Goal: Use online tool/utility

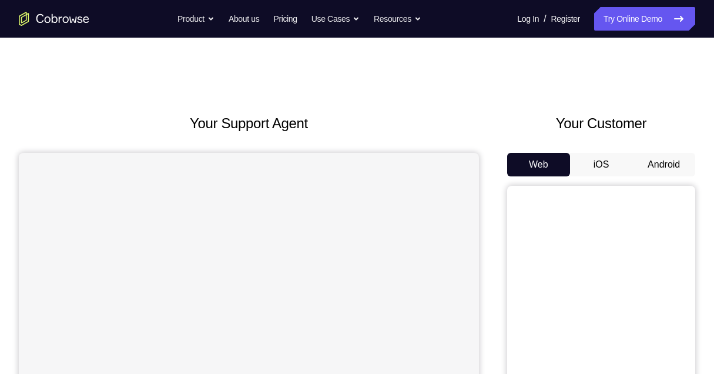
click at [644, 160] on button "Android" at bounding box center [663, 165] width 63 height 24
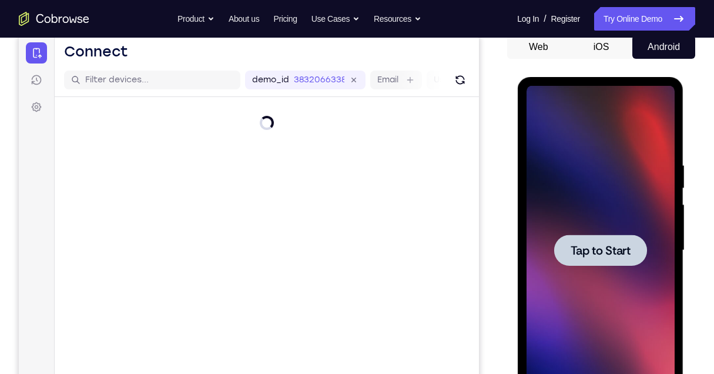
click at [609, 244] on span "Tap to Start" at bounding box center [600, 250] width 60 height 12
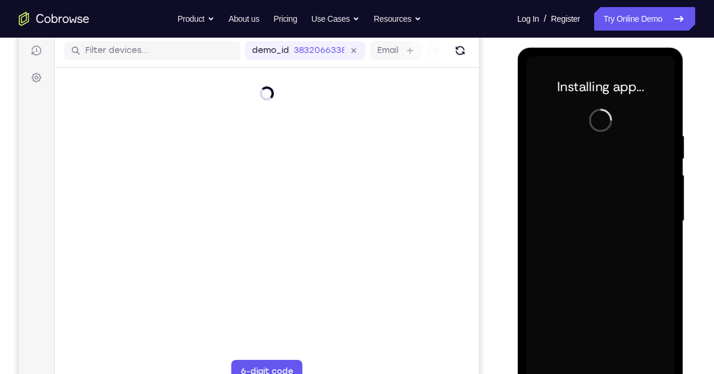
scroll to position [196, 0]
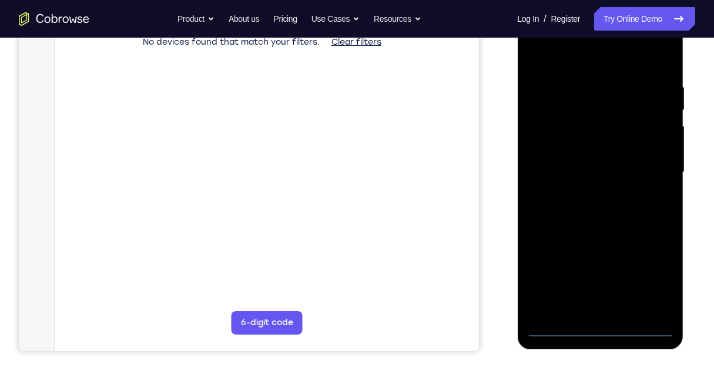
click at [604, 329] on div at bounding box center [600, 172] width 148 height 329
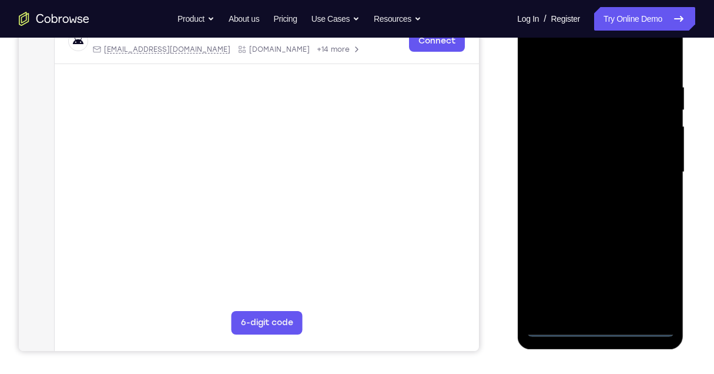
click at [648, 279] on div at bounding box center [600, 172] width 148 height 329
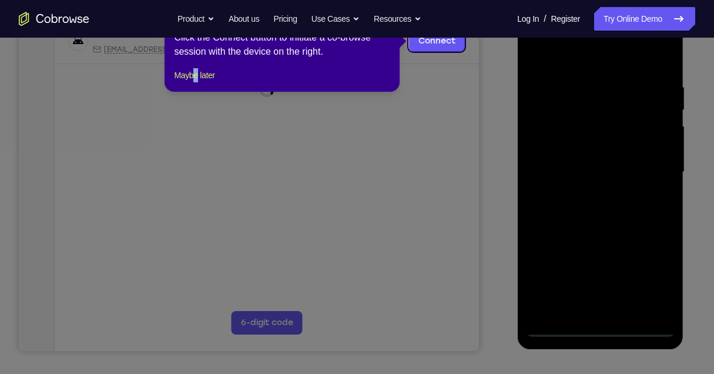
click at [199, 80] on div "1 of 8 × Click the Connect button to initiate a co-browse session with the devi…" at bounding box center [282, 46] width 235 height 92
drag, startPoint x: 199, startPoint y: 80, endPoint x: 194, endPoint y: 88, distance: 9.0
click at [194, 82] on button "Maybe later" at bounding box center [194, 75] width 41 height 14
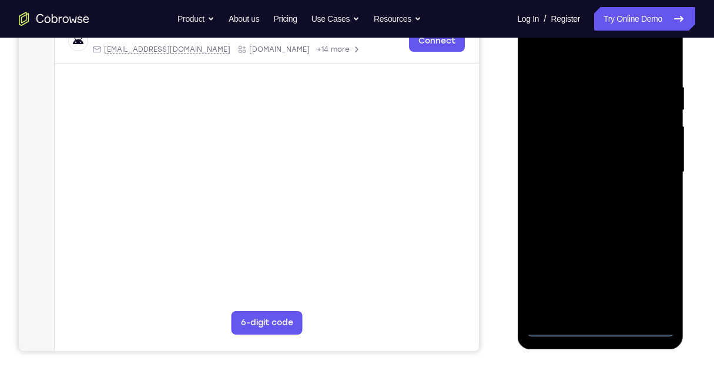
click at [586, 61] on div at bounding box center [600, 172] width 148 height 329
click at [649, 170] on div at bounding box center [600, 172] width 148 height 329
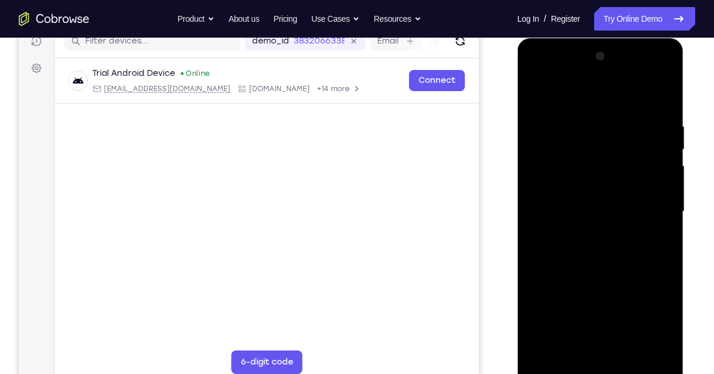
click at [586, 234] on div at bounding box center [600, 211] width 148 height 329
click at [595, 200] on div at bounding box center [600, 211] width 148 height 329
click at [552, 187] on div at bounding box center [600, 211] width 148 height 329
click at [586, 213] on div at bounding box center [600, 211] width 148 height 329
click at [592, 253] on div at bounding box center [600, 211] width 148 height 329
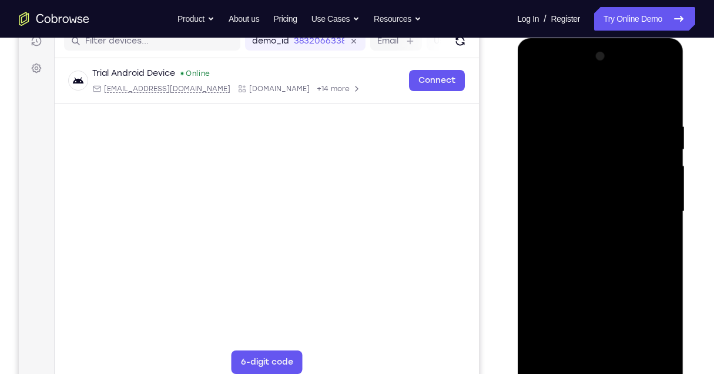
click at [593, 248] on div at bounding box center [600, 211] width 148 height 329
click at [600, 248] on div at bounding box center [600, 211] width 148 height 329
click at [602, 262] on div at bounding box center [600, 211] width 148 height 329
click at [629, 350] on div at bounding box center [600, 211] width 148 height 329
click at [601, 273] on div at bounding box center [600, 211] width 148 height 329
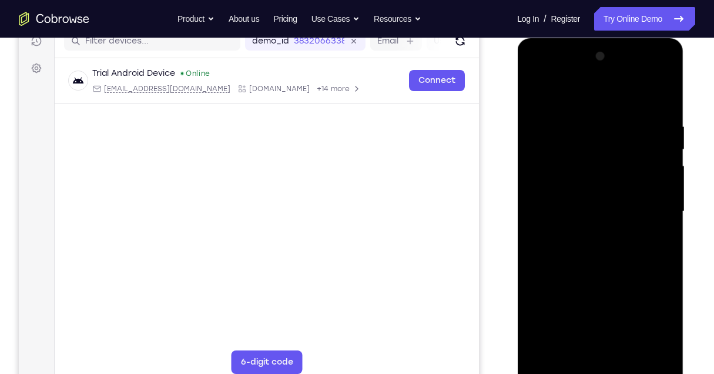
click at [585, 201] on div at bounding box center [600, 211] width 148 height 329
click at [534, 95] on div at bounding box center [600, 211] width 148 height 329
click at [585, 233] on div at bounding box center [600, 211] width 148 height 329
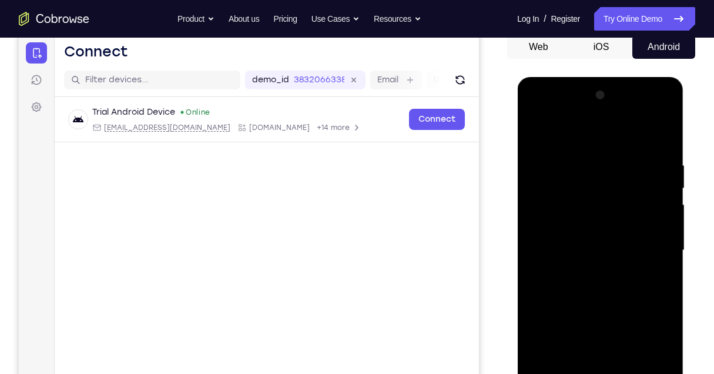
drag, startPoint x: 589, startPoint y: 201, endPoint x: 589, endPoint y: 256, distance: 55.2
click at [589, 260] on div at bounding box center [600, 250] width 148 height 329
drag, startPoint x: 542, startPoint y: 321, endPoint x: 548, endPoint y: 279, distance: 42.8
click at [548, 279] on div at bounding box center [600, 250] width 148 height 329
drag, startPoint x: 541, startPoint y: 315, endPoint x: 553, endPoint y: 286, distance: 31.6
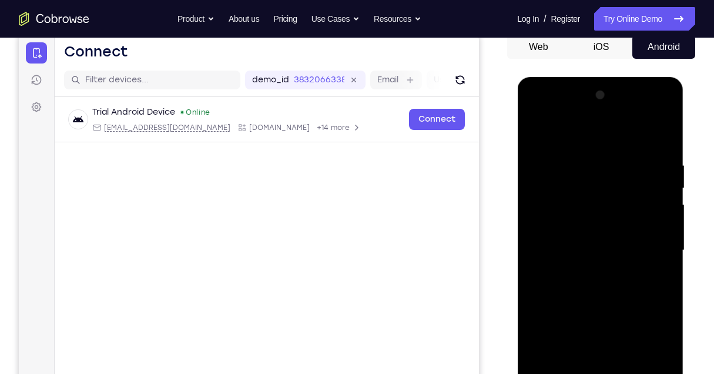
click at [553, 286] on div at bounding box center [600, 250] width 148 height 329
drag, startPoint x: 601, startPoint y: 326, endPoint x: 602, endPoint y: 247, distance: 79.4
click at [602, 247] on div at bounding box center [600, 250] width 148 height 329
click at [536, 133] on div at bounding box center [600, 250] width 148 height 329
click at [585, 271] on div at bounding box center [600, 250] width 148 height 329
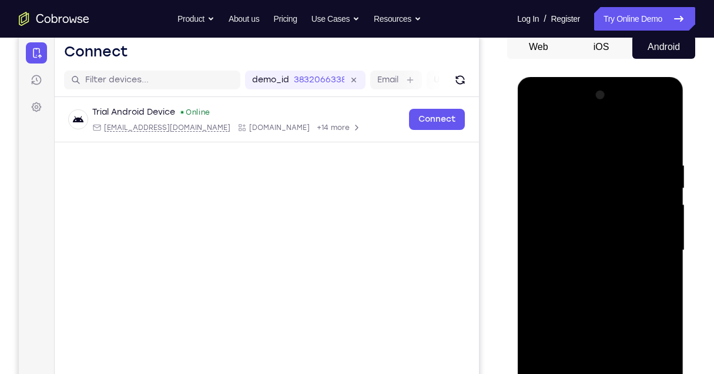
click at [538, 134] on div at bounding box center [600, 250] width 148 height 329
click at [592, 245] on div at bounding box center [600, 250] width 148 height 329
click at [536, 135] on div at bounding box center [600, 250] width 148 height 329
click at [592, 223] on div at bounding box center [600, 250] width 148 height 329
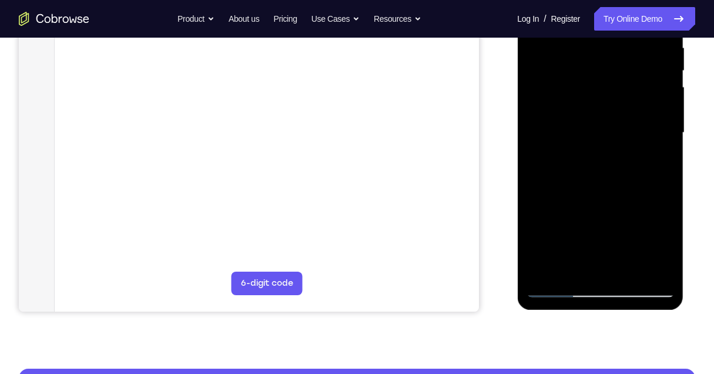
scroll to position [156, 0]
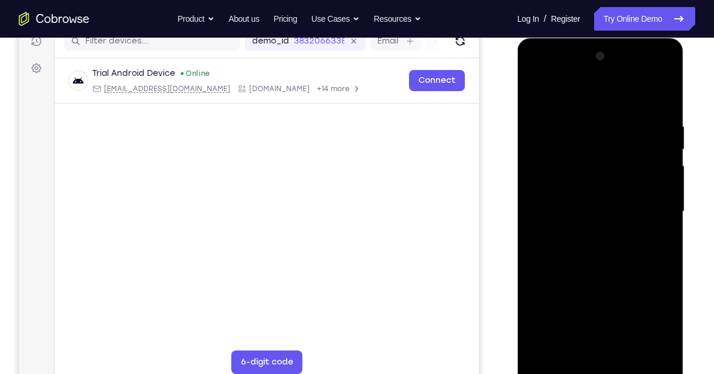
click at [535, 92] on div at bounding box center [600, 211] width 148 height 329
click at [537, 93] on div at bounding box center [600, 211] width 148 height 329
click at [663, 91] on div at bounding box center [600, 211] width 148 height 329
click at [609, 121] on div at bounding box center [600, 211] width 148 height 329
click at [573, 168] on div at bounding box center [600, 211] width 148 height 329
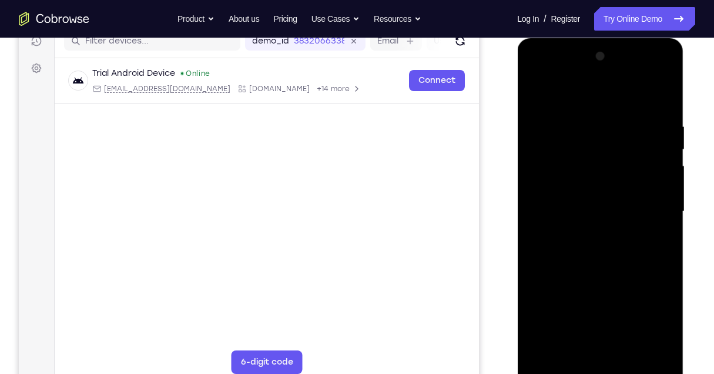
click at [535, 90] on div at bounding box center [600, 211] width 148 height 329
click at [629, 352] on div at bounding box center [600, 211] width 148 height 329
click at [579, 232] on div at bounding box center [600, 211] width 148 height 329
click at [569, 344] on div at bounding box center [600, 211] width 148 height 329
click at [537, 95] on div at bounding box center [600, 211] width 148 height 329
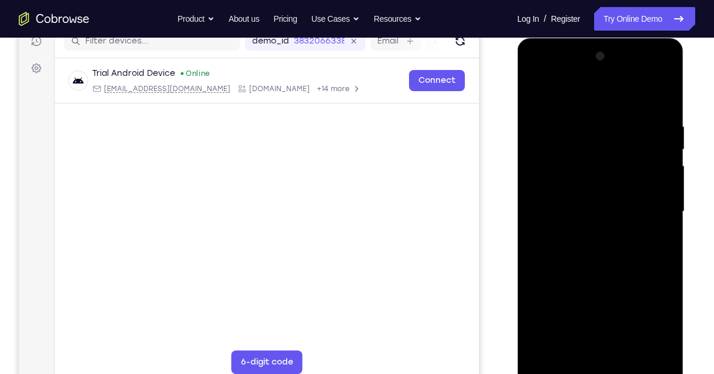
click at [537, 95] on div at bounding box center [600, 211] width 148 height 329
drag, startPoint x: 582, startPoint y: 309, endPoint x: 573, endPoint y: 160, distance: 149.6
click at [573, 160] on div at bounding box center [600, 211] width 148 height 329
drag, startPoint x: 579, startPoint y: 279, endPoint x: 567, endPoint y: 154, distance: 125.1
click at [567, 154] on div at bounding box center [600, 211] width 148 height 329
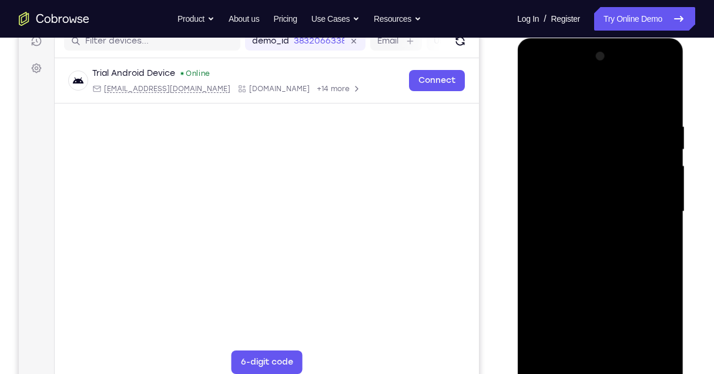
drag, startPoint x: 578, startPoint y: 269, endPoint x: 575, endPoint y: 172, distance: 97.0
click at [573, 170] on div at bounding box center [600, 211] width 148 height 329
drag, startPoint x: 579, startPoint y: 260, endPoint x: 569, endPoint y: 175, distance: 85.7
click at [569, 175] on div at bounding box center [600, 211] width 148 height 329
drag, startPoint x: 594, startPoint y: 264, endPoint x: 586, endPoint y: 174, distance: 90.9
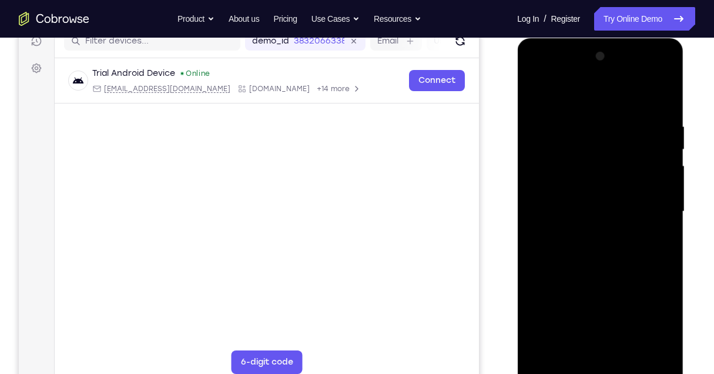
click at [586, 174] on div at bounding box center [600, 211] width 148 height 329
drag, startPoint x: 583, startPoint y: 270, endPoint x: 566, endPoint y: 106, distance: 165.4
click at [566, 106] on div at bounding box center [600, 211] width 148 height 329
drag, startPoint x: 586, startPoint y: 227, endPoint x: 572, endPoint y: 81, distance: 146.9
click at [572, 80] on div at bounding box center [600, 211] width 148 height 329
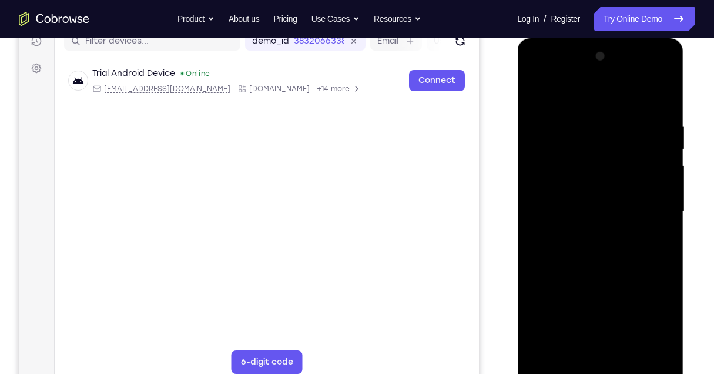
drag, startPoint x: 572, startPoint y: 242, endPoint x: 555, endPoint y: 59, distance: 183.0
click at [555, 59] on div at bounding box center [600, 211] width 148 height 329
drag, startPoint x: 562, startPoint y: 247, endPoint x: 552, endPoint y: 93, distance: 154.3
click at [553, 112] on div at bounding box center [600, 211] width 148 height 329
drag, startPoint x: 596, startPoint y: 263, endPoint x: 554, endPoint y: 53, distance: 214.0
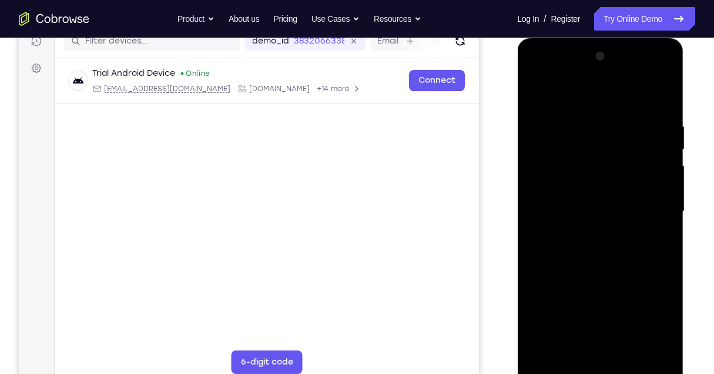
click at [552, 51] on div at bounding box center [600, 211] width 148 height 329
drag, startPoint x: 615, startPoint y: 230, endPoint x: 568, endPoint y: 99, distance: 139.0
click at [568, 99] on div at bounding box center [600, 211] width 148 height 329
drag, startPoint x: 582, startPoint y: 197, endPoint x: 556, endPoint y: 99, distance: 100.9
click at [556, 99] on div at bounding box center [600, 211] width 148 height 329
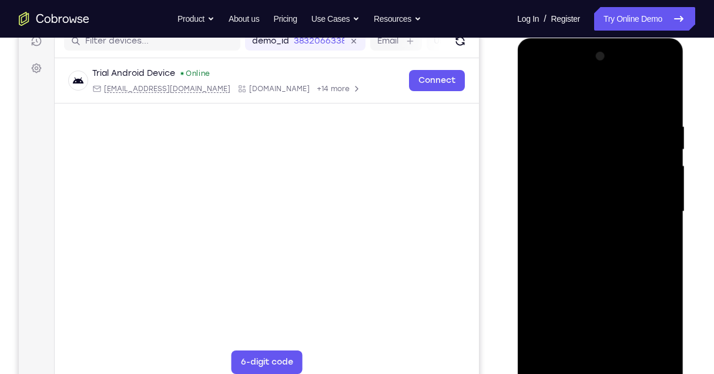
drag, startPoint x: 619, startPoint y: 221, endPoint x: 593, endPoint y: 149, distance: 76.2
click at [593, 149] on div at bounding box center [600, 211] width 148 height 329
drag, startPoint x: 619, startPoint y: 236, endPoint x: 588, endPoint y: 115, distance: 125.1
click at [588, 115] on div at bounding box center [600, 211] width 148 height 329
drag, startPoint x: 605, startPoint y: 222, endPoint x: 580, endPoint y: 130, distance: 94.9
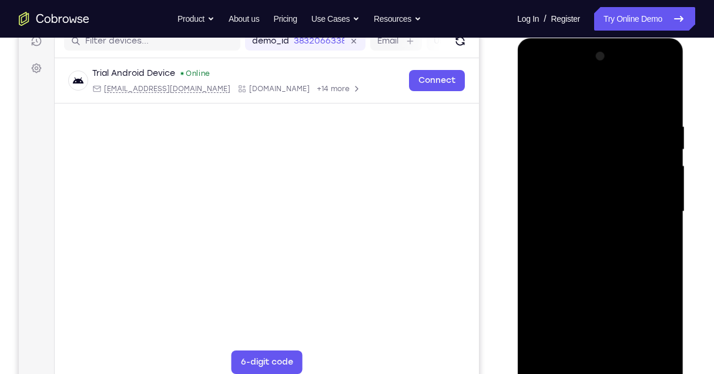
click at [579, 130] on div at bounding box center [600, 211] width 148 height 329
drag, startPoint x: 614, startPoint y: 232, endPoint x: 602, endPoint y: 162, distance: 70.4
click at [599, 162] on div at bounding box center [600, 211] width 148 height 329
drag, startPoint x: 596, startPoint y: 243, endPoint x: 588, endPoint y: 162, distance: 80.9
click at [588, 162] on div at bounding box center [600, 211] width 148 height 329
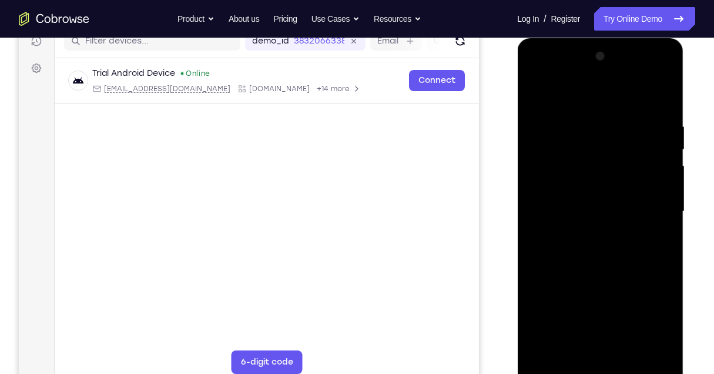
drag, startPoint x: 608, startPoint y: 247, endPoint x: 594, endPoint y: 172, distance: 76.6
click at [594, 172] on div at bounding box center [600, 211] width 148 height 329
drag, startPoint x: 609, startPoint y: 267, endPoint x: 594, endPoint y: 185, distance: 83.7
click at [594, 185] on div at bounding box center [600, 211] width 148 height 329
drag, startPoint x: 618, startPoint y: 263, endPoint x: 602, endPoint y: 196, distance: 68.7
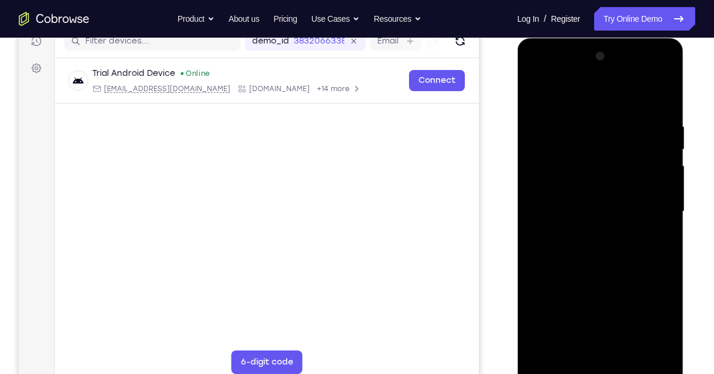
click at [602, 196] on div at bounding box center [600, 211] width 148 height 329
drag, startPoint x: 610, startPoint y: 273, endPoint x: 599, endPoint y: 211, distance: 63.3
click at [599, 211] on div at bounding box center [600, 211] width 148 height 329
click at [669, 334] on div at bounding box center [600, 211] width 148 height 329
drag, startPoint x: 595, startPoint y: 288, endPoint x: 586, endPoint y: 183, distance: 105.6
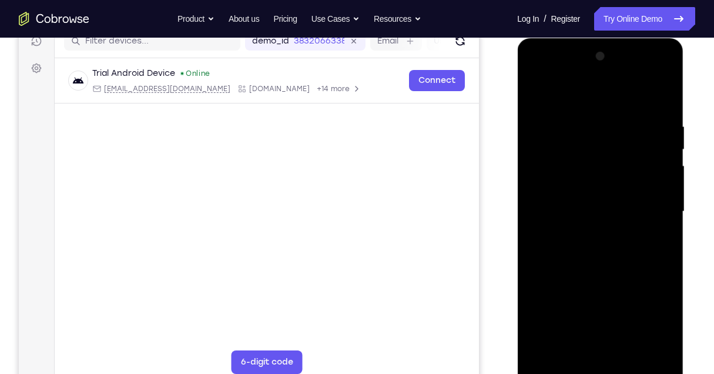
click at [586, 183] on div at bounding box center [600, 211] width 148 height 329
drag, startPoint x: 573, startPoint y: 309, endPoint x: 565, endPoint y: 196, distance: 113.1
click at [565, 196] on div at bounding box center [600, 211] width 148 height 329
drag, startPoint x: 587, startPoint y: 307, endPoint x: 586, endPoint y: 222, distance: 85.8
click at [586, 222] on div at bounding box center [600, 211] width 148 height 329
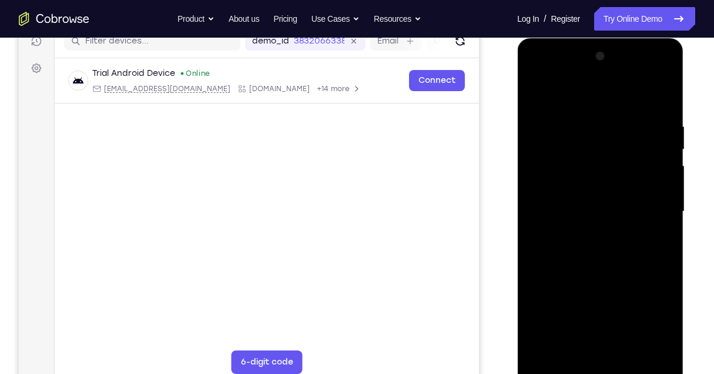
drag, startPoint x: 582, startPoint y: 301, endPoint x: 575, endPoint y: 233, distance: 68.6
click at [575, 233] on div at bounding box center [600, 211] width 148 height 329
drag, startPoint x: 593, startPoint y: 316, endPoint x: 585, endPoint y: 221, distance: 95.6
click at [585, 221] on div at bounding box center [600, 211] width 148 height 329
drag, startPoint x: 601, startPoint y: 314, endPoint x: 597, endPoint y: 212, distance: 102.9
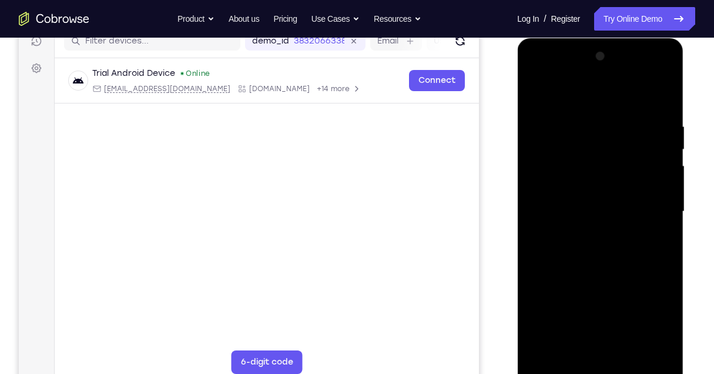
click at [597, 212] on div at bounding box center [600, 211] width 148 height 329
drag, startPoint x: 598, startPoint y: 301, endPoint x: 594, endPoint y: 209, distance: 91.7
click at [594, 209] on div at bounding box center [600, 211] width 148 height 329
drag, startPoint x: 601, startPoint y: 303, endPoint x: 601, endPoint y: 258, distance: 45.3
click at [601, 258] on div at bounding box center [600, 211] width 148 height 329
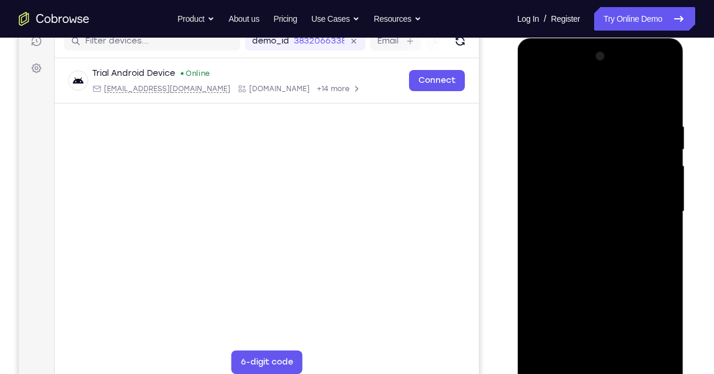
drag, startPoint x: 586, startPoint y: 303, endPoint x: 583, endPoint y: 206, distance: 97.6
click at [583, 206] on div at bounding box center [600, 211] width 148 height 329
drag
click at [600, 209] on div at bounding box center [600, 211] width 148 height 329
click at [631, 349] on div at bounding box center [600, 211] width 148 height 329
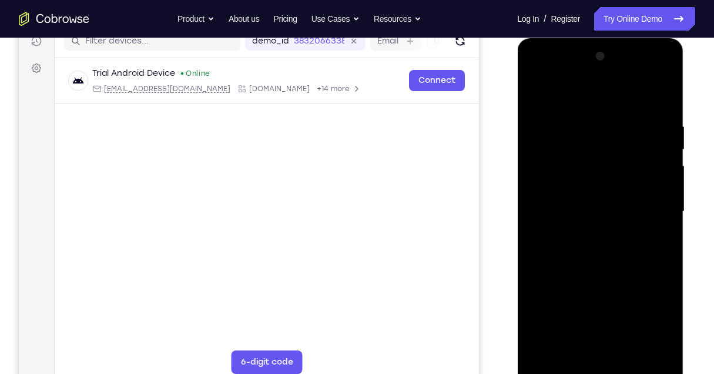
click at [620, 235] on div at bounding box center [600, 211] width 148 height 329
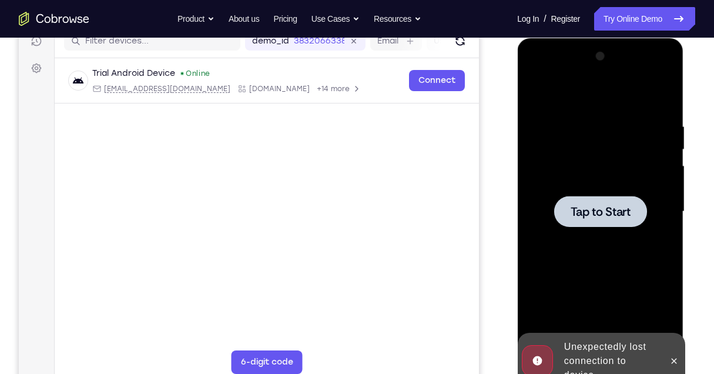
click at [611, 224] on div at bounding box center [600, 211] width 93 height 31
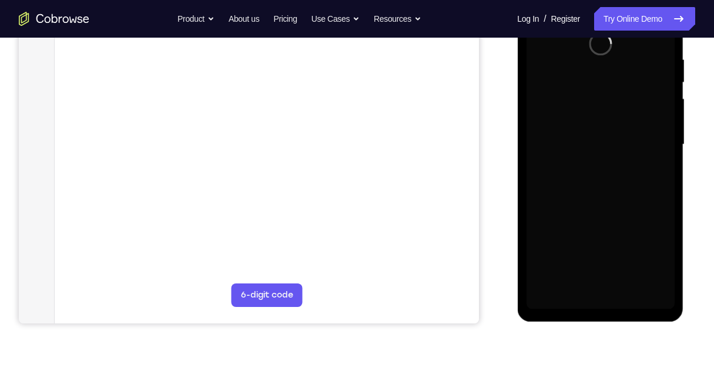
scroll to position [235, 0]
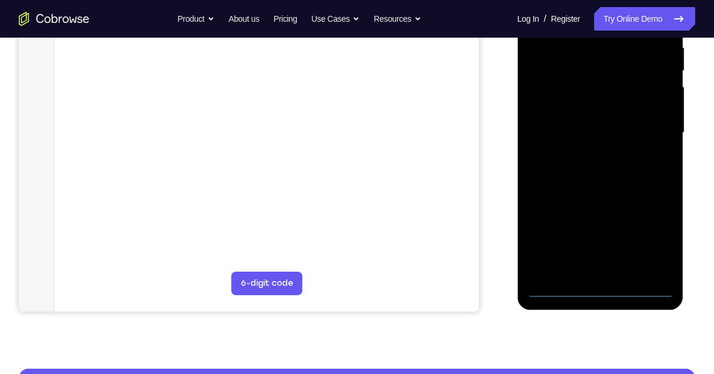
click at [602, 288] on div at bounding box center [600, 132] width 148 height 329
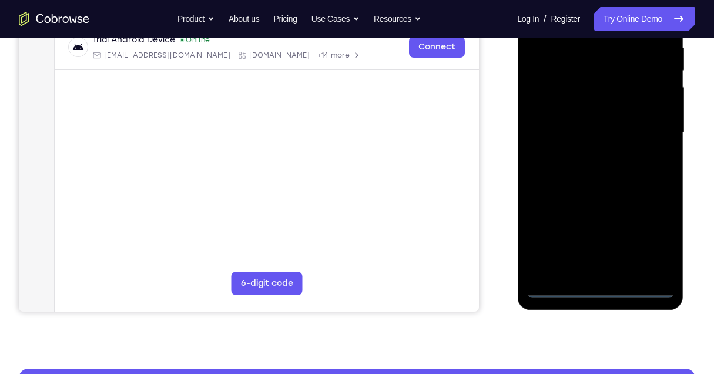
click at [656, 241] on div at bounding box center [600, 132] width 148 height 329
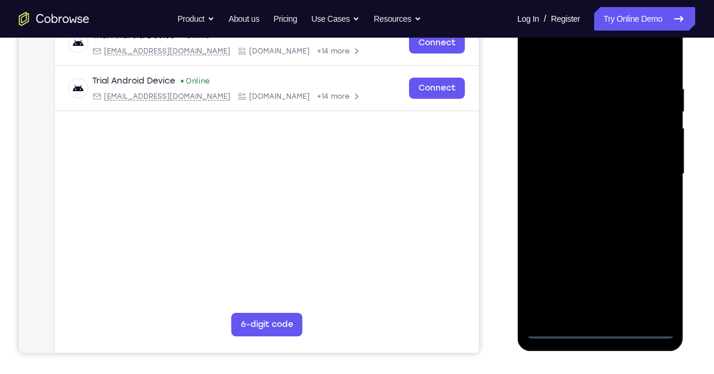
scroll to position [118, 0]
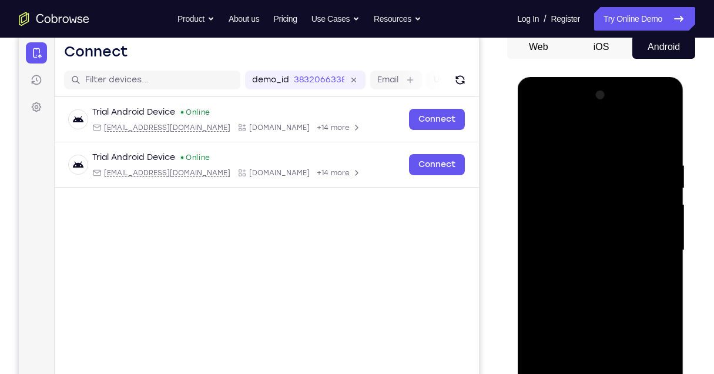
click at [595, 136] on div at bounding box center [600, 250] width 148 height 329
click at [646, 254] on div at bounding box center [600, 250] width 148 height 329
click at [584, 270] on div at bounding box center [600, 250] width 148 height 329
click at [601, 238] on div at bounding box center [600, 250] width 148 height 329
click at [610, 227] on div at bounding box center [600, 250] width 148 height 329
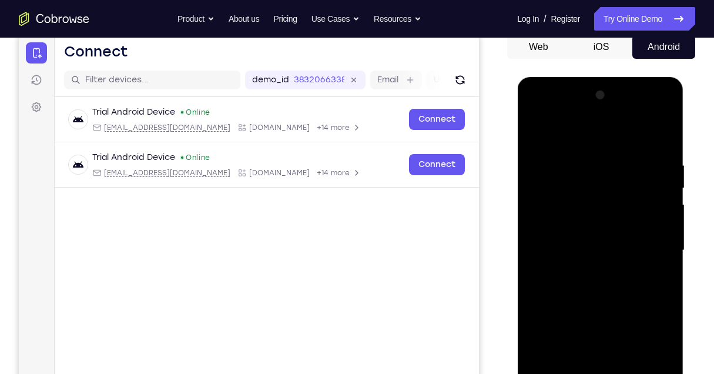
click at [604, 249] on div at bounding box center [600, 250] width 148 height 329
click at [601, 289] on div at bounding box center [600, 250] width 148 height 329
click at [603, 287] on div at bounding box center [600, 250] width 148 height 329
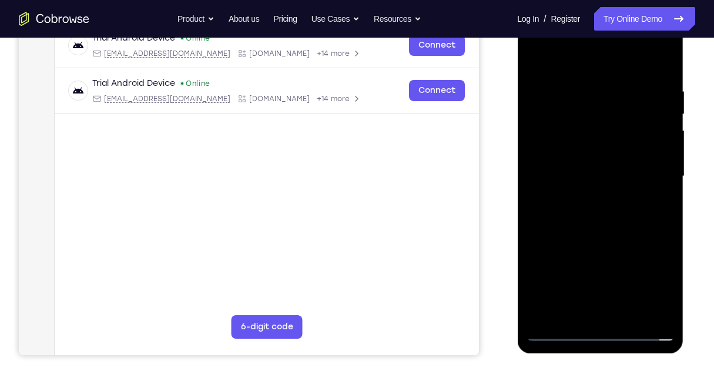
scroll to position [196, 0]
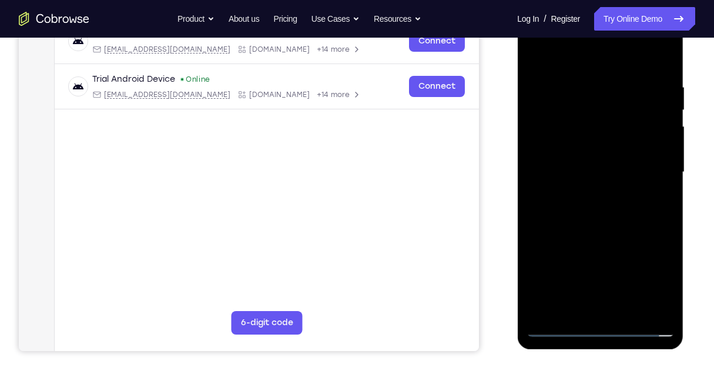
click at [604, 203] on div at bounding box center [600, 172] width 148 height 329
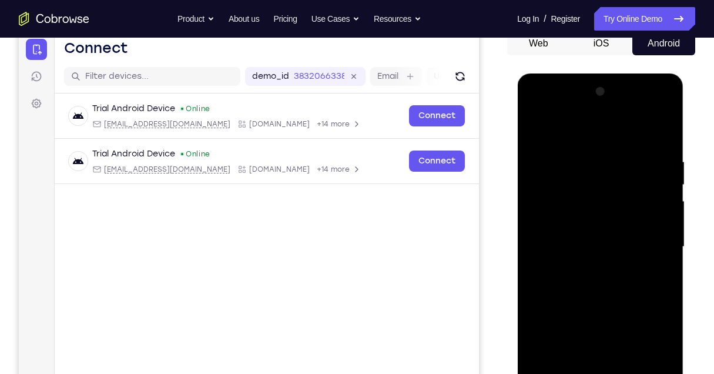
scroll to position [118, 0]
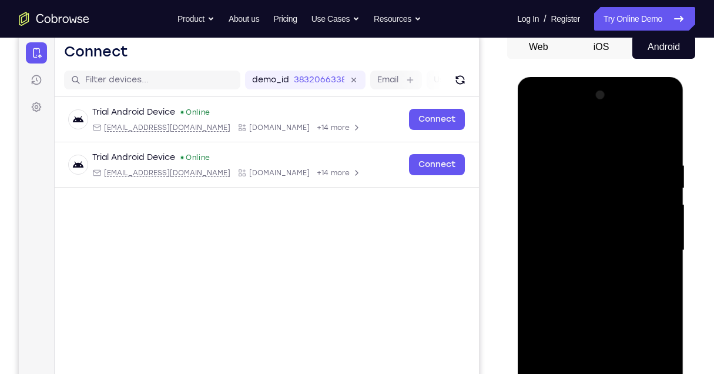
click at [536, 132] on div at bounding box center [600, 250] width 148 height 329
click at [665, 115] on div at bounding box center [600, 250] width 148 height 329
click at [609, 153] on div at bounding box center [600, 250] width 148 height 329
click at [649, 115] on div at bounding box center [600, 250] width 148 height 329
click at [669, 134] on div at bounding box center [600, 250] width 148 height 329
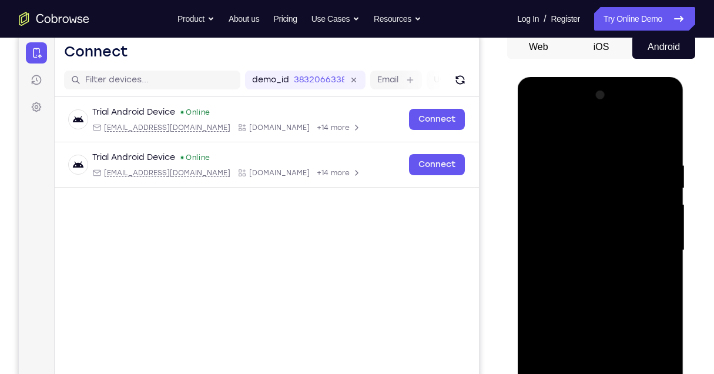
click at [607, 157] on div at bounding box center [600, 250] width 148 height 329
click at [547, 217] on div at bounding box center [600, 250] width 148 height 329
click at [664, 118] on div at bounding box center [600, 250] width 148 height 329
click at [652, 53] on button "Android" at bounding box center [663, 47] width 63 height 24
click at [658, 49] on button "Android" at bounding box center [663, 47] width 63 height 24
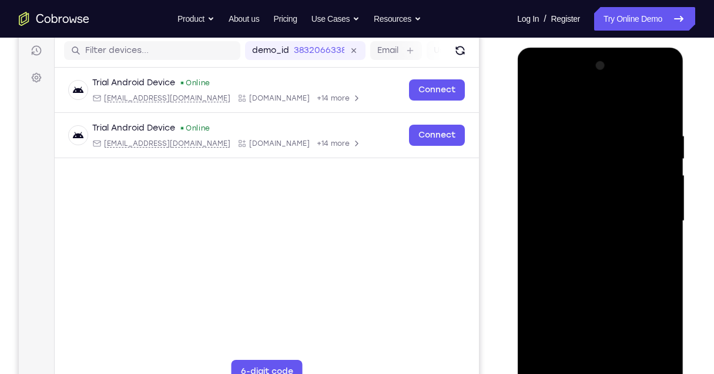
scroll to position [196, 0]
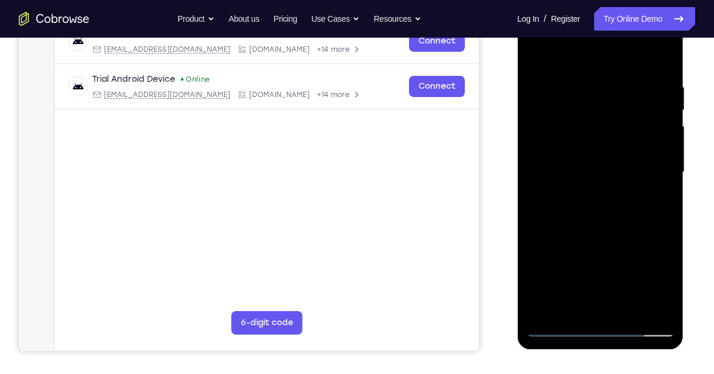
click at [601, 332] on div at bounding box center [600, 172] width 148 height 329
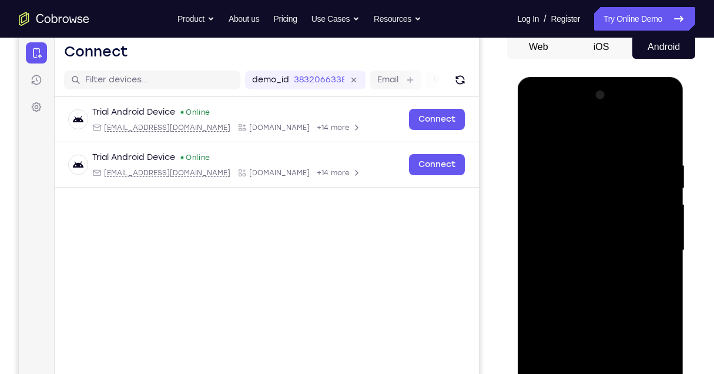
click at [652, 355] on div at bounding box center [600, 250] width 148 height 329
click at [648, 49] on button "Android" at bounding box center [663, 47] width 63 height 24
click at [643, 27] on link "Try Online Demo" at bounding box center [644, 19] width 101 height 24
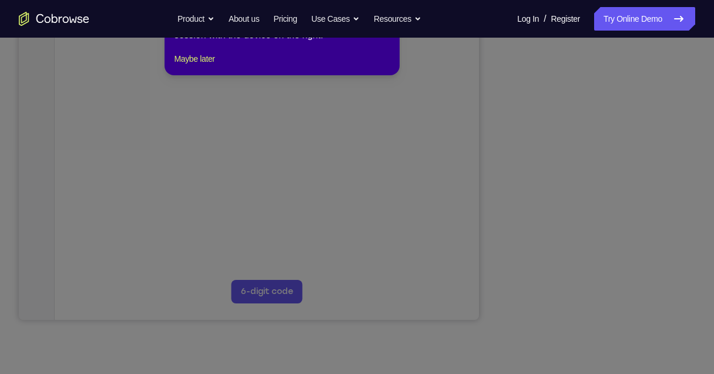
scroll to position [274, 0]
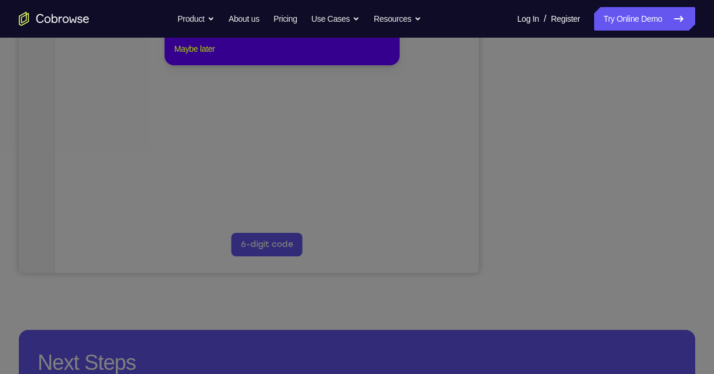
click at [202, 56] on button "Maybe later" at bounding box center [194, 49] width 41 height 14
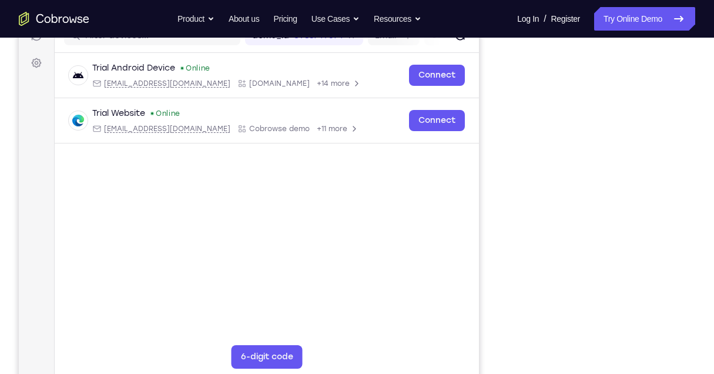
scroll to position [156, 0]
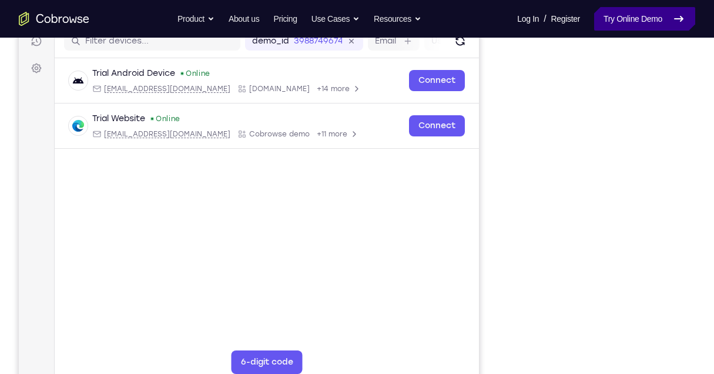
click at [623, 26] on link "Try Online Demo" at bounding box center [644, 19] width 101 height 24
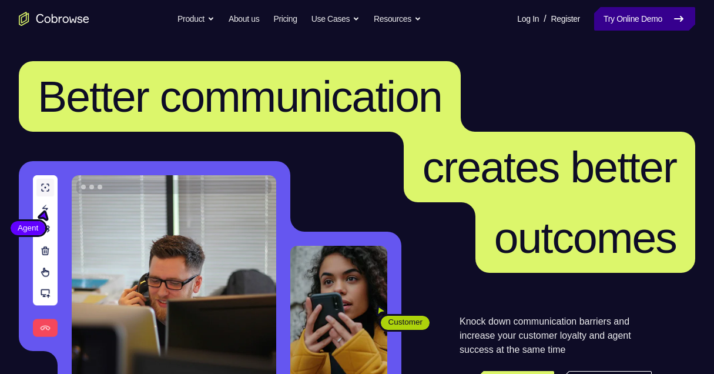
click at [649, 19] on link "Try Online Demo" at bounding box center [644, 19] width 101 height 24
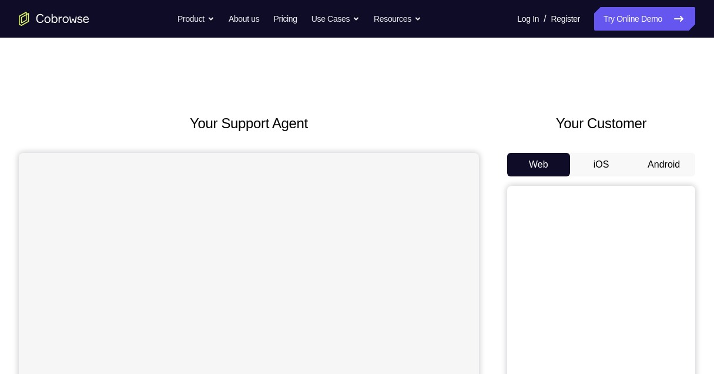
click at [663, 156] on button "Android" at bounding box center [663, 165] width 63 height 24
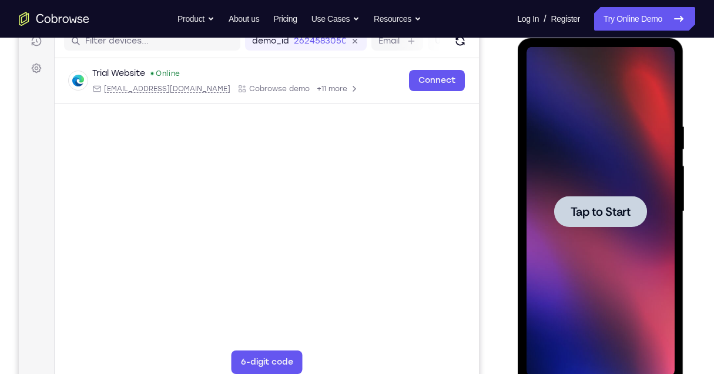
click at [595, 210] on span "Tap to Start" at bounding box center [600, 212] width 60 height 12
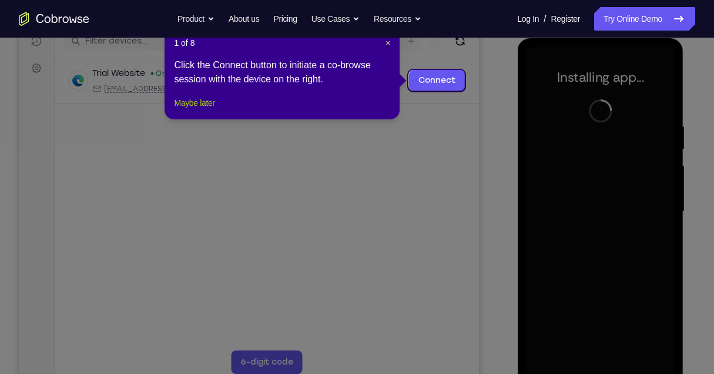
click at [186, 110] on button "Maybe later" at bounding box center [194, 103] width 41 height 14
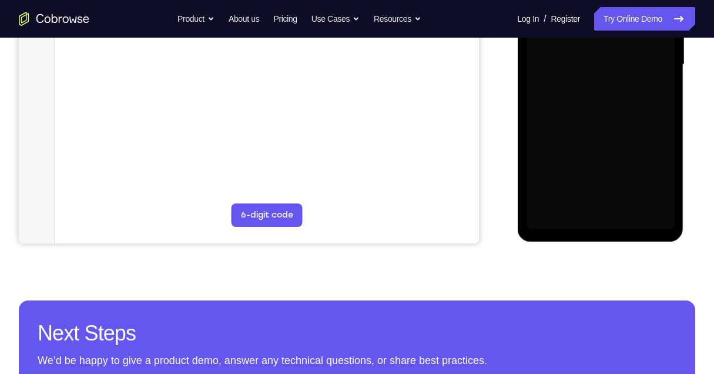
scroll to position [313, 0]
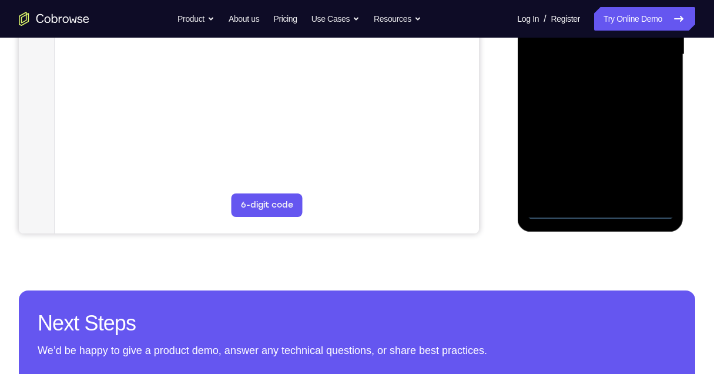
click at [599, 212] on div at bounding box center [600, 54] width 148 height 329
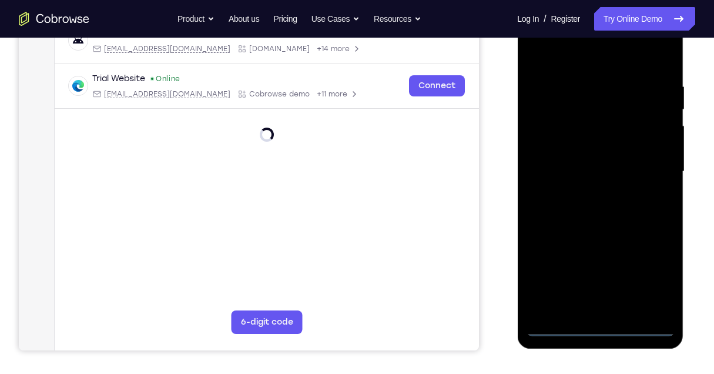
scroll to position [196, 0]
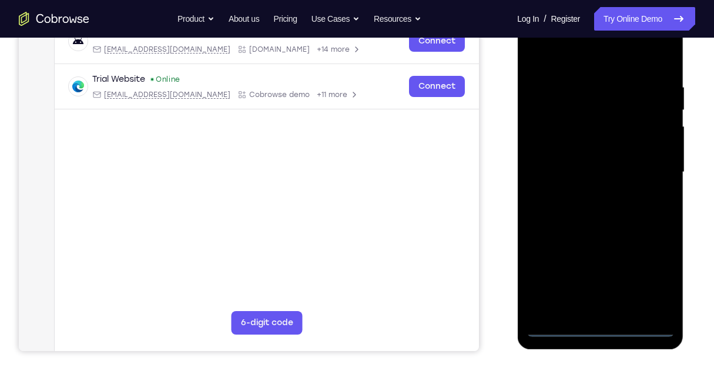
click at [656, 276] on div at bounding box center [600, 172] width 148 height 329
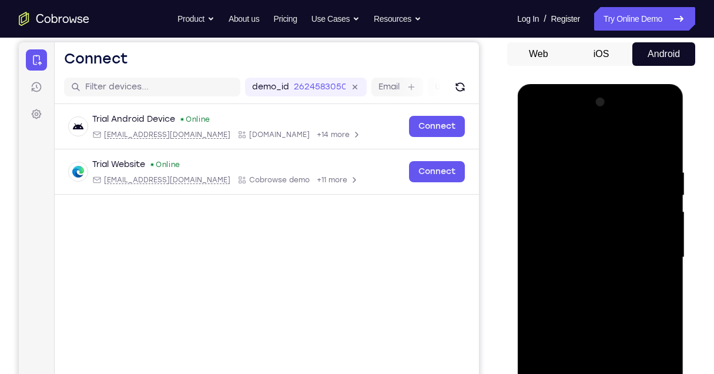
scroll to position [78, 0]
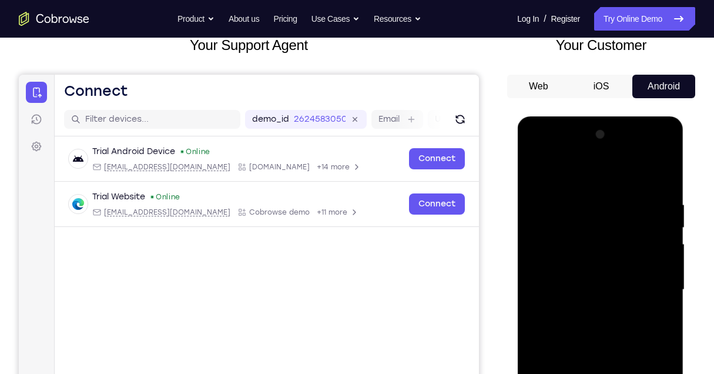
click at [591, 178] on div at bounding box center [600, 289] width 148 height 329
click at [653, 282] on div at bounding box center [600, 289] width 148 height 329
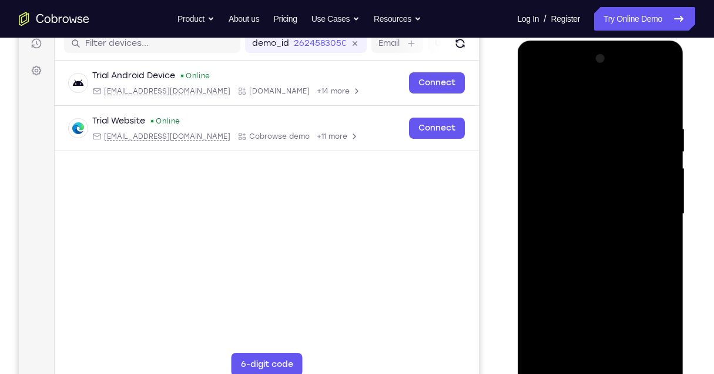
scroll to position [156, 0]
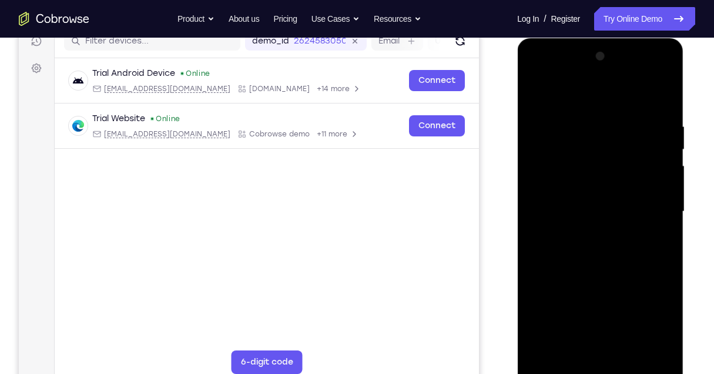
click at [588, 233] on div at bounding box center [600, 211] width 148 height 329
click at [585, 200] on div at bounding box center [600, 211] width 148 height 329
click at [606, 192] on div at bounding box center [600, 211] width 148 height 329
click at [608, 214] on div at bounding box center [600, 211] width 148 height 329
click at [583, 257] on div at bounding box center [600, 211] width 148 height 329
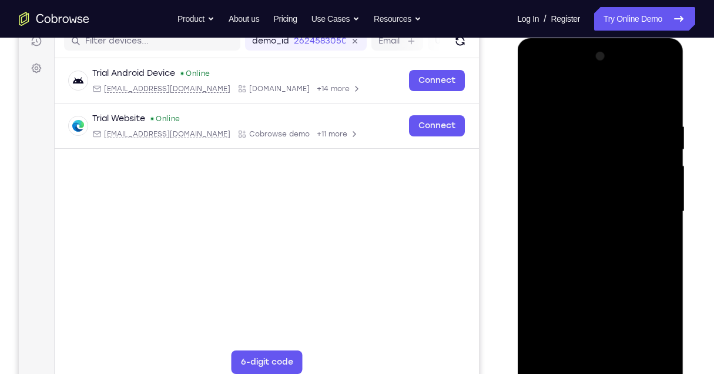
click at [586, 249] on div at bounding box center [600, 211] width 148 height 329
click at [599, 250] on div at bounding box center [600, 211] width 148 height 329
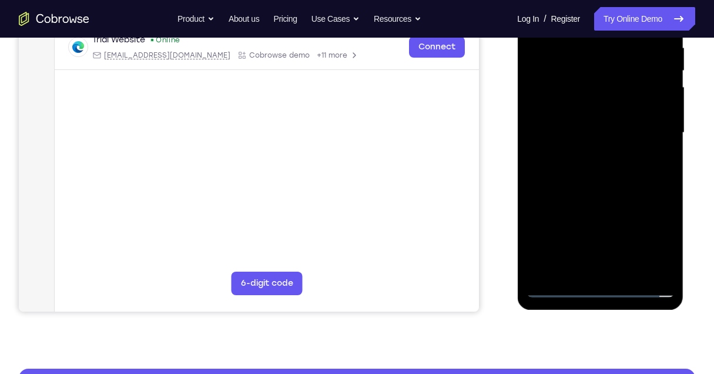
scroll to position [196, 0]
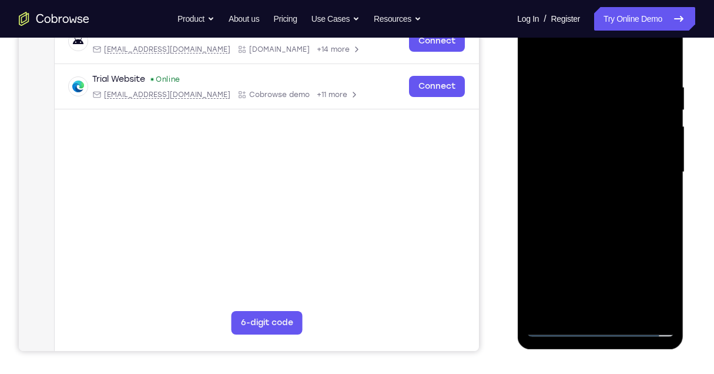
click at [615, 88] on div at bounding box center [600, 172] width 148 height 329
click at [605, 226] on div at bounding box center [600, 172] width 148 height 329
click at [613, 86] on div at bounding box center [600, 172] width 148 height 329
click at [565, 131] on div at bounding box center [600, 172] width 148 height 329
click at [665, 53] on div at bounding box center [600, 172] width 148 height 329
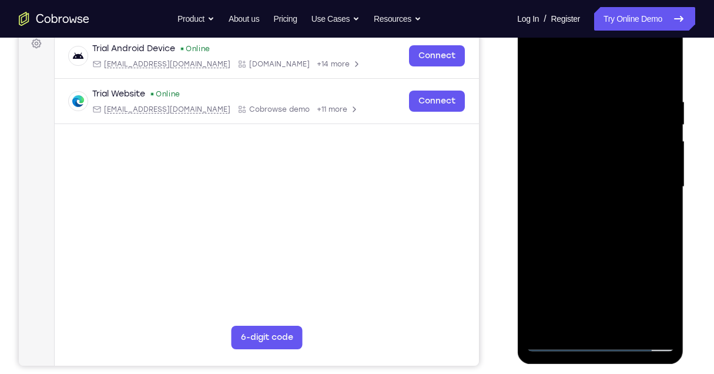
scroll to position [274, 0]
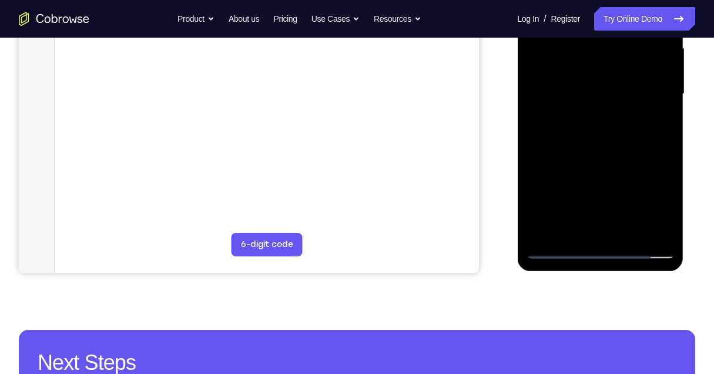
click at [559, 252] on div at bounding box center [600, 93] width 148 height 329
click at [586, 128] on div at bounding box center [600, 93] width 148 height 329
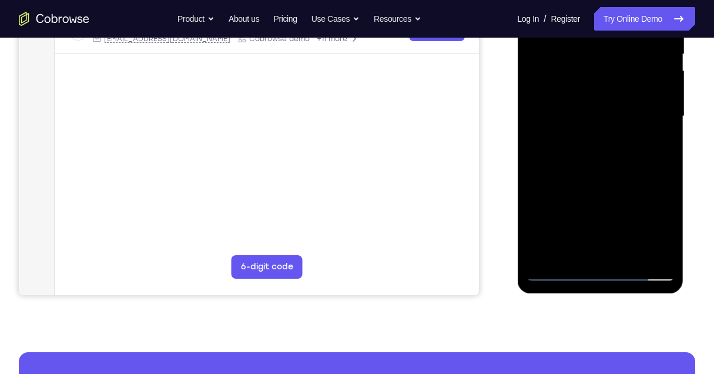
scroll to position [235, 0]
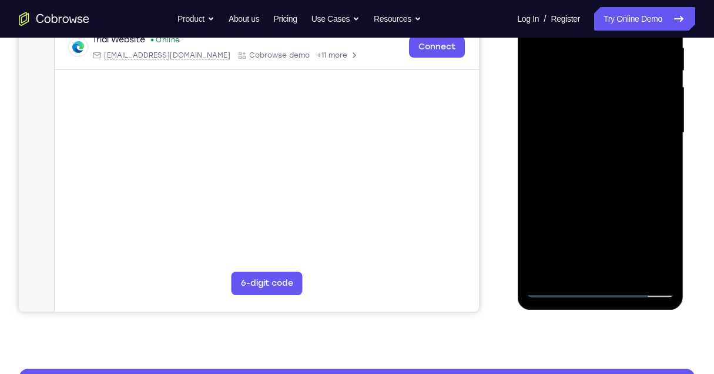
click at [579, 102] on div at bounding box center [600, 132] width 148 height 329
click at [654, 96] on div at bounding box center [600, 132] width 148 height 329
click at [599, 127] on div at bounding box center [600, 132] width 148 height 329
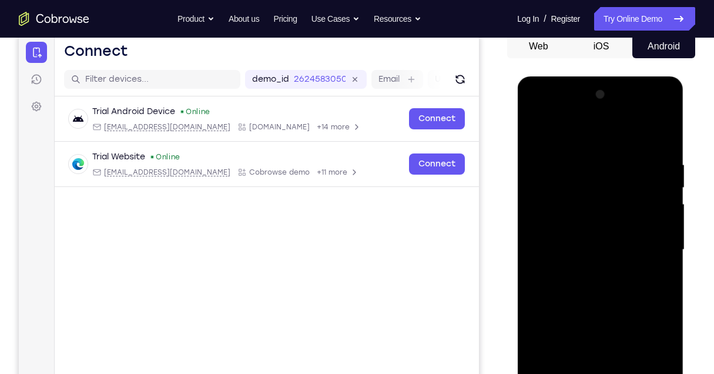
scroll to position [118, 0]
click at [652, 132] on div at bounding box center [600, 250] width 148 height 329
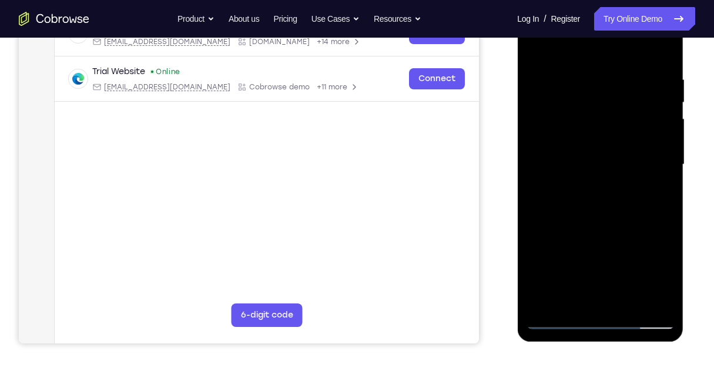
scroll to position [235, 0]
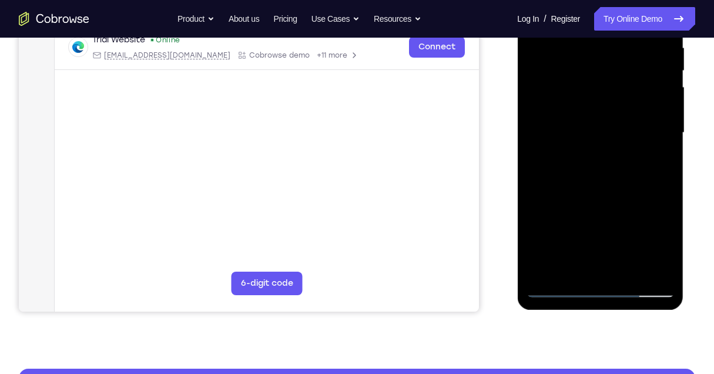
drag, startPoint x: 623, startPoint y: 46, endPoint x: 524, endPoint y: 58, distance: 100.5
click at [525, 58] on div at bounding box center [600, 134] width 166 height 350
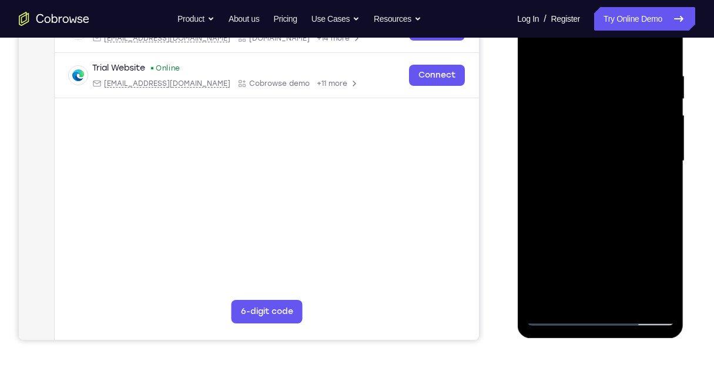
scroll to position [196, 0]
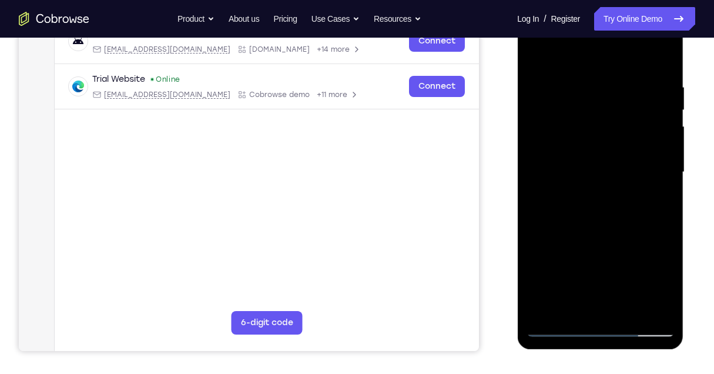
click at [636, 86] on div at bounding box center [600, 172] width 148 height 329
click at [662, 61] on div at bounding box center [600, 172] width 148 height 329
click at [525, 72] on div at bounding box center [600, 174] width 166 height 350
click at [533, 79] on div at bounding box center [600, 172] width 148 height 329
click at [662, 61] on div at bounding box center [600, 172] width 148 height 329
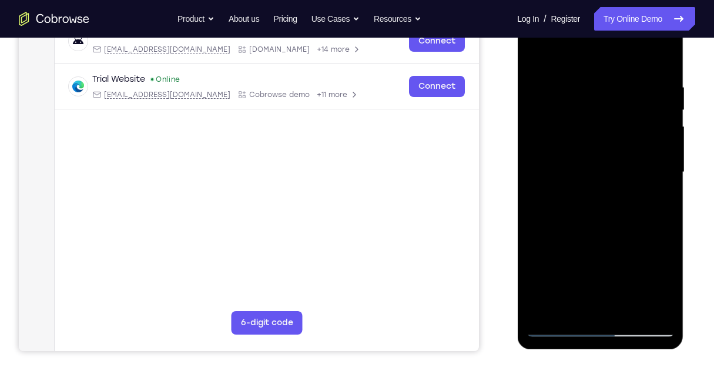
click at [615, 82] on div at bounding box center [600, 172] width 148 height 329
click at [658, 58] on div at bounding box center [600, 172] width 148 height 329
click at [626, 311] on div at bounding box center [600, 172] width 148 height 329
click at [609, 231] on div at bounding box center [600, 172] width 148 height 329
click at [591, 187] on div at bounding box center [600, 172] width 148 height 329
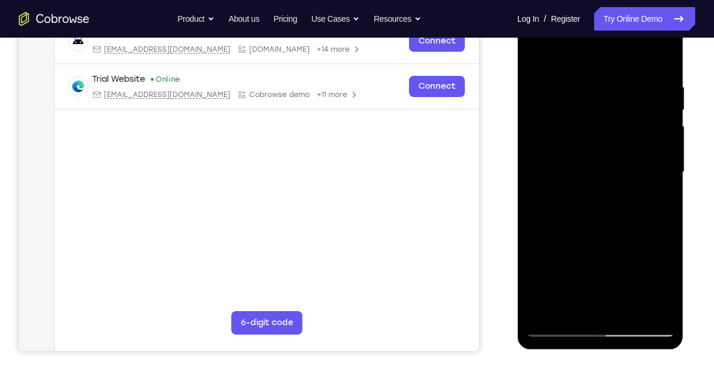
click at [568, 305] on div at bounding box center [600, 172] width 148 height 329
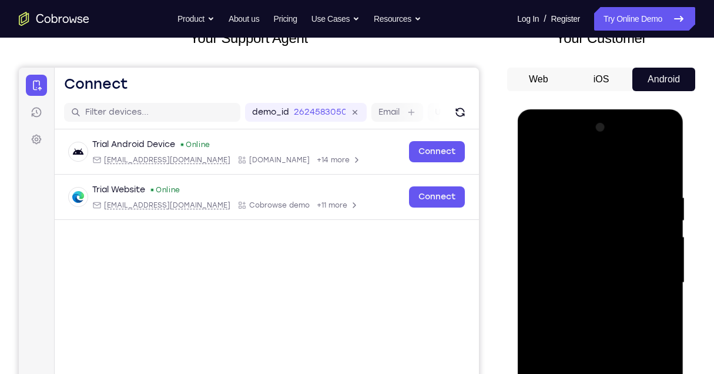
scroll to position [78, 0]
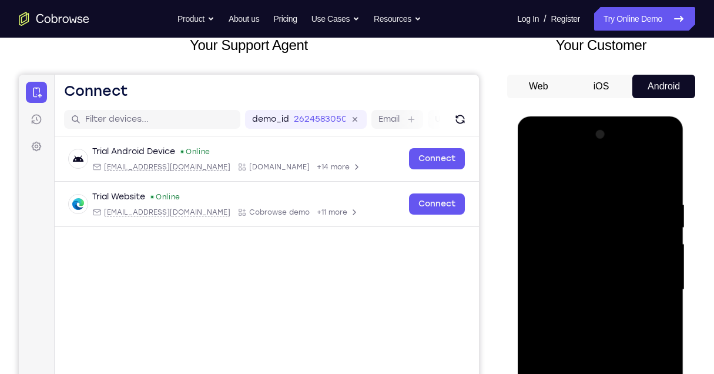
click at [531, 173] on div at bounding box center [600, 289] width 148 height 329
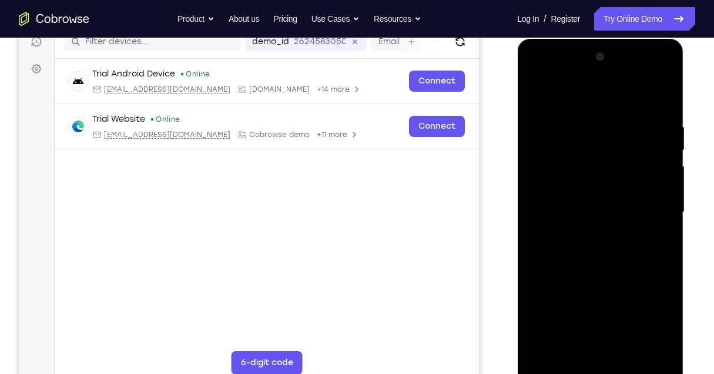
scroll to position [156, 0]
click at [590, 209] on div at bounding box center [600, 211] width 148 height 329
click at [537, 96] on div at bounding box center [600, 211] width 148 height 329
click at [541, 93] on div at bounding box center [600, 211] width 148 height 329
click at [579, 122] on div at bounding box center [600, 211] width 148 height 329
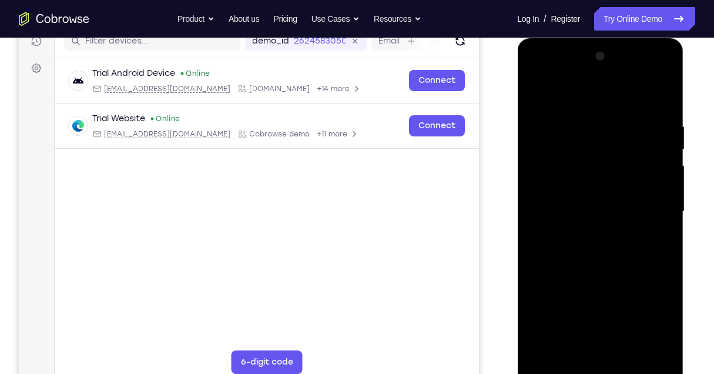
click at [659, 100] on div at bounding box center [600, 211] width 148 height 329
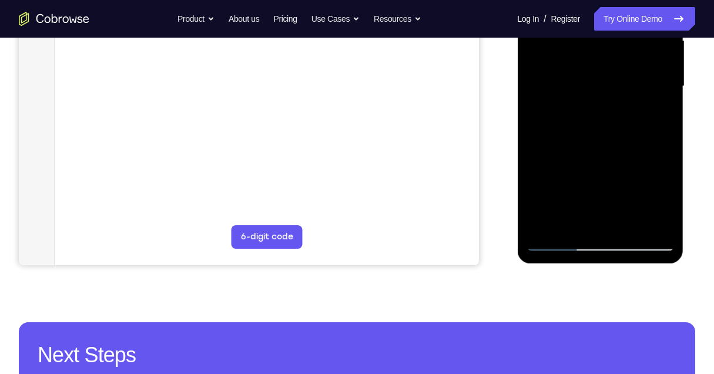
scroll to position [313, 0]
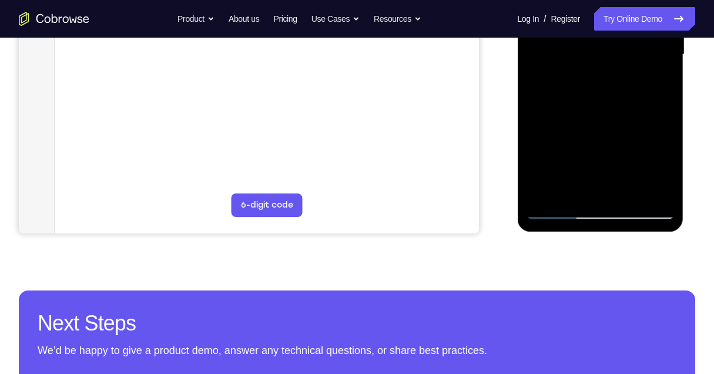
click at [625, 190] on div at bounding box center [600, 54] width 148 height 329
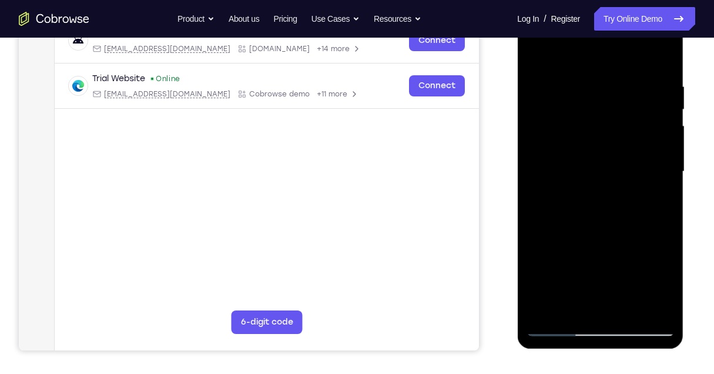
scroll to position [196, 0]
click at [595, 166] on div at bounding box center [600, 172] width 148 height 329
click at [537, 56] on div at bounding box center [600, 172] width 148 height 329
click at [587, 138] on div at bounding box center [600, 172] width 148 height 329
drag, startPoint x: 655, startPoint y: 109, endPoint x: 641, endPoint y: 197, distance: 88.7
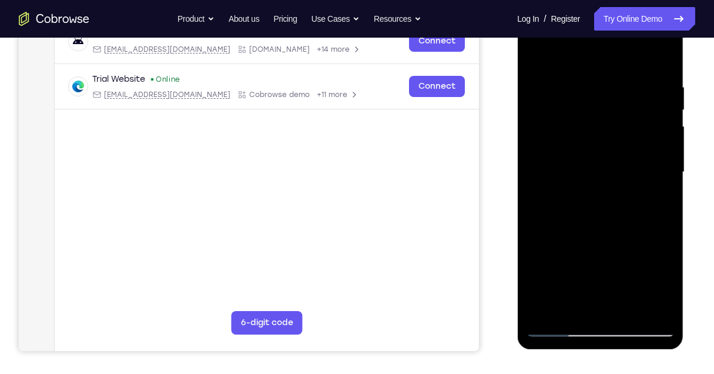
click at [641, 197] on div at bounding box center [600, 172] width 148 height 329
drag, startPoint x: 648, startPoint y: 198, endPoint x: 639, endPoint y: 132, distance: 66.3
click at [639, 132] on div at bounding box center [600, 172] width 148 height 329
click at [558, 301] on div at bounding box center [600, 172] width 148 height 329
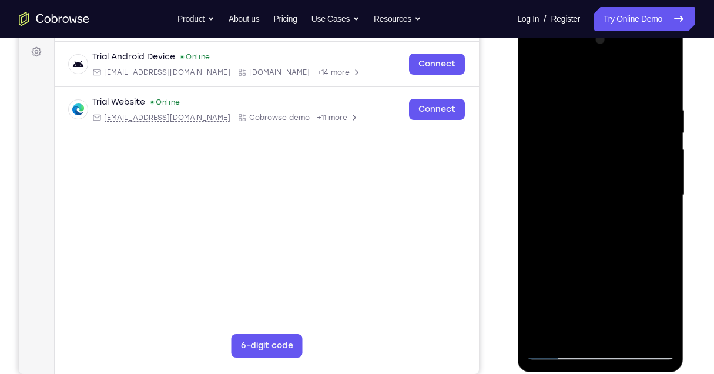
scroll to position [156, 0]
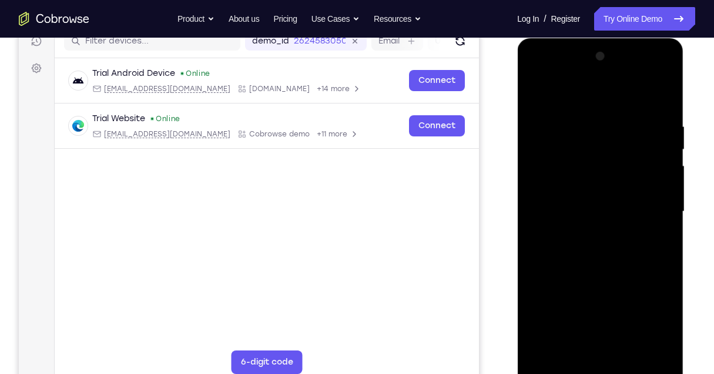
click at [537, 96] on div at bounding box center [600, 211] width 148 height 329
click at [576, 175] on div at bounding box center [600, 211] width 148 height 329
click at [582, 344] on div at bounding box center [600, 211] width 148 height 329
click at [539, 99] on div at bounding box center [600, 211] width 148 height 329
click at [584, 178] on div at bounding box center [600, 211] width 148 height 329
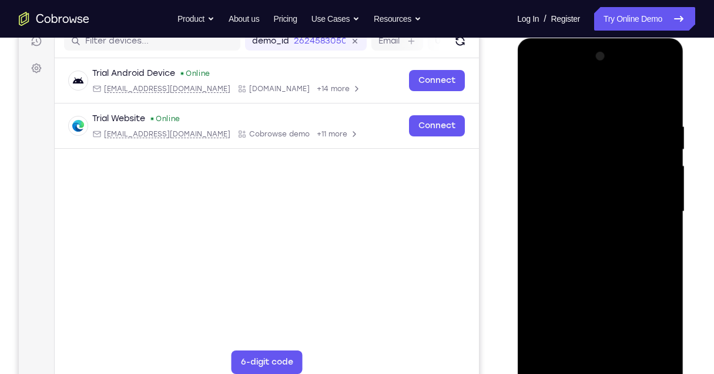
click at [571, 342] on div at bounding box center [600, 211] width 148 height 329
click at [570, 347] on div at bounding box center [600, 211] width 148 height 329
click at [618, 280] on div at bounding box center [600, 211] width 148 height 329
click at [656, 234] on div at bounding box center [600, 211] width 148 height 329
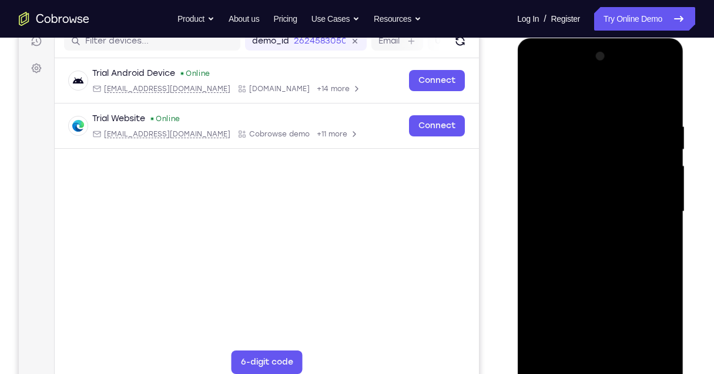
click at [533, 96] on div at bounding box center [600, 211] width 148 height 329
click at [585, 179] on div at bounding box center [600, 211] width 148 height 329
click at [589, 194] on div at bounding box center [600, 211] width 148 height 329
drag, startPoint x: 604, startPoint y: 299, endPoint x: 601, endPoint y: 305, distance: 6.9
click at [604, 299] on div at bounding box center [600, 211] width 148 height 329
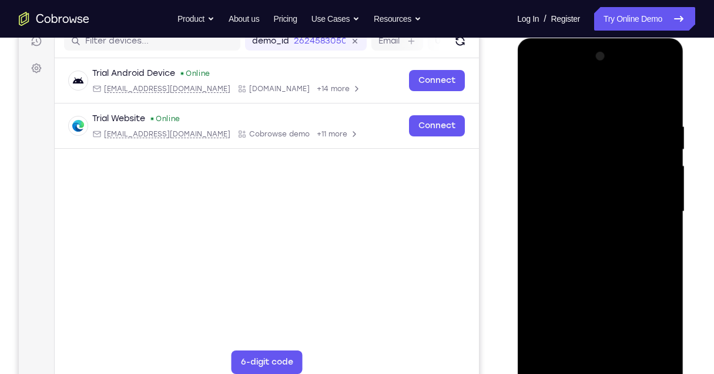
click at [531, 97] on div at bounding box center [600, 211] width 148 height 329
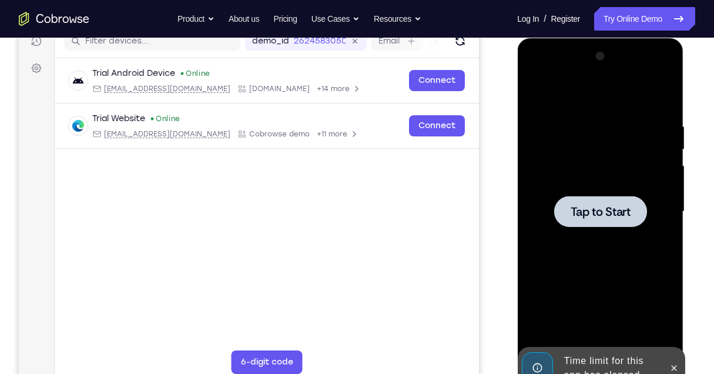
click at [577, 202] on div at bounding box center [600, 211] width 93 height 31
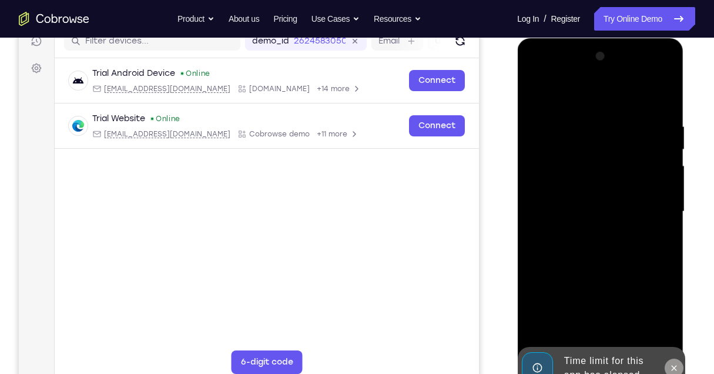
click at [673, 369] on icon at bounding box center [673, 367] width 9 height 9
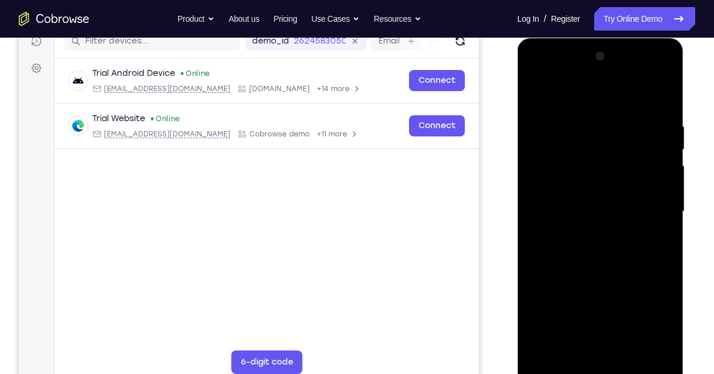
click at [602, 366] on div at bounding box center [600, 211] width 148 height 329
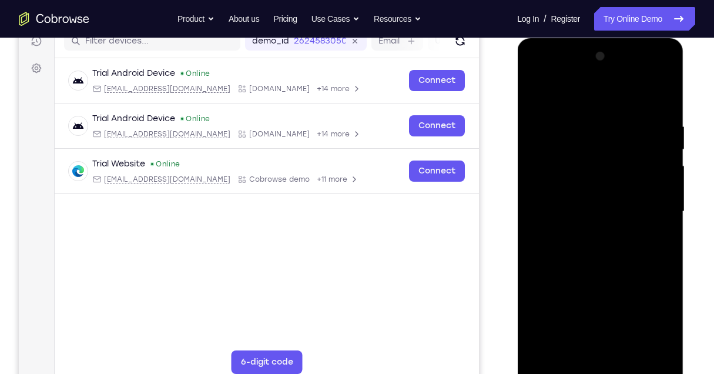
click at [650, 321] on div at bounding box center [600, 211] width 148 height 329
click at [579, 96] on div at bounding box center [600, 211] width 148 height 329
click at [647, 213] on div at bounding box center [600, 211] width 148 height 329
click at [592, 230] on div at bounding box center [600, 211] width 148 height 329
click at [585, 200] on div at bounding box center [600, 211] width 148 height 329
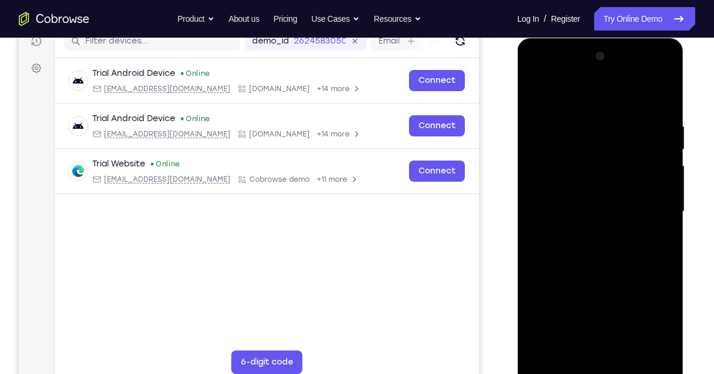
click at [580, 186] on div at bounding box center [600, 211] width 148 height 329
click at [583, 212] on div at bounding box center [600, 211] width 148 height 329
click at [593, 247] on div at bounding box center [600, 211] width 148 height 329
click at [598, 249] on div at bounding box center [600, 211] width 148 height 329
click at [601, 246] on div at bounding box center [600, 211] width 148 height 329
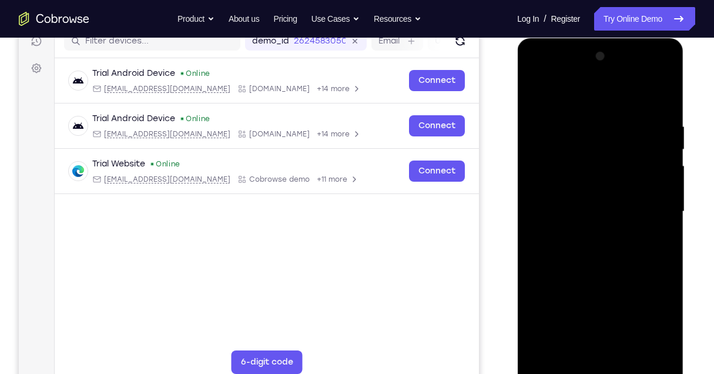
click at [602, 250] on div at bounding box center [600, 211] width 148 height 329
click at [602, 252] on div at bounding box center [600, 211] width 148 height 329
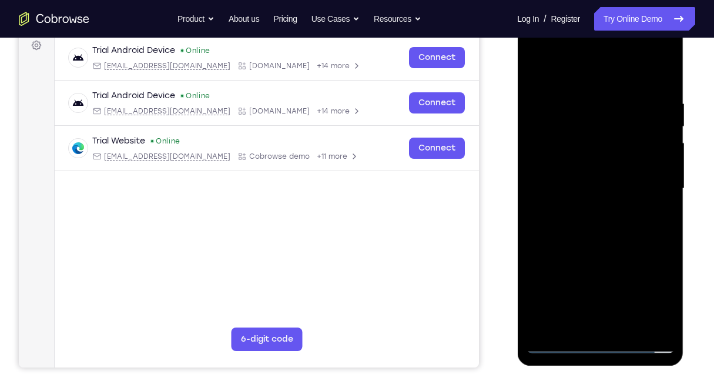
scroll to position [196, 0]
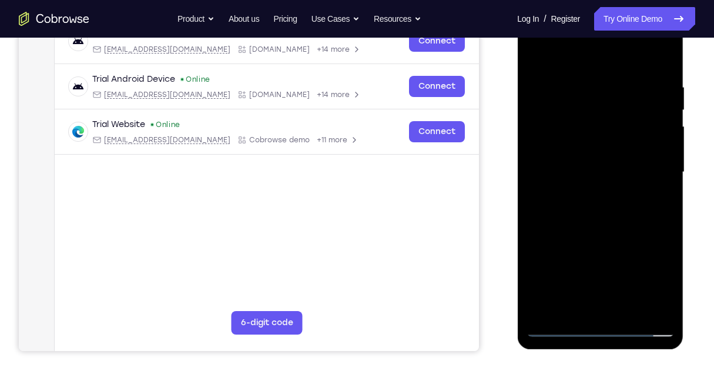
click at [582, 85] on div at bounding box center [600, 172] width 148 height 329
click at [656, 61] on div at bounding box center [600, 172] width 148 height 329
click at [581, 224] on div at bounding box center [600, 172] width 148 height 329
click at [626, 313] on div at bounding box center [600, 172] width 148 height 329
click at [582, 229] on div at bounding box center [600, 172] width 148 height 329
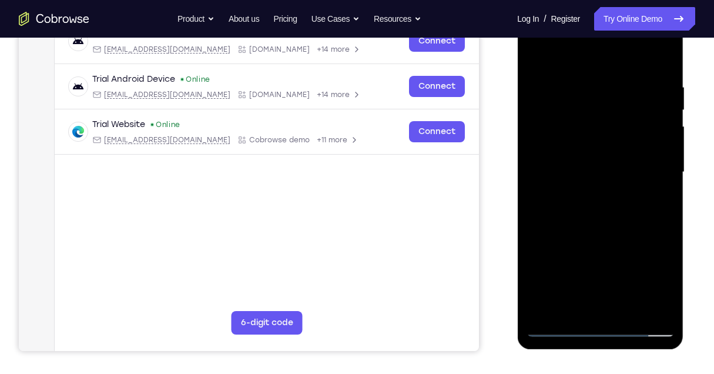
click at [578, 142] on div at bounding box center [600, 172] width 148 height 329
click at [595, 232] on div at bounding box center [600, 172] width 148 height 329
click at [611, 230] on div at bounding box center [600, 172] width 148 height 329
click at [535, 57] on div at bounding box center [600, 172] width 148 height 329
click at [585, 165] on div at bounding box center [600, 172] width 148 height 329
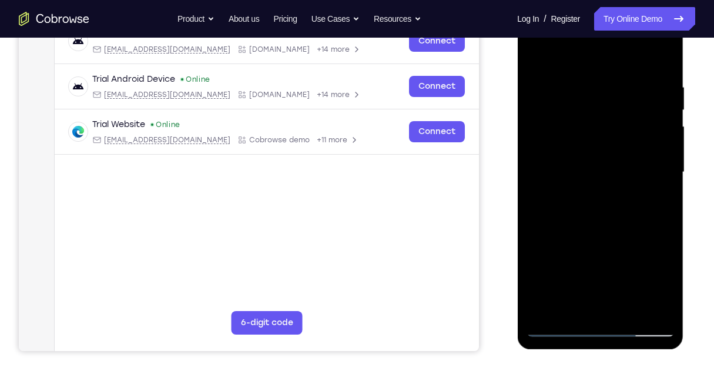
click at [536, 61] on div at bounding box center [600, 172] width 148 height 329
click at [584, 136] on div at bounding box center [600, 172] width 148 height 329
click at [586, 301] on div at bounding box center [600, 172] width 148 height 329
click at [537, 58] on div at bounding box center [600, 172] width 148 height 329
click at [566, 144] on div at bounding box center [600, 172] width 148 height 329
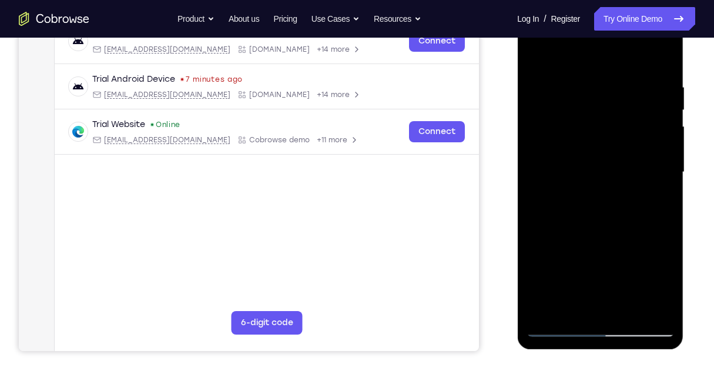
click at [564, 299] on div at bounding box center [600, 172] width 148 height 329
click at [533, 56] on div at bounding box center [600, 172] width 148 height 329
click at [595, 132] on div at bounding box center [600, 172] width 148 height 329
click at [558, 311] on div at bounding box center [600, 172] width 148 height 329
click at [535, 55] on div at bounding box center [600, 172] width 148 height 329
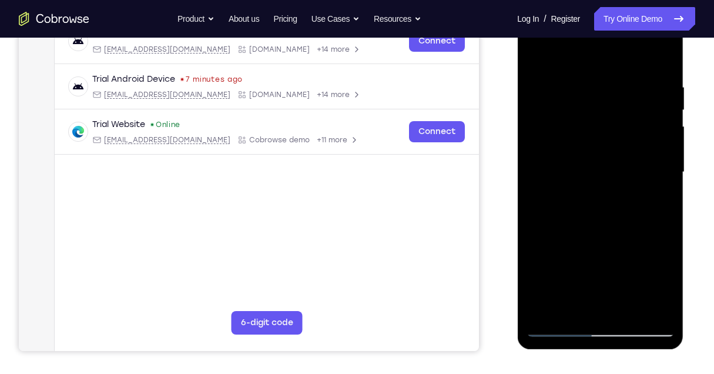
click at [592, 140] on div at bounding box center [600, 172] width 148 height 329
click at [536, 55] on div at bounding box center [600, 172] width 148 height 329
click at [538, 54] on div at bounding box center [600, 172] width 148 height 329
click at [651, 73] on div at bounding box center [600, 172] width 148 height 329
click at [659, 59] on div at bounding box center [600, 172] width 148 height 329
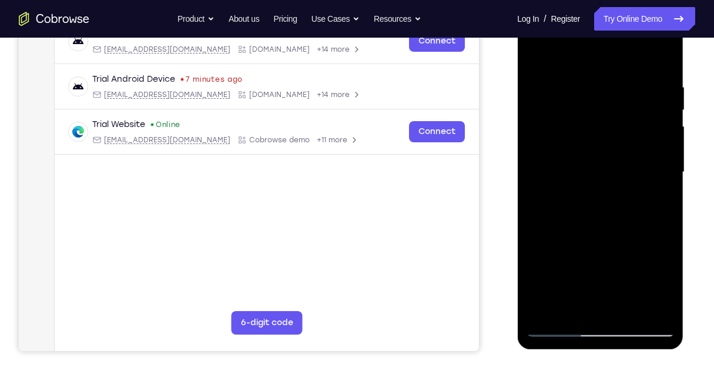
click at [629, 310] on div at bounding box center [600, 172] width 148 height 329
click at [587, 142] on div at bounding box center [600, 172] width 148 height 329
click at [574, 304] on div at bounding box center [600, 172] width 148 height 329
click at [535, 57] on div at bounding box center [600, 172] width 148 height 329
click at [533, 52] on div at bounding box center [600, 172] width 148 height 329
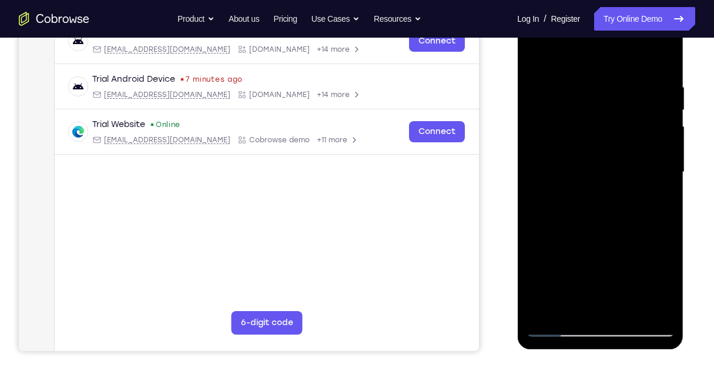
drag, startPoint x: 596, startPoint y: 227, endPoint x: 583, endPoint y: 140, distance: 88.5
click at [583, 140] on div at bounding box center [600, 172] width 148 height 329
drag, startPoint x: 597, startPoint y: 255, endPoint x: 591, endPoint y: 156, distance: 99.5
click at [591, 156] on div at bounding box center [600, 172] width 148 height 329
drag, startPoint x: 608, startPoint y: 273, endPoint x: 596, endPoint y: 187, distance: 86.0
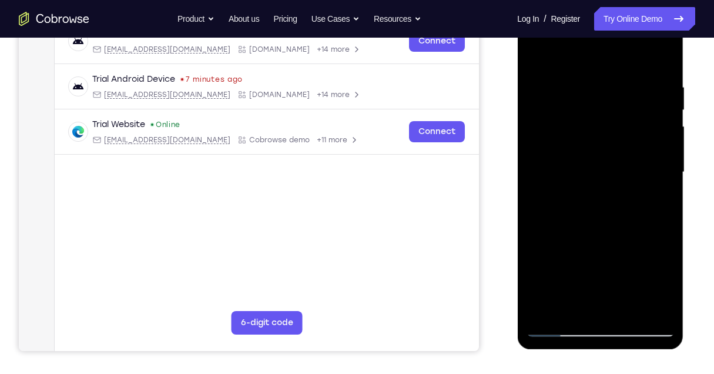
click at [596, 187] on div at bounding box center [600, 172] width 148 height 329
drag, startPoint x: 602, startPoint y: 233, endPoint x: 579, endPoint y: 129, distance: 107.2
click at [579, 129] on div at bounding box center [600, 172] width 148 height 329
drag, startPoint x: 604, startPoint y: 240, endPoint x: 588, endPoint y: 163, distance: 78.5
click at [588, 163] on div at bounding box center [600, 172] width 148 height 329
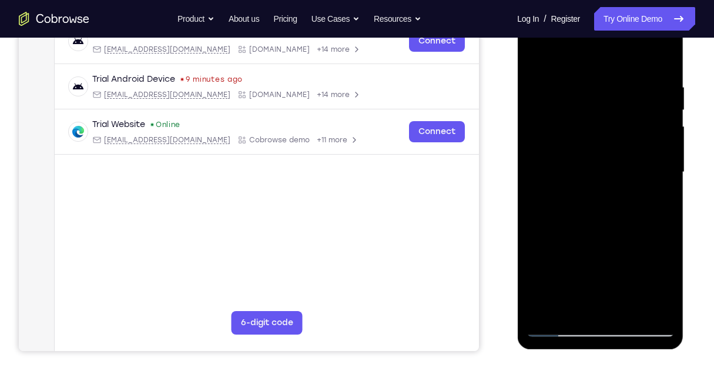
click at [666, 186] on div at bounding box center [600, 172] width 148 height 329
click at [666, 188] on div at bounding box center [600, 172] width 148 height 329
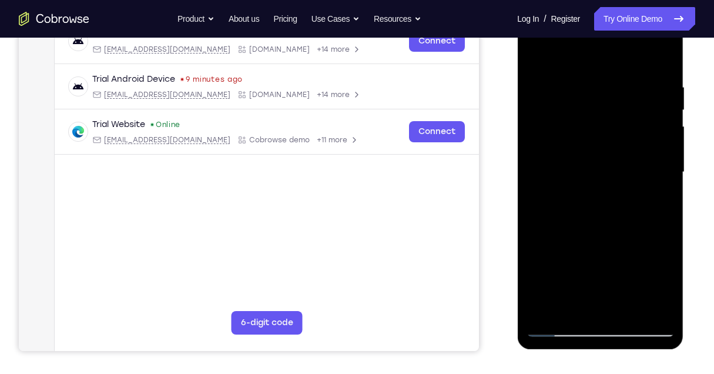
click at [666, 188] on div at bounding box center [600, 172] width 148 height 329
drag, startPoint x: 590, startPoint y: 256, endPoint x: 584, endPoint y: 156, distance: 99.5
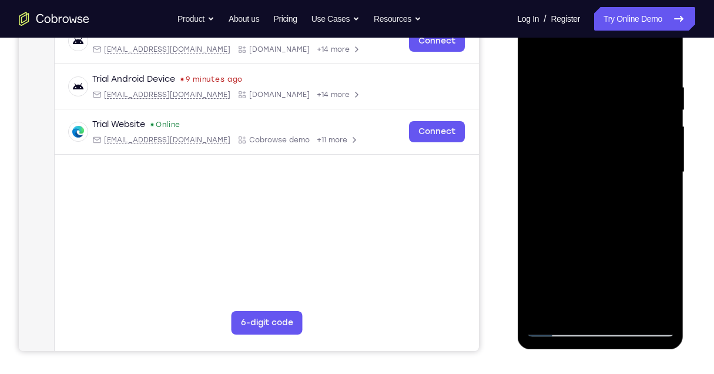
click at [584, 156] on div at bounding box center [600, 172] width 148 height 329
drag, startPoint x: 582, startPoint y: 247, endPoint x: 575, endPoint y: 212, distance: 36.5
click at [575, 212] on div at bounding box center [600, 172] width 148 height 329
drag, startPoint x: 591, startPoint y: 219, endPoint x: 581, endPoint y: 158, distance: 61.9
click at [581, 158] on div at bounding box center [600, 172] width 148 height 329
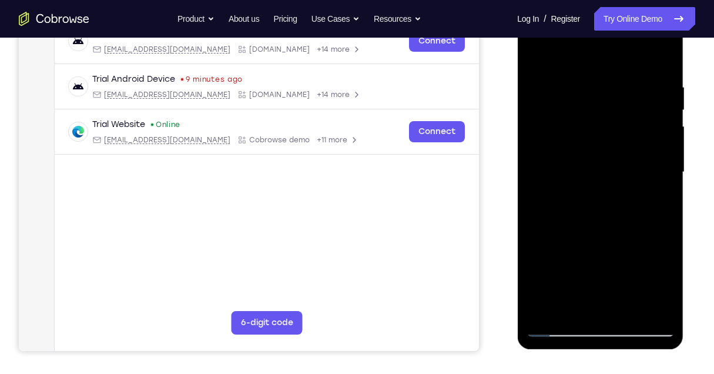
drag, startPoint x: 589, startPoint y: 253, endPoint x: 587, endPoint y: 169, distance: 84.6
click at [587, 169] on div at bounding box center [600, 172] width 148 height 329
drag, startPoint x: 595, startPoint y: 241, endPoint x: 582, endPoint y: 151, distance: 90.8
click at [583, 151] on div at bounding box center [600, 172] width 148 height 329
drag, startPoint x: 606, startPoint y: 253, endPoint x: 603, endPoint y: 150, distance: 103.5
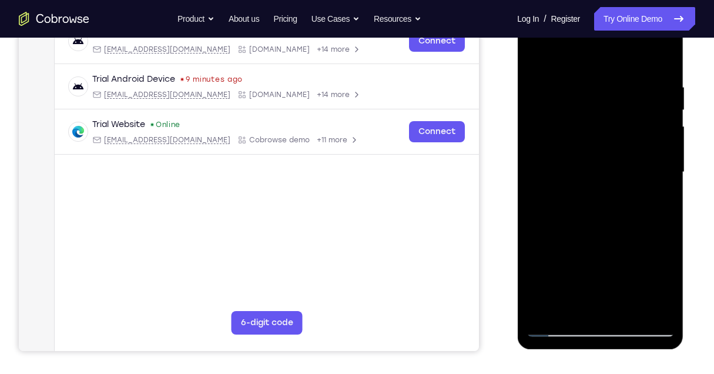
click at [603, 150] on div at bounding box center [600, 172] width 148 height 329
drag, startPoint x: 616, startPoint y: 230, endPoint x: 614, endPoint y: 139, distance: 91.1
click at [615, 139] on div at bounding box center [600, 172] width 148 height 329
drag, startPoint x: 608, startPoint y: 235, endPoint x: 613, endPoint y: 122, distance: 113.5
click at [613, 122] on div at bounding box center [600, 172] width 148 height 329
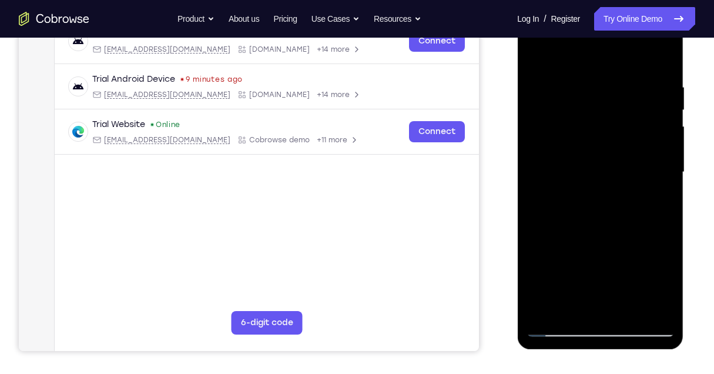
click at [631, 310] on div at bounding box center [600, 172] width 148 height 329
click at [598, 143] on div at bounding box center [600, 172] width 148 height 329
click at [570, 304] on div at bounding box center [600, 172] width 148 height 329
click at [661, 285] on div at bounding box center [600, 172] width 148 height 329
click at [537, 58] on div at bounding box center [600, 172] width 148 height 329
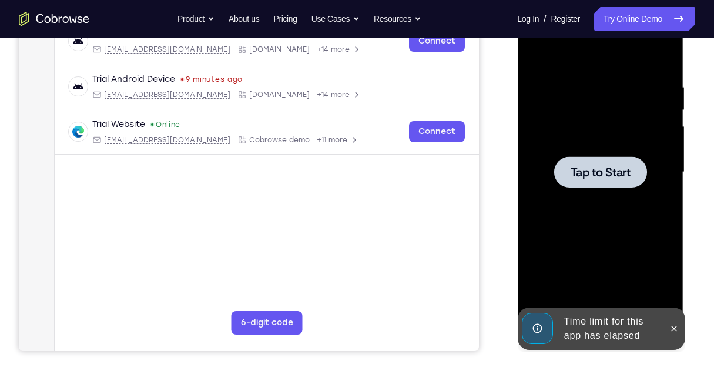
click at [582, 177] on span "Tap to Start" at bounding box center [600, 172] width 60 height 12
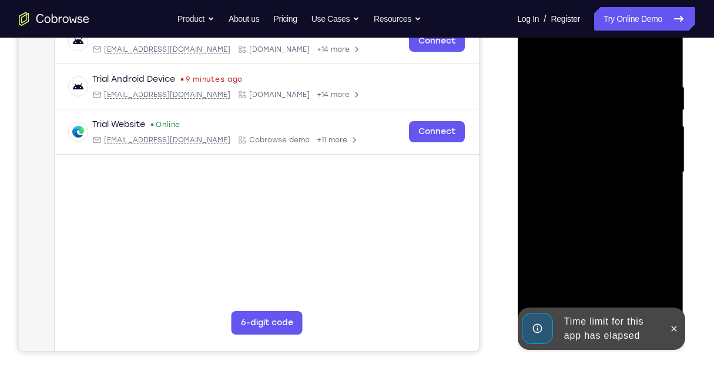
click at [602, 145] on div at bounding box center [600, 172] width 148 height 329
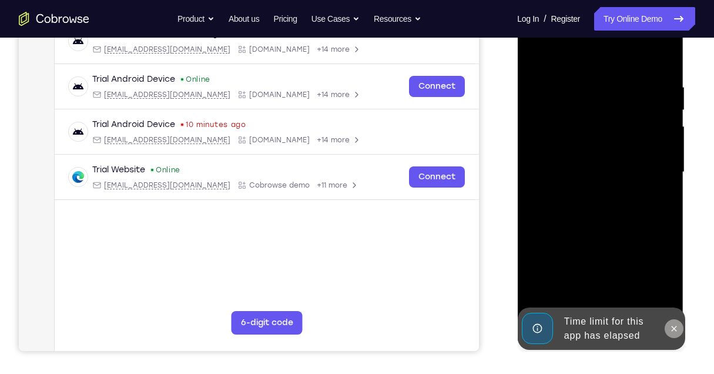
click at [670, 331] on icon at bounding box center [673, 328] width 9 height 9
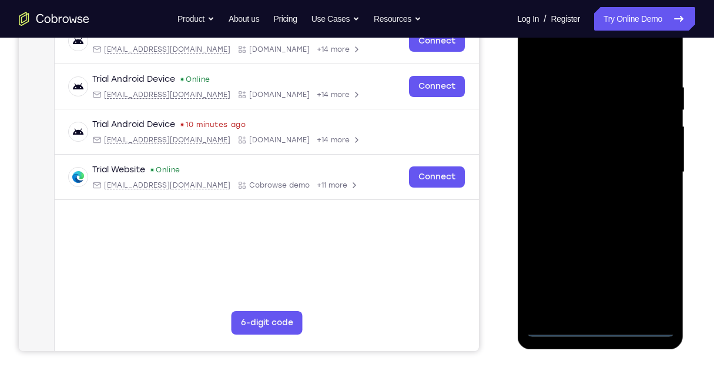
click at [599, 332] on div at bounding box center [600, 172] width 148 height 329
click at [649, 280] on div at bounding box center [600, 172] width 148 height 329
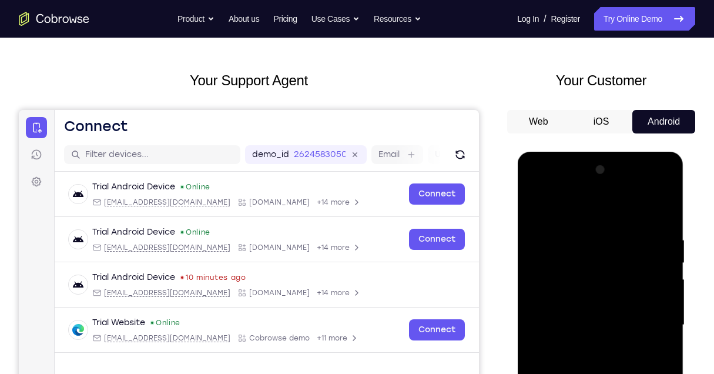
scroll to position [39, 0]
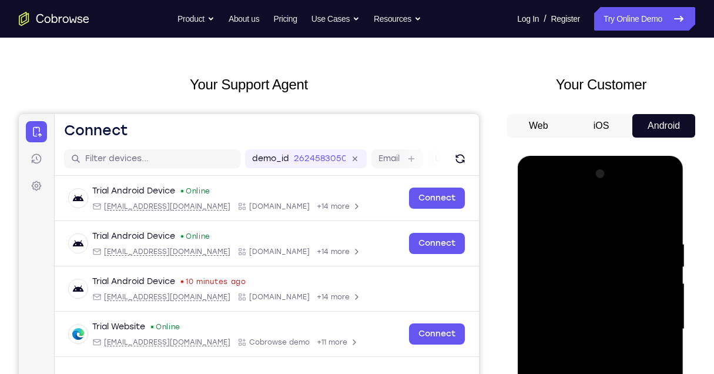
click at [585, 214] on div at bounding box center [600, 329] width 148 height 329
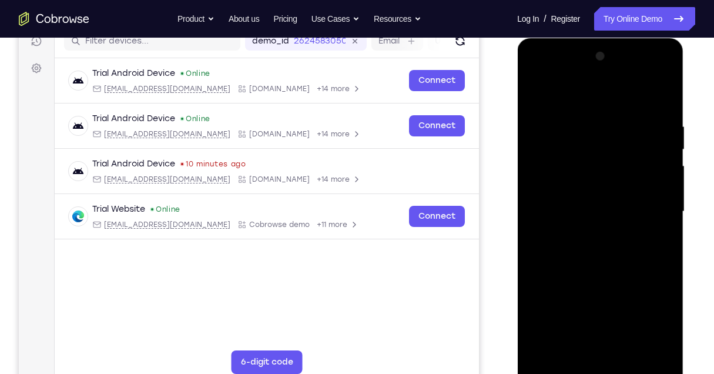
click at [649, 202] on div at bounding box center [600, 211] width 148 height 329
click at [589, 233] on div at bounding box center [600, 211] width 148 height 329
click at [596, 196] on div at bounding box center [600, 211] width 148 height 329
click at [609, 186] on div at bounding box center [600, 211] width 148 height 329
click at [616, 213] on div at bounding box center [600, 211] width 148 height 329
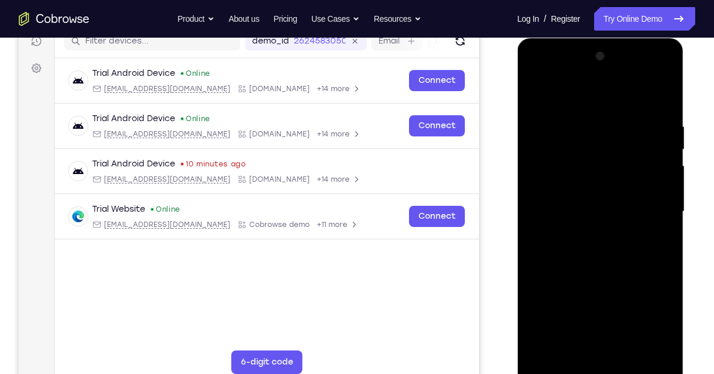
click at [601, 247] on div at bounding box center [600, 211] width 148 height 329
click at [601, 249] on div at bounding box center [600, 211] width 148 height 329
click at [601, 250] on div at bounding box center [600, 211] width 148 height 329
click at [605, 251] on div at bounding box center [600, 211] width 148 height 329
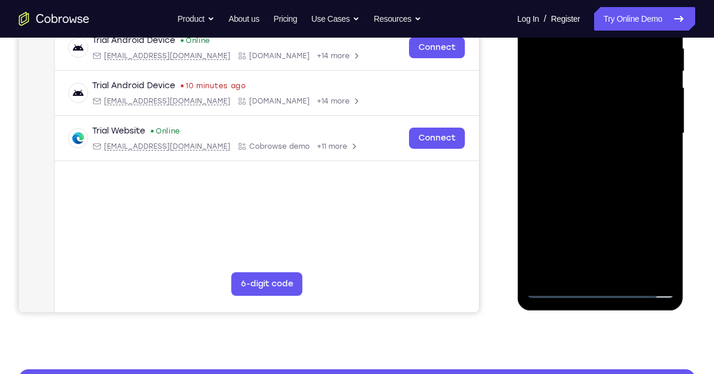
scroll to position [235, 0]
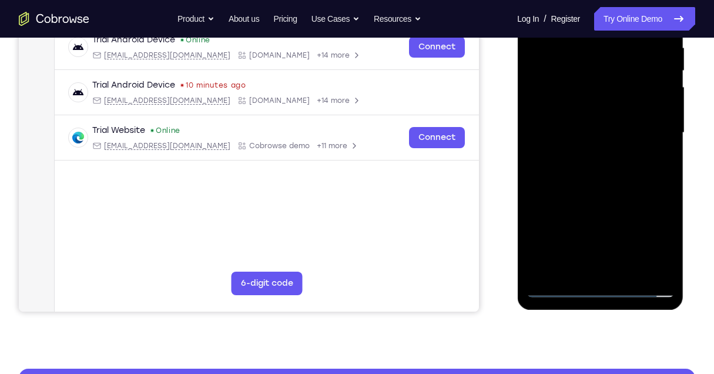
click at [627, 271] on div at bounding box center [600, 132] width 148 height 329
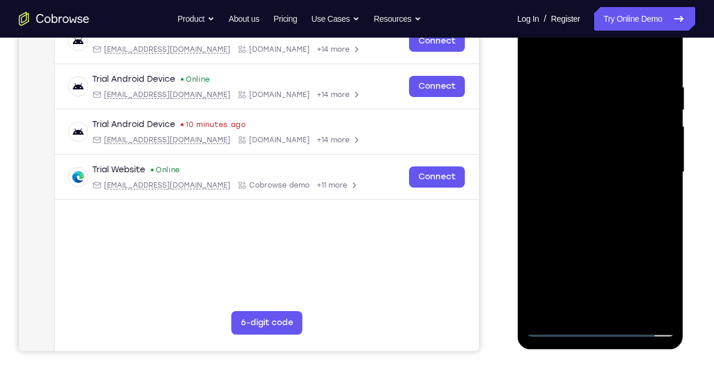
click at [595, 233] on div at bounding box center [600, 172] width 148 height 329
click at [595, 142] on div at bounding box center [600, 172] width 148 height 329
click at [578, 304] on div at bounding box center [600, 172] width 148 height 329
click at [666, 284] on div at bounding box center [600, 172] width 148 height 329
click at [574, 310] on div at bounding box center [600, 172] width 148 height 329
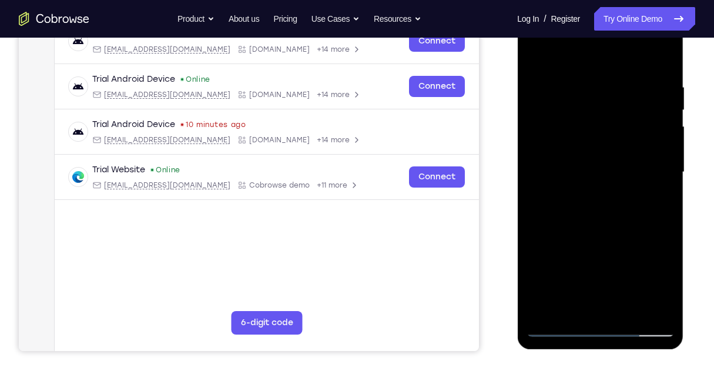
click at [628, 257] on div at bounding box center [600, 172] width 148 height 329
click at [658, 192] on div at bounding box center [600, 172] width 148 height 329
click at [646, 160] on div at bounding box center [600, 172] width 148 height 329
click at [567, 301] on div at bounding box center [600, 172] width 148 height 329
click at [567, 307] on div at bounding box center [600, 172] width 148 height 329
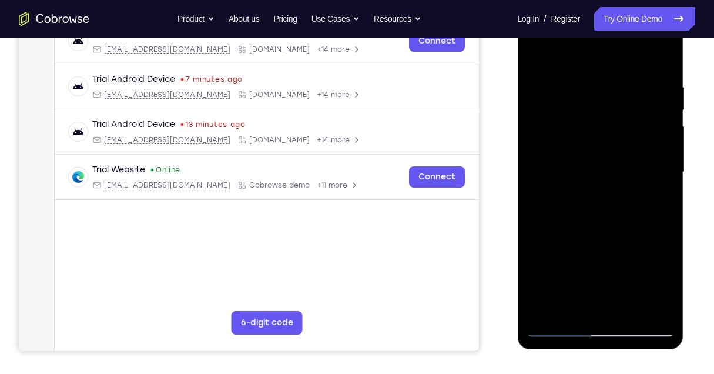
click at [629, 262] on div at bounding box center [600, 172] width 148 height 329
click at [651, 196] on div at bounding box center [600, 172] width 148 height 329
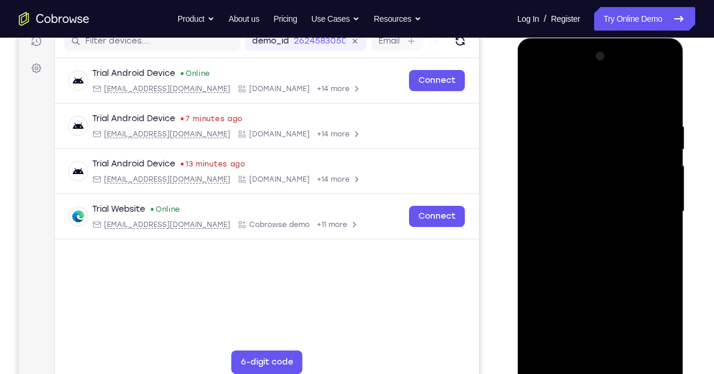
click at [535, 95] on div at bounding box center [600, 211] width 148 height 329
click at [586, 210] on div at bounding box center [600, 211] width 148 height 329
click at [568, 346] on div at bounding box center [600, 211] width 148 height 329
click at [537, 93] on div at bounding box center [600, 211] width 148 height 329
click at [581, 197] on div at bounding box center [600, 211] width 148 height 329
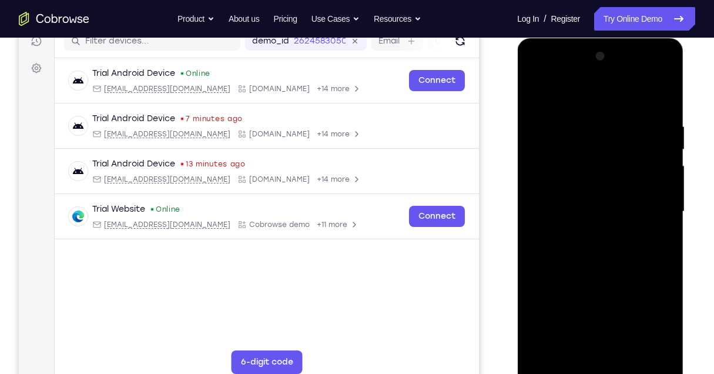
click at [535, 95] on div at bounding box center [600, 211] width 148 height 329
click at [569, 179] on div at bounding box center [600, 211] width 148 height 329
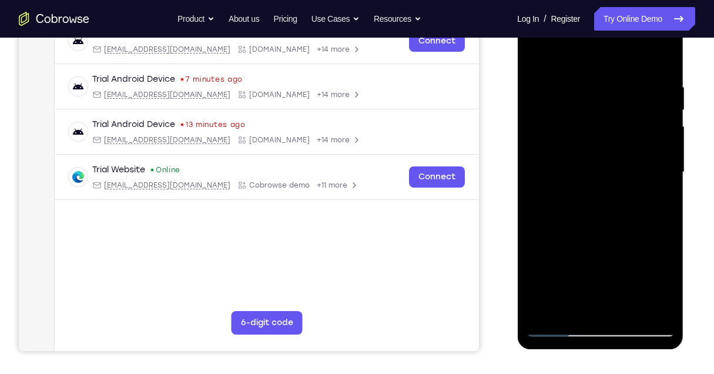
click at [533, 57] on div at bounding box center [600, 172] width 148 height 329
click at [583, 158] on div at bounding box center [600, 172] width 148 height 329
click at [534, 52] on div at bounding box center [600, 172] width 148 height 329
click at [576, 192] on div at bounding box center [600, 172] width 148 height 329
click at [537, 56] on div at bounding box center [600, 172] width 148 height 329
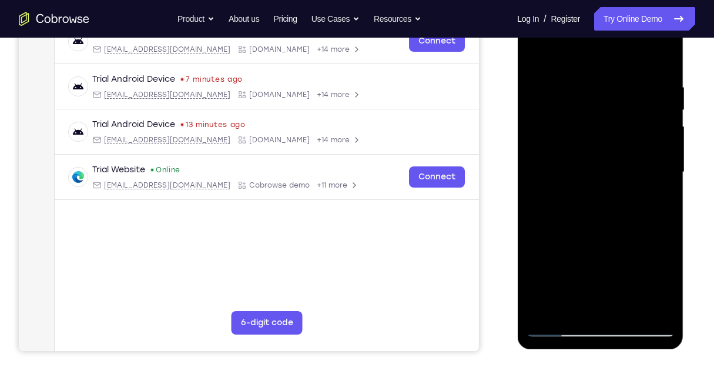
click at [579, 142] on div at bounding box center [600, 172] width 148 height 329
click at [564, 304] on div at bounding box center [600, 172] width 148 height 329
click at [567, 307] on div at bounding box center [600, 172] width 148 height 329
click at [635, 267] on div at bounding box center [600, 172] width 148 height 329
click at [654, 193] on div at bounding box center [600, 172] width 148 height 329
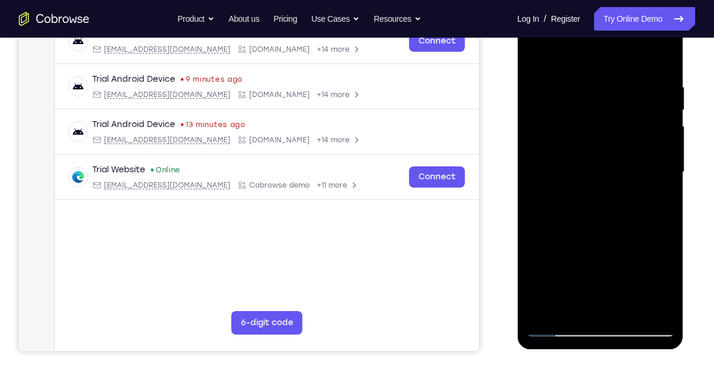
click at [534, 56] on div at bounding box center [600, 172] width 148 height 329
click at [578, 165] on div at bounding box center [600, 172] width 148 height 329
click at [532, 55] on div at bounding box center [600, 172] width 148 height 329
click at [586, 165] on div at bounding box center [600, 172] width 148 height 329
click at [536, 58] on div at bounding box center [600, 172] width 148 height 329
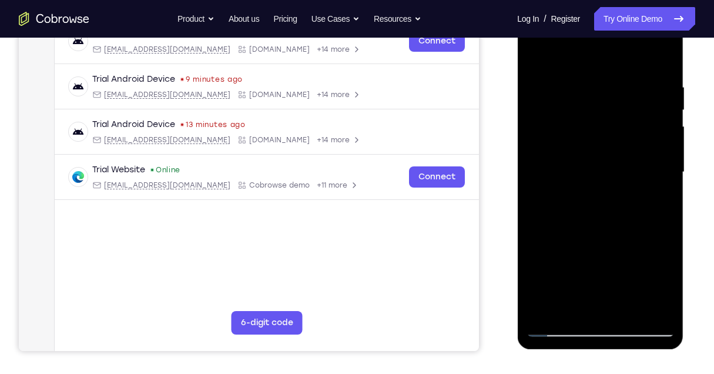
click at [568, 139] on div at bounding box center [600, 172] width 148 height 329
click at [538, 57] on div at bounding box center [600, 172] width 148 height 329
click at [564, 169] on div at bounding box center [600, 172] width 148 height 329
click at [576, 304] on div at bounding box center [600, 172] width 148 height 329
click at [535, 58] on div at bounding box center [600, 172] width 148 height 329
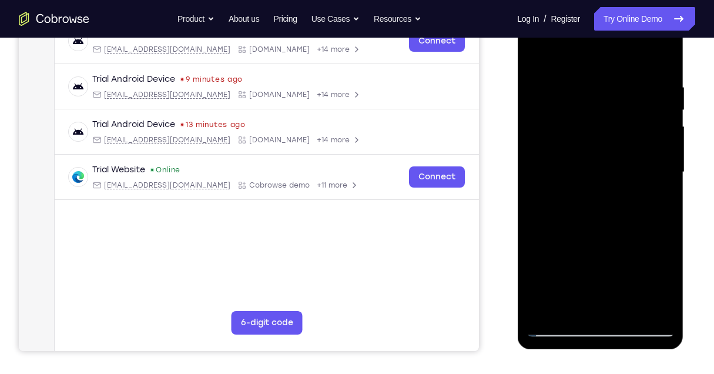
click at [573, 138] on div at bounding box center [600, 172] width 148 height 329
click at [533, 59] on div at bounding box center [600, 172] width 148 height 329
click at [579, 165] on div at bounding box center [600, 172] width 148 height 329
click at [534, 55] on div at bounding box center [600, 172] width 148 height 329
click at [581, 138] on div at bounding box center [600, 172] width 148 height 329
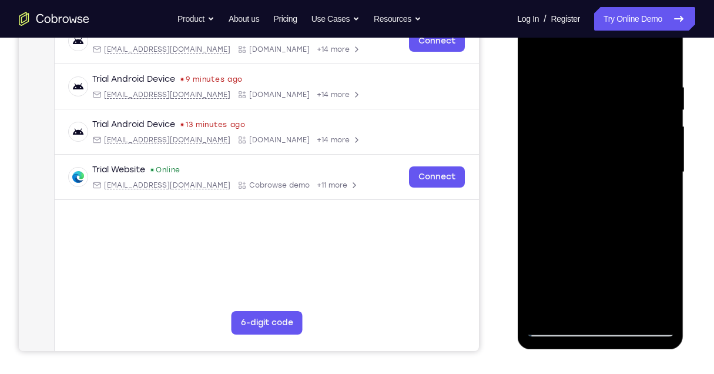
click at [529, 55] on div at bounding box center [600, 172] width 148 height 329
click at [538, 53] on div at bounding box center [600, 172] width 148 height 329
click at [591, 224] on div at bounding box center [600, 172] width 148 height 329
click at [579, 75] on div at bounding box center [600, 172] width 148 height 329
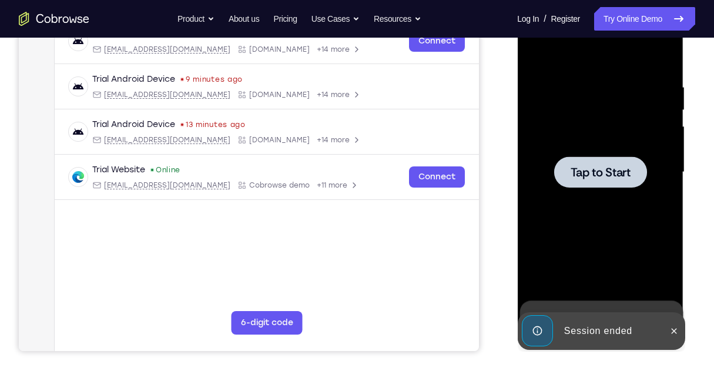
click at [629, 152] on div at bounding box center [600, 172] width 148 height 329
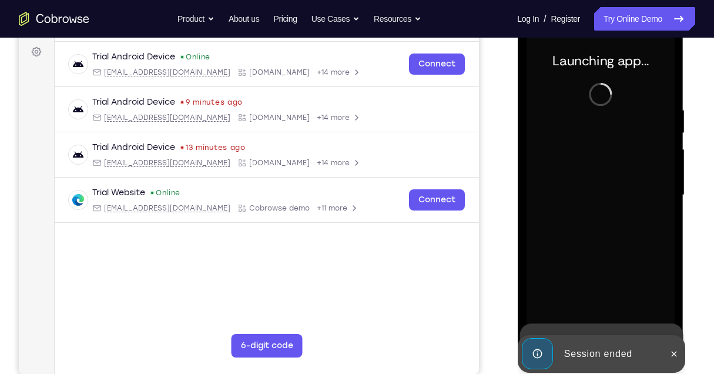
scroll to position [156, 0]
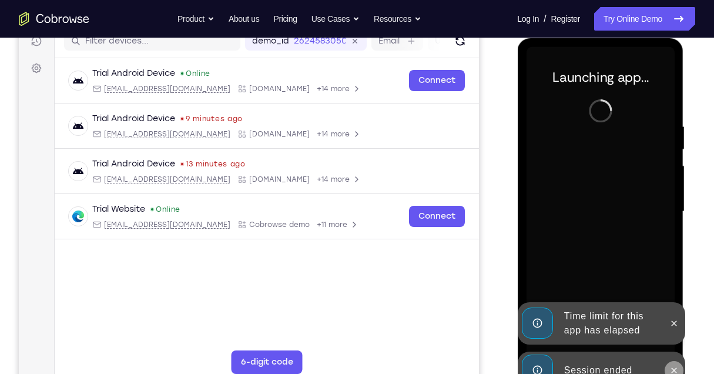
click at [673, 369] on icon at bounding box center [673, 370] width 9 height 9
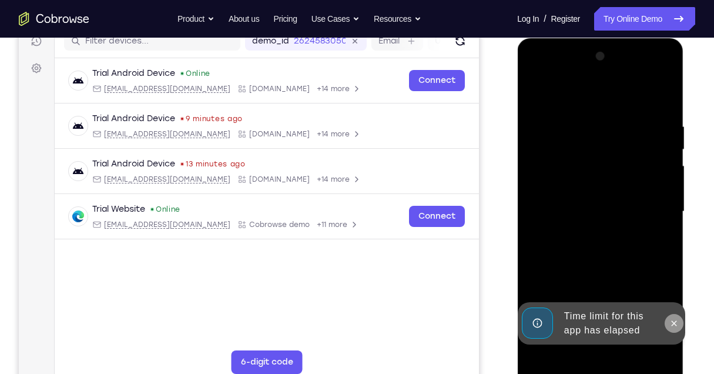
click at [672, 328] on div "Online web based iOS Simulators and Android Emulators. Run iPhone, iPad, Mobile…" at bounding box center [600, 214] width 167 height 353
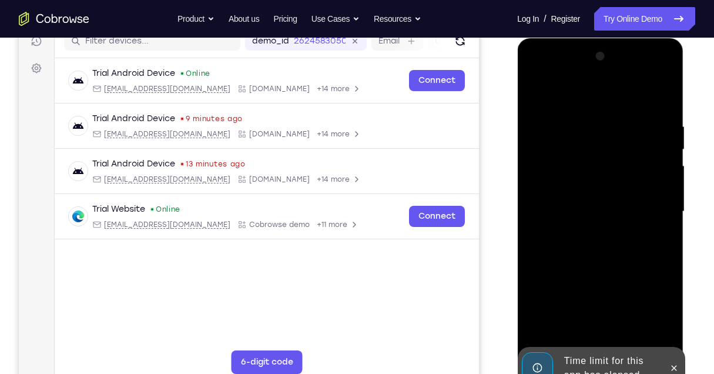
click at [675, 363] on button at bounding box center [673, 367] width 19 height 19
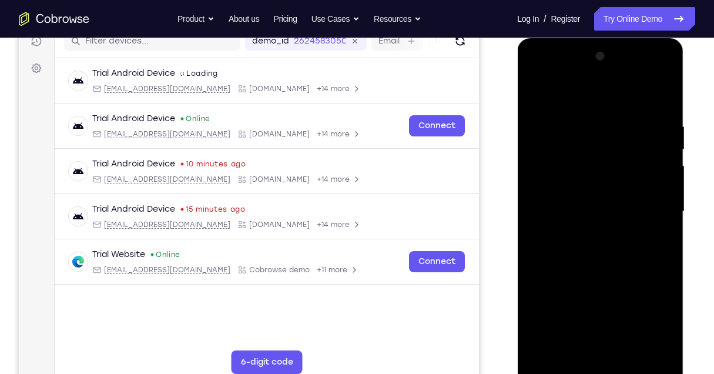
click at [604, 368] on div at bounding box center [600, 211] width 148 height 329
click at [659, 317] on div at bounding box center [600, 211] width 148 height 329
click at [574, 98] on div at bounding box center [600, 211] width 148 height 329
click at [648, 204] on div at bounding box center [600, 211] width 148 height 329
click at [587, 234] on div at bounding box center [600, 211] width 148 height 329
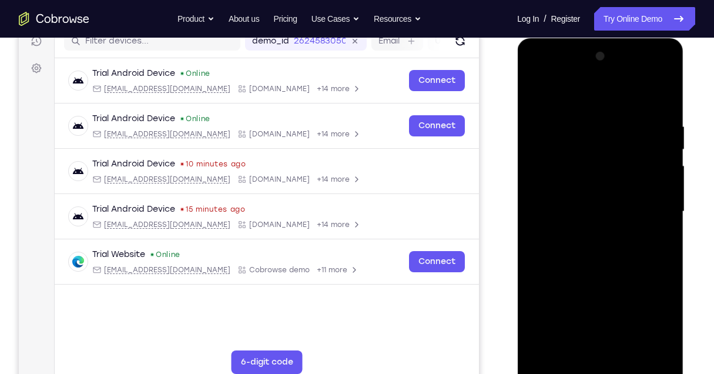
click at [593, 199] on div at bounding box center [600, 211] width 148 height 329
click at [576, 194] on div at bounding box center [600, 211] width 148 height 329
click at [606, 213] on div at bounding box center [600, 211] width 148 height 329
click at [594, 250] on div at bounding box center [600, 211] width 148 height 329
click at [595, 249] on div at bounding box center [600, 211] width 148 height 329
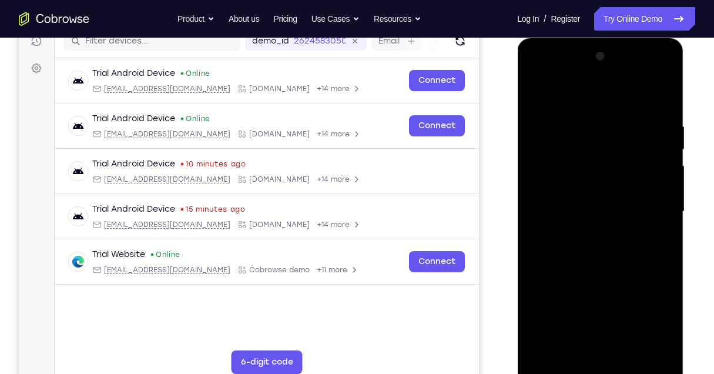
click at [600, 250] on div at bounding box center [600, 211] width 148 height 329
click at [602, 250] on div at bounding box center [600, 211] width 148 height 329
click at [605, 251] on div at bounding box center [600, 211] width 148 height 329
click at [608, 252] on div at bounding box center [600, 211] width 148 height 329
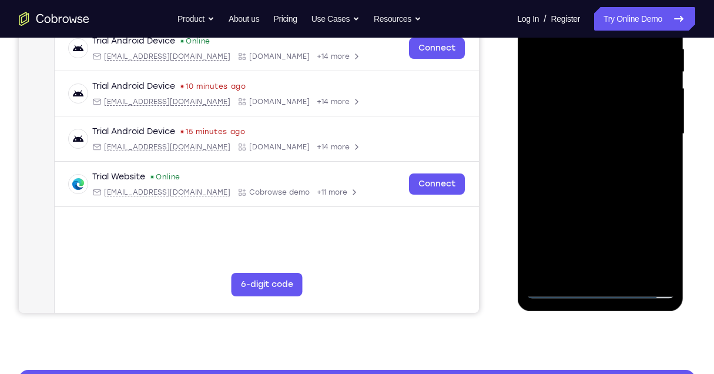
scroll to position [235, 0]
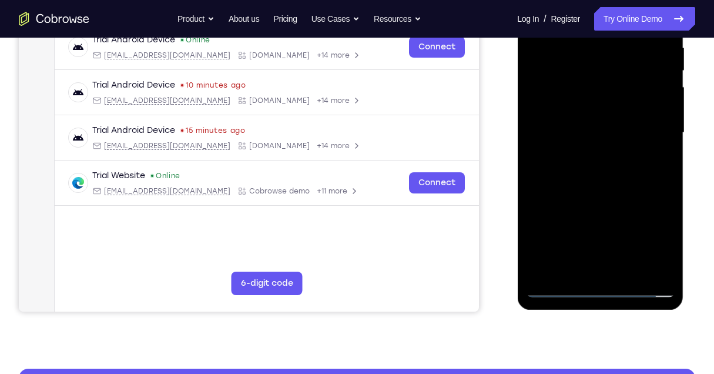
click at [629, 269] on div at bounding box center [600, 132] width 148 height 329
click at [599, 184] on div at bounding box center [600, 132] width 148 height 329
click at [628, 268] on div at bounding box center [600, 132] width 148 height 329
click at [592, 194] on div at bounding box center [600, 132] width 148 height 329
click at [586, 102] on div at bounding box center [600, 132] width 148 height 329
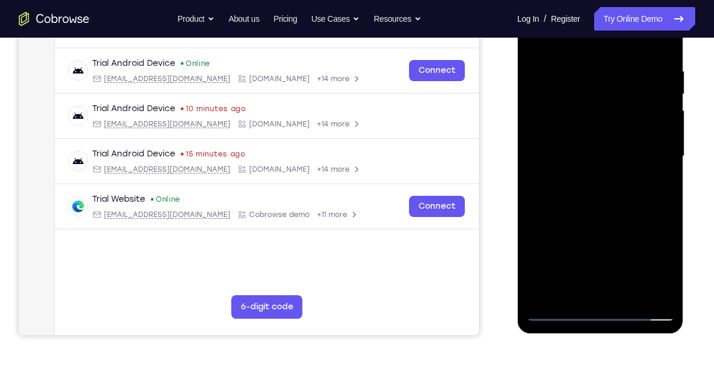
scroll to position [196, 0]
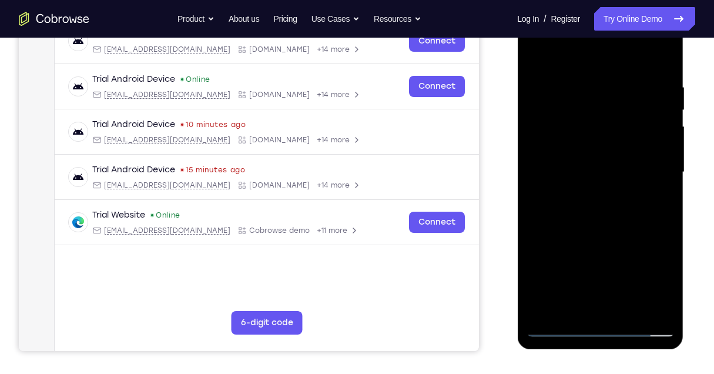
click at [531, 58] on div at bounding box center [600, 172] width 148 height 329
click at [561, 164] on div at bounding box center [600, 172] width 148 height 329
click at [536, 58] on div at bounding box center [600, 172] width 148 height 329
click at [581, 138] on div at bounding box center [600, 172] width 148 height 329
click at [568, 305] on div at bounding box center [600, 172] width 148 height 329
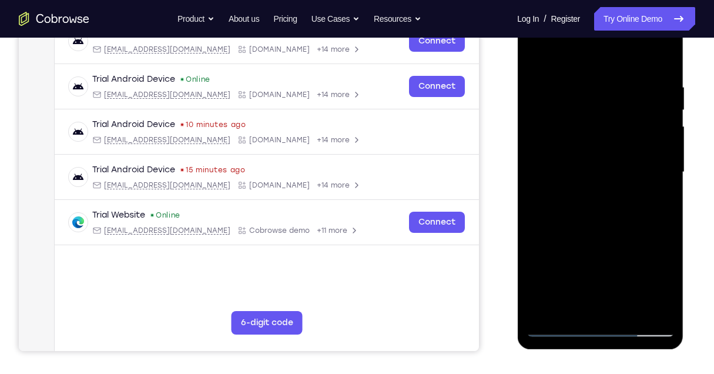
click at [574, 309] on div at bounding box center [600, 172] width 148 height 329
click at [633, 245] on div at bounding box center [600, 172] width 148 height 329
click at [653, 193] on div at bounding box center [600, 172] width 148 height 329
click at [536, 57] on div at bounding box center [600, 172] width 148 height 329
click at [562, 158] on div at bounding box center [600, 172] width 148 height 329
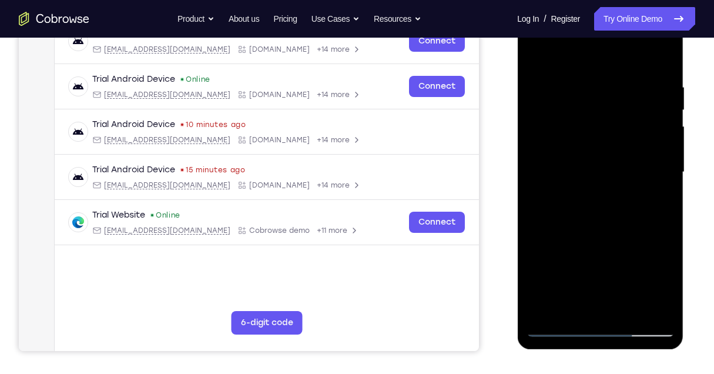
click at [535, 55] on div at bounding box center [600, 172] width 148 height 329
click at [599, 142] on div at bounding box center [600, 172] width 148 height 329
click at [581, 301] on div at bounding box center [600, 172] width 148 height 329
click at [568, 308] on div at bounding box center [600, 172] width 148 height 329
click at [631, 264] on div at bounding box center [600, 172] width 148 height 329
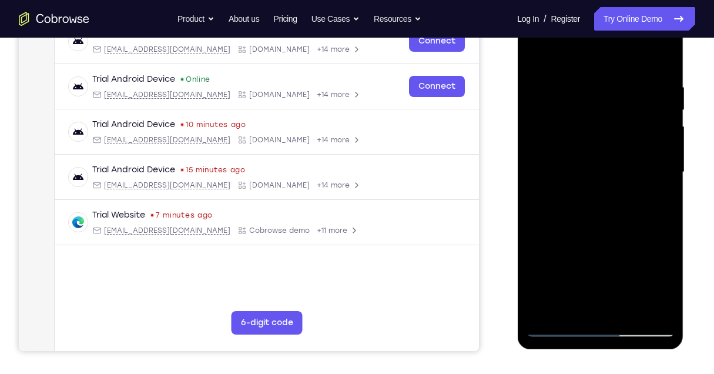
click at [663, 195] on div at bounding box center [600, 172] width 148 height 329
click at [537, 55] on div at bounding box center [600, 172] width 148 height 329
click at [582, 166] on div at bounding box center [600, 172] width 148 height 329
click at [535, 55] on div at bounding box center [600, 172] width 148 height 329
click at [578, 159] on div at bounding box center [600, 172] width 148 height 329
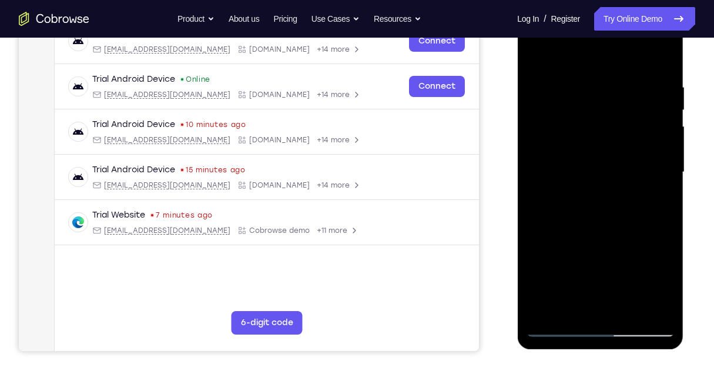
click at [537, 60] on div at bounding box center [600, 172] width 148 height 329
click at [573, 139] on div at bounding box center [600, 172] width 148 height 329
click at [539, 54] on div at bounding box center [600, 172] width 148 height 329
click at [582, 161] on div at bounding box center [600, 172] width 148 height 329
click at [538, 53] on div at bounding box center [600, 172] width 148 height 329
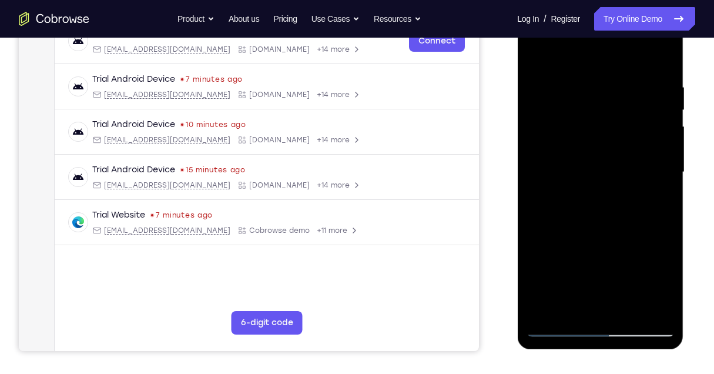
click at [538, 53] on div at bounding box center [600, 172] width 148 height 329
click at [582, 76] on div at bounding box center [600, 172] width 148 height 329
click at [663, 59] on div at bounding box center [600, 172] width 148 height 329
click at [629, 306] on div at bounding box center [600, 172] width 148 height 329
click at [598, 137] on div at bounding box center [600, 172] width 148 height 329
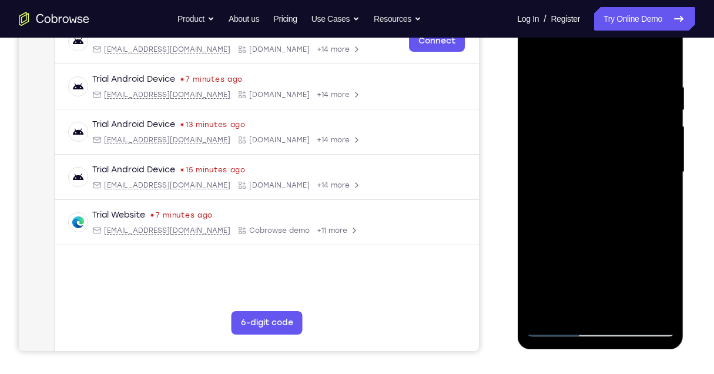
click at [535, 55] on div at bounding box center [600, 172] width 148 height 329
click at [566, 165] on div at bounding box center [600, 172] width 148 height 329
click at [537, 56] on div at bounding box center [600, 172] width 148 height 329
click at [535, 53] on div at bounding box center [600, 172] width 148 height 329
click at [631, 310] on div at bounding box center [600, 172] width 148 height 329
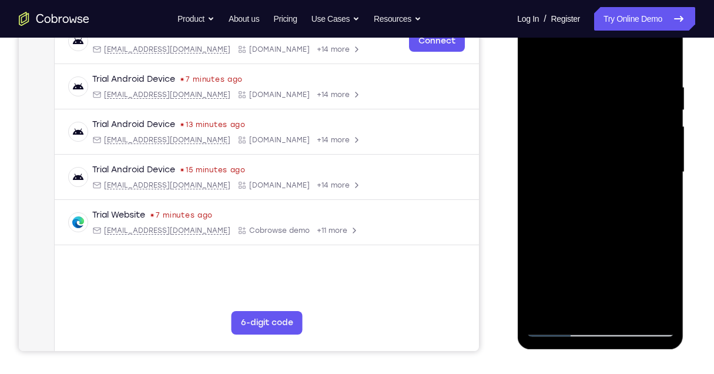
click at [585, 143] on div at bounding box center [600, 172] width 148 height 329
click at [634, 253] on div at bounding box center [600, 172] width 148 height 329
click at [601, 253] on div at bounding box center [600, 172] width 148 height 329
click at [574, 306] on div at bounding box center [600, 172] width 148 height 329
click at [539, 297] on div at bounding box center [600, 172] width 148 height 329
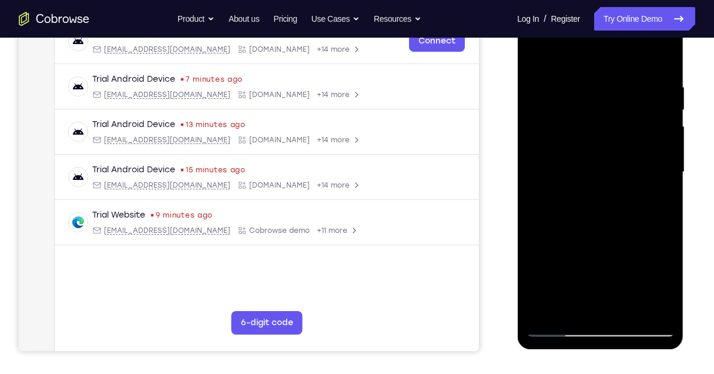
click at [539, 297] on div at bounding box center [600, 172] width 148 height 329
click at [658, 193] on div at bounding box center [600, 172] width 148 height 329
click at [574, 309] on div at bounding box center [600, 172] width 148 height 329
click at [655, 193] on div at bounding box center [600, 172] width 148 height 329
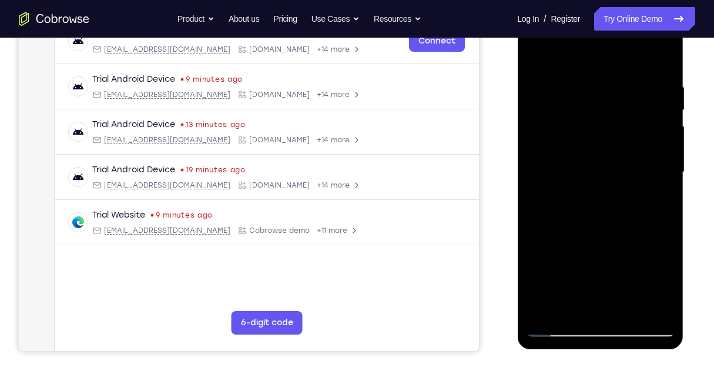
click at [535, 56] on div at bounding box center [600, 172] width 148 height 329
click at [578, 165] on div at bounding box center [600, 172] width 148 height 329
click at [536, 57] on div at bounding box center [600, 172] width 148 height 329
click at [540, 53] on div at bounding box center [600, 172] width 148 height 329
click at [629, 310] on div at bounding box center [600, 172] width 148 height 329
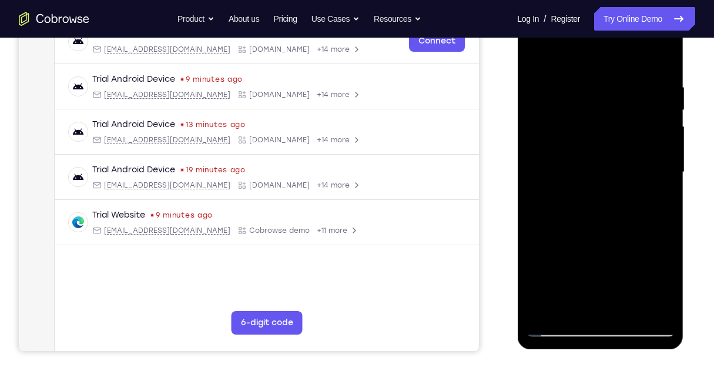
click at [575, 143] on div at bounding box center [600, 172] width 148 height 329
click at [575, 304] on div at bounding box center [600, 172] width 148 height 329
click at [574, 304] on div at bounding box center [600, 172] width 148 height 329
click at [634, 266] on div at bounding box center [600, 172] width 148 height 329
click at [532, 56] on div at bounding box center [600, 172] width 148 height 329
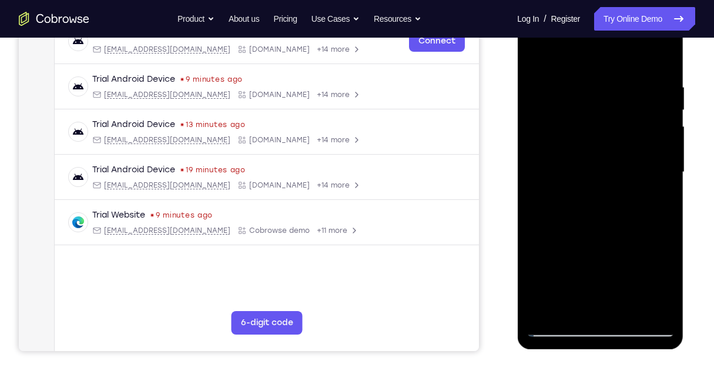
click at [585, 143] on div at bounding box center [600, 172] width 148 height 329
click at [538, 56] on div at bounding box center [600, 172] width 148 height 329
click at [608, 85] on div at bounding box center [600, 172] width 148 height 329
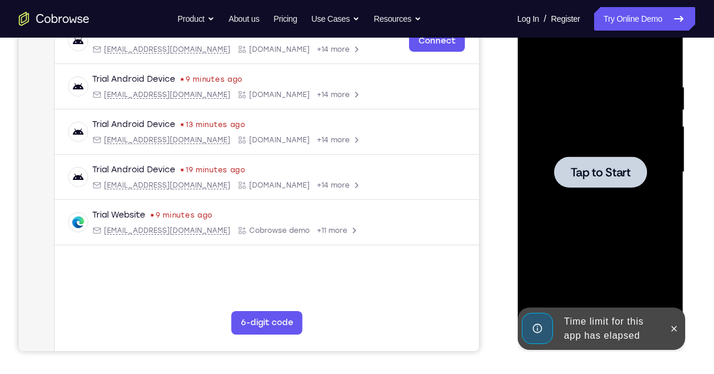
click at [610, 166] on span "Tap to Start" at bounding box center [600, 172] width 60 height 12
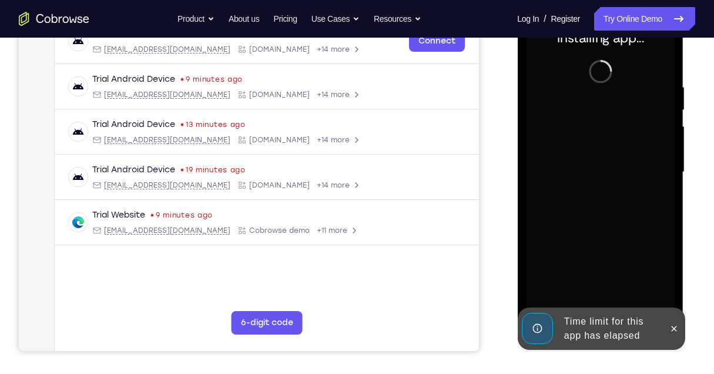
scroll to position [235, 0]
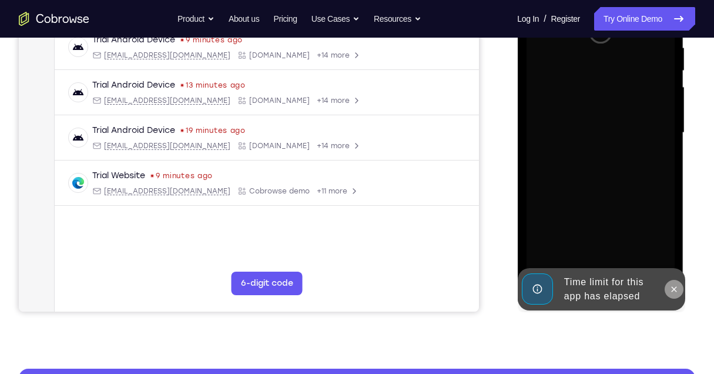
click at [677, 292] on icon at bounding box center [673, 288] width 9 height 9
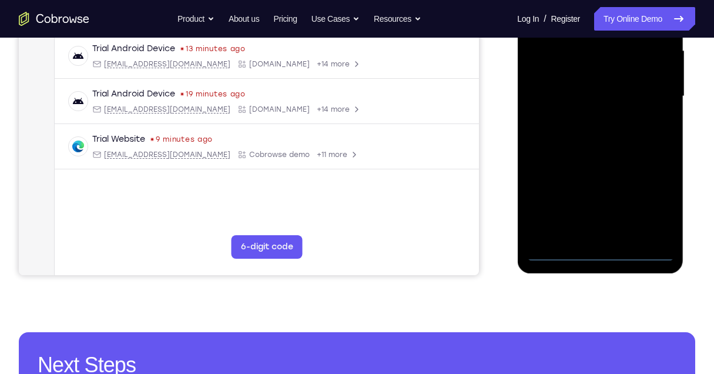
scroll to position [274, 0]
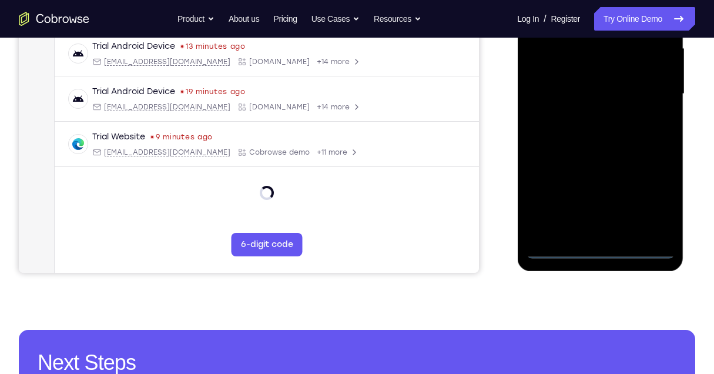
click at [608, 250] on div at bounding box center [600, 93] width 148 height 329
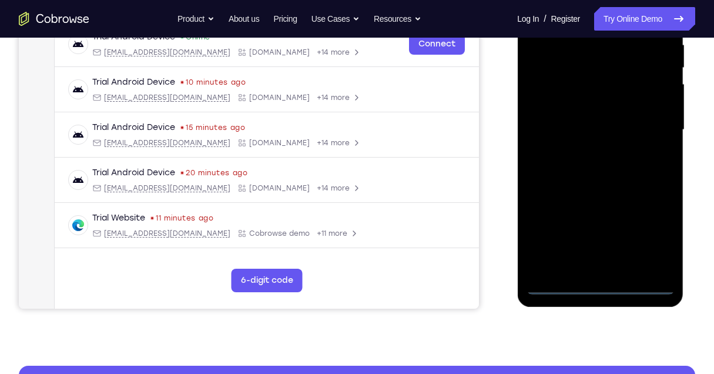
scroll to position [196, 0]
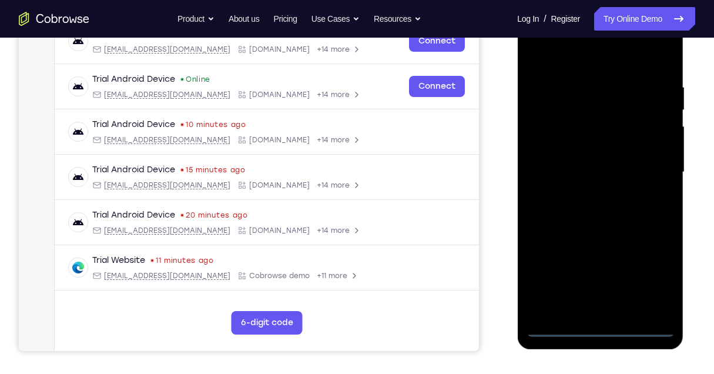
click at [650, 274] on div at bounding box center [600, 172] width 148 height 329
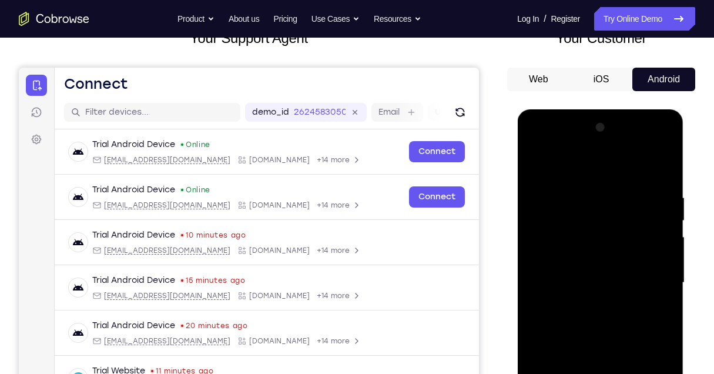
scroll to position [78, 0]
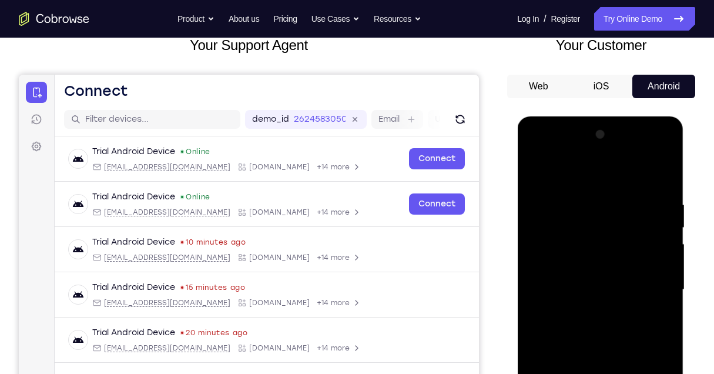
click at [583, 179] on div at bounding box center [600, 289] width 148 height 329
click at [654, 282] on div at bounding box center [600, 289] width 148 height 329
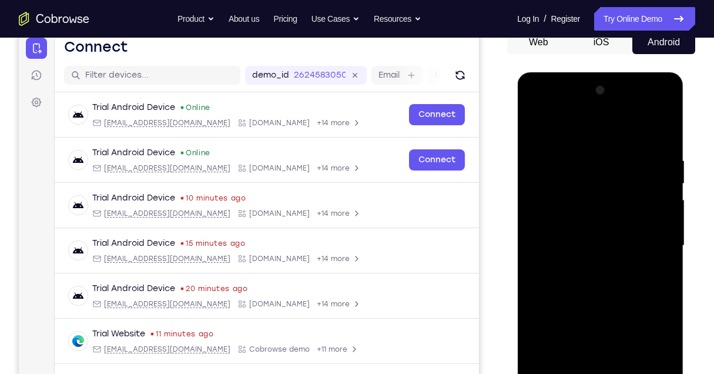
scroll to position [156, 0]
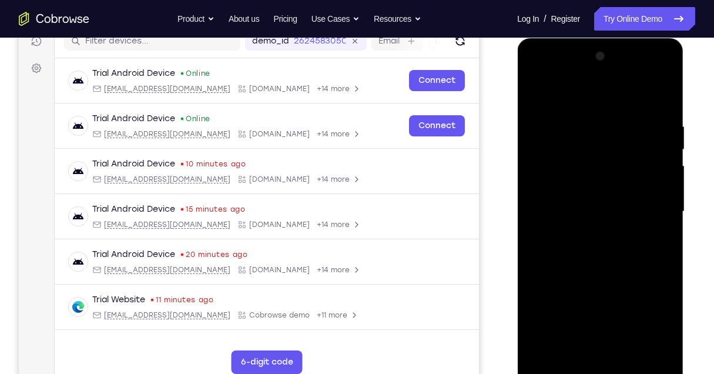
click at [586, 233] on div at bounding box center [600, 211] width 148 height 329
click at [595, 202] on div at bounding box center [600, 211] width 148 height 329
click at [594, 192] on div at bounding box center [600, 211] width 148 height 329
click at [598, 210] on div at bounding box center [600, 211] width 148 height 329
click at [599, 246] on div at bounding box center [600, 211] width 148 height 329
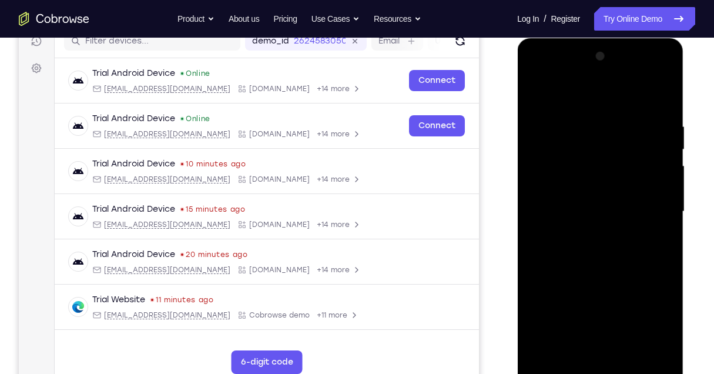
click at [604, 241] on div at bounding box center [600, 211] width 148 height 329
click at [606, 250] on div at bounding box center [600, 211] width 148 height 329
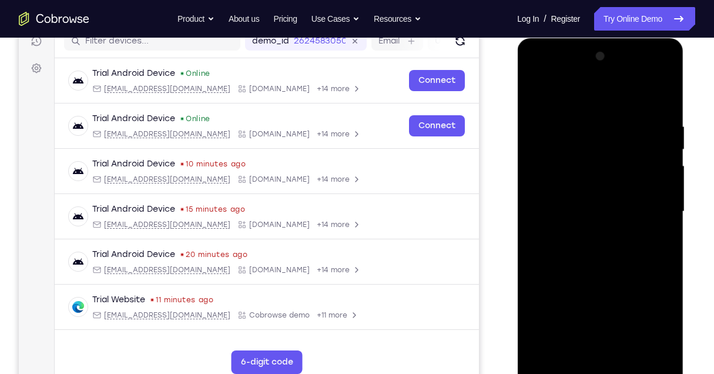
click at [606, 250] on div at bounding box center [600, 211] width 148 height 329
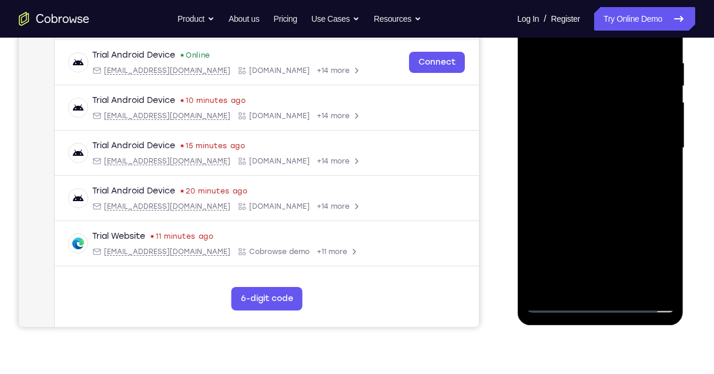
scroll to position [235, 0]
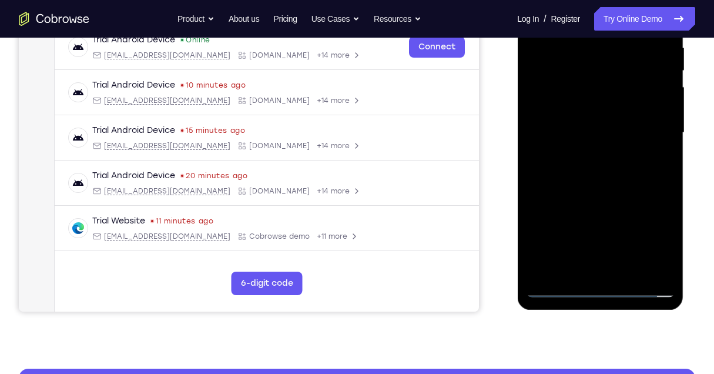
click at [627, 269] on div at bounding box center [600, 132] width 148 height 329
click at [609, 188] on div at bounding box center [600, 132] width 148 height 329
click at [629, 271] on div at bounding box center [600, 132] width 148 height 329
click at [580, 195] on div at bounding box center [600, 132] width 148 height 329
click at [582, 106] on div at bounding box center [600, 132] width 148 height 329
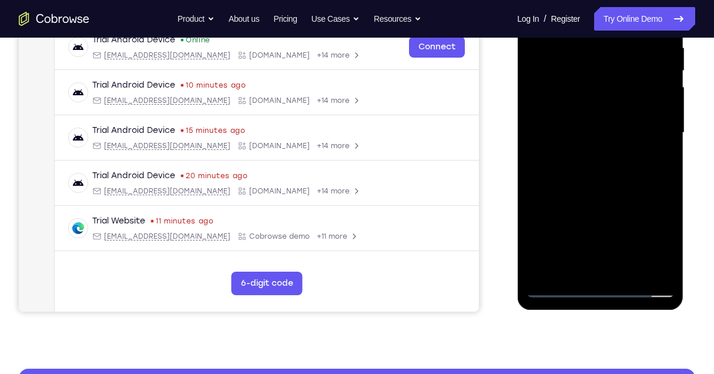
click at [595, 267] on div at bounding box center [600, 132] width 148 height 329
click at [665, 243] on div at bounding box center [600, 132] width 148 height 329
click at [664, 244] on div at bounding box center [600, 132] width 148 height 329
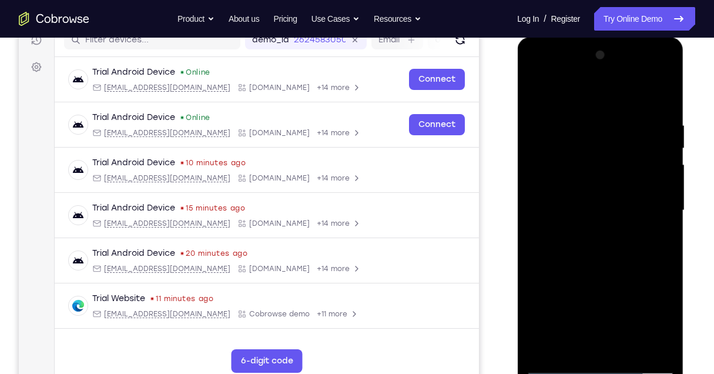
scroll to position [156, 0]
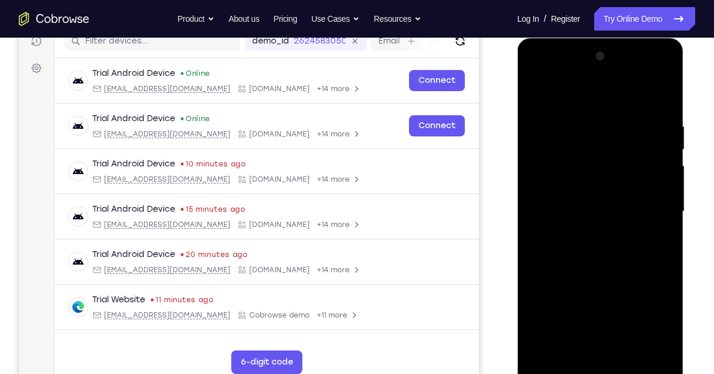
click at [534, 99] on div at bounding box center [600, 211] width 148 height 329
click at [574, 206] on div at bounding box center [600, 211] width 148 height 329
click at [537, 94] on div at bounding box center [600, 211] width 148 height 329
click at [579, 169] on div at bounding box center [600, 211] width 148 height 329
click at [533, 97] on div at bounding box center [600, 211] width 148 height 329
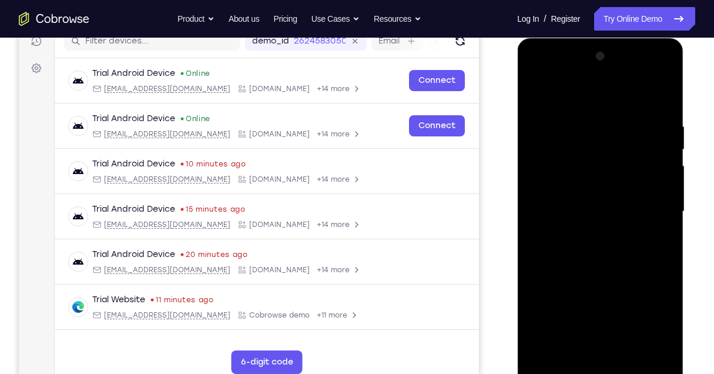
click at [534, 93] on div at bounding box center [600, 211] width 148 height 329
click at [575, 127] on div at bounding box center [600, 211] width 148 height 329
click at [646, 350] on div at bounding box center [600, 211] width 148 height 329
click at [659, 101] on div at bounding box center [600, 211] width 148 height 329
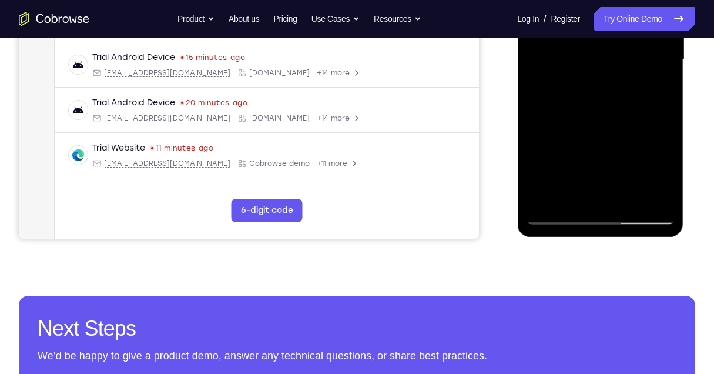
scroll to position [313, 0]
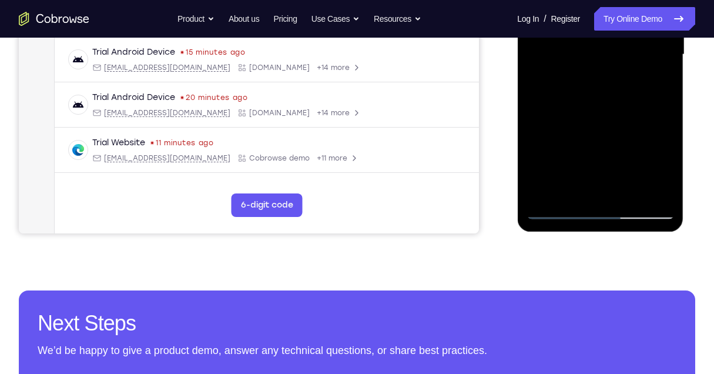
click at [631, 192] on div at bounding box center [600, 54] width 148 height 329
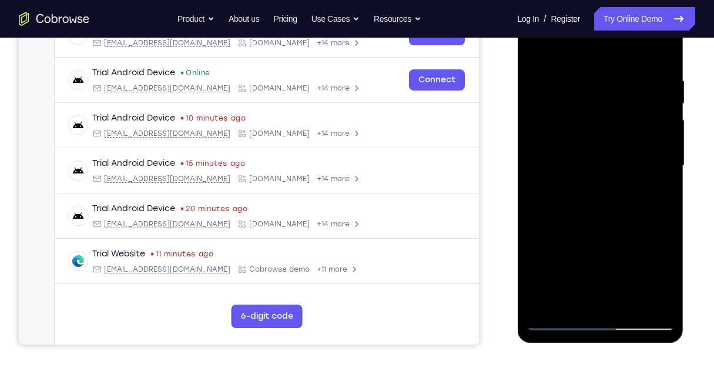
scroll to position [196, 0]
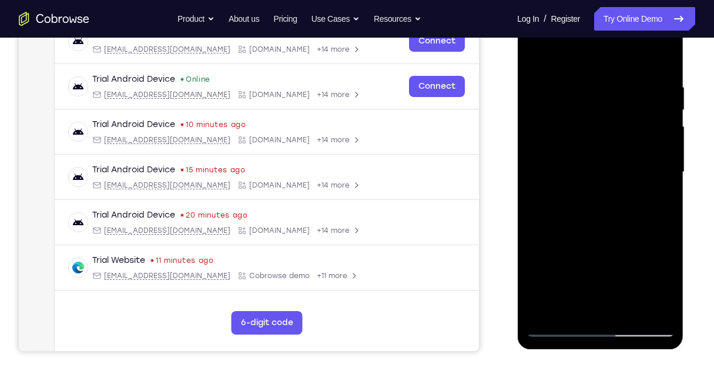
click at [591, 133] on div at bounding box center [600, 172] width 148 height 329
click at [535, 58] on div at bounding box center [600, 172] width 148 height 329
click at [535, 52] on div at bounding box center [600, 172] width 148 height 329
drag, startPoint x: 654, startPoint y: 81, endPoint x: 497, endPoint y: 100, distance: 158.8
click at [517, 100] on html "Online web based iOS Simulators and Android Emulators. Run iPhone, iPad, Mobile…" at bounding box center [600, 175] width 167 height 353
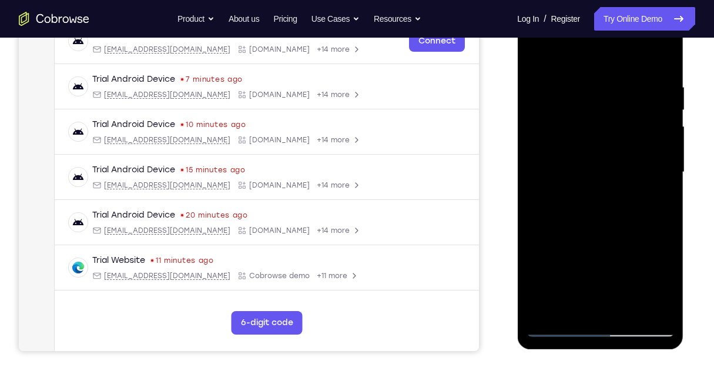
drag, startPoint x: 562, startPoint y: 84, endPoint x: 668, endPoint y: 82, distance: 105.8
click at [668, 82] on div at bounding box center [600, 172] width 148 height 329
click at [560, 79] on div at bounding box center [600, 172] width 148 height 329
click at [659, 61] on div at bounding box center [600, 172] width 148 height 329
click at [657, 83] on div at bounding box center [600, 172] width 148 height 329
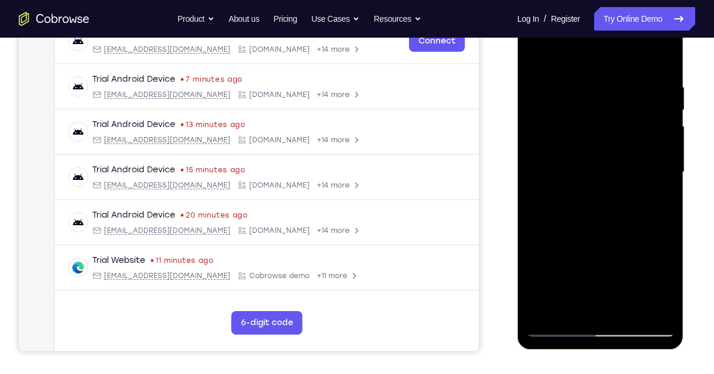
click at [662, 58] on div at bounding box center [600, 172] width 148 height 329
click at [659, 61] on div at bounding box center [600, 172] width 148 height 329
click at [628, 314] on div at bounding box center [600, 172] width 148 height 329
click at [577, 143] on div at bounding box center [600, 172] width 148 height 329
click at [535, 56] on div at bounding box center [600, 172] width 148 height 329
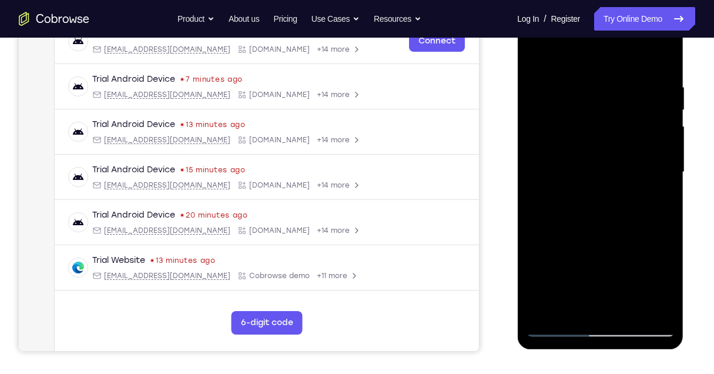
click at [575, 132] on div at bounding box center [600, 172] width 148 height 329
click at [580, 50] on div at bounding box center [600, 172] width 148 height 329
drag, startPoint x: 579, startPoint y: 170, endPoint x: 568, endPoint y: 115, distance: 55.7
click at [568, 115] on div at bounding box center [600, 172] width 148 height 329
drag, startPoint x: 585, startPoint y: 188, endPoint x: 572, endPoint y: 125, distance: 64.2
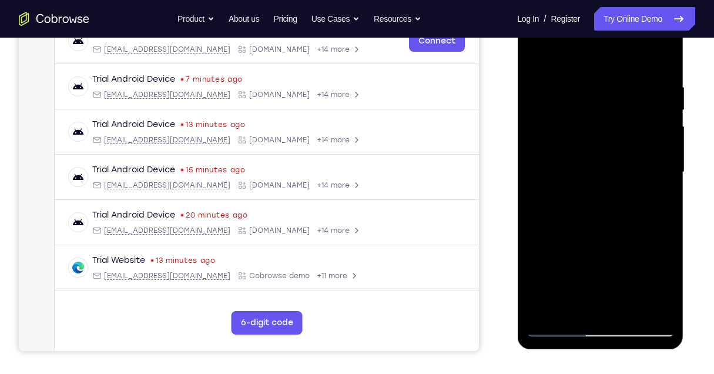
click at [572, 126] on div at bounding box center [600, 172] width 148 height 329
click at [670, 294] on div at bounding box center [600, 172] width 148 height 329
drag, startPoint x: 595, startPoint y: 74, endPoint x: 588, endPoint y: 192, distance: 118.3
click at [588, 192] on div at bounding box center [600, 172] width 148 height 329
click at [535, 54] on div at bounding box center [600, 172] width 148 height 329
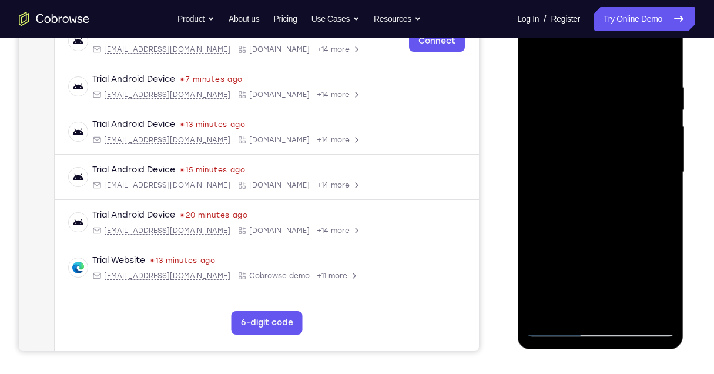
click at [573, 55] on div at bounding box center [600, 172] width 148 height 329
drag, startPoint x: 615, startPoint y: 137, endPoint x: 598, endPoint y: 70, distance: 69.3
click at [598, 70] on div at bounding box center [600, 172] width 148 height 329
click at [601, 133] on div at bounding box center [600, 172] width 148 height 329
click at [649, 129] on div at bounding box center [600, 172] width 148 height 329
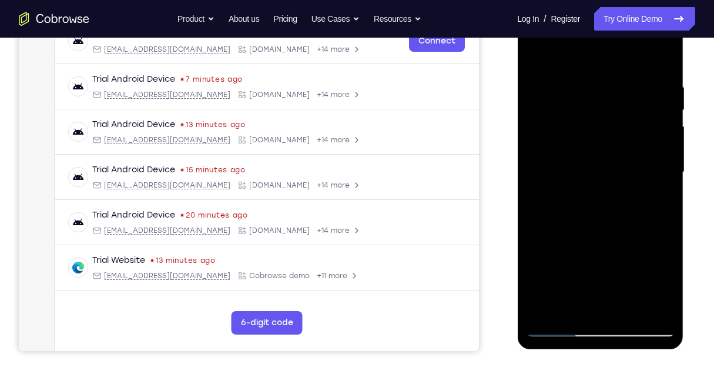
click at [600, 132] on div at bounding box center [600, 172] width 148 height 329
click at [554, 132] on div at bounding box center [600, 172] width 148 height 329
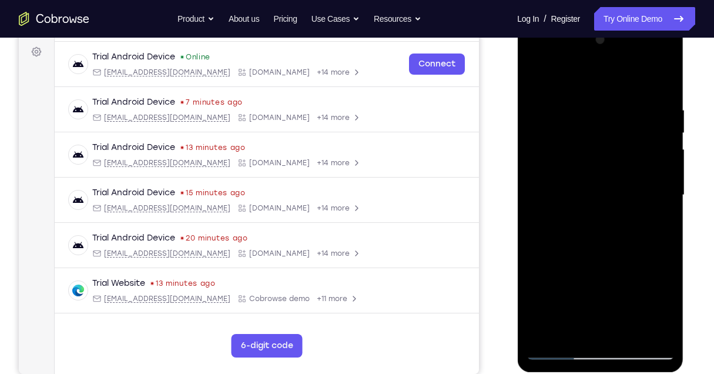
scroll to position [156, 0]
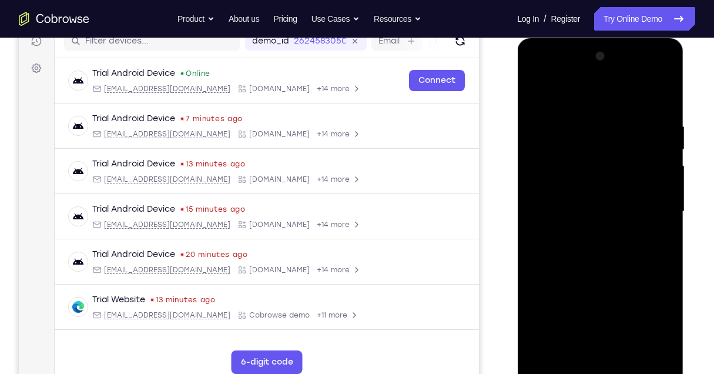
drag, startPoint x: 595, startPoint y: 130, endPoint x: 608, endPoint y: 204, distance: 75.8
click at [608, 204] on div at bounding box center [600, 211] width 148 height 329
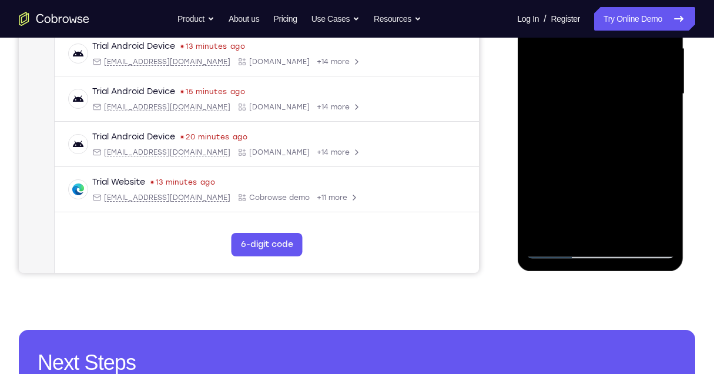
click at [625, 234] on div at bounding box center [600, 93] width 148 height 329
click at [568, 65] on div at bounding box center [600, 93] width 148 height 329
drag, startPoint x: 594, startPoint y: 125, endPoint x: 605, endPoint y: 183, distance: 59.1
click at [605, 183] on div at bounding box center [600, 93] width 148 height 329
drag, startPoint x: 505, startPoint y: 162, endPoint x: 514, endPoint y: 195, distance: 34.5
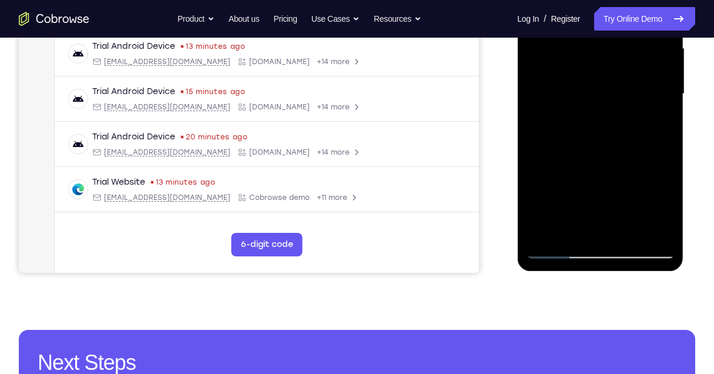
click at [507, 222] on div "Your Support Agent Your Customer Web iOS Android" at bounding box center [357, 56] width 676 height 434
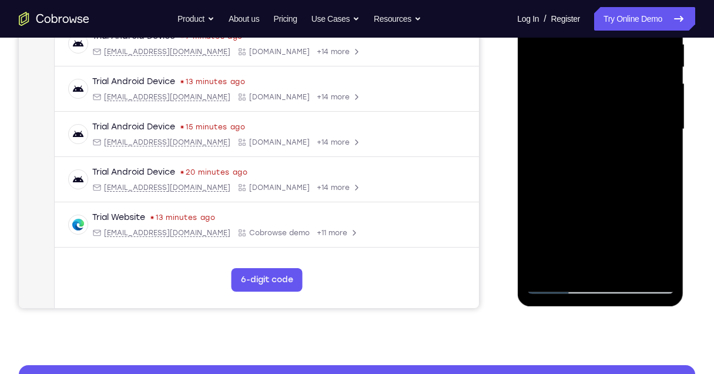
scroll to position [196, 0]
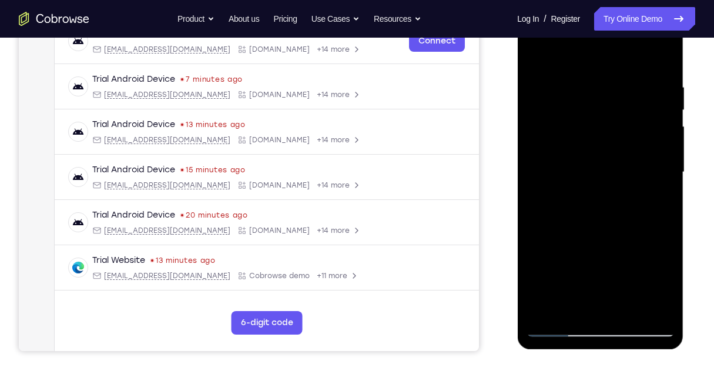
click at [535, 58] on div at bounding box center [600, 172] width 148 height 329
click at [588, 172] on div at bounding box center [600, 172] width 148 height 329
click at [528, 58] on div at bounding box center [600, 172] width 148 height 329
click at [578, 138] on div at bounding box center [600, 172] width 148 height 329
click at [534, 57] on div at bounding box center [600, 172] width 148 height 329
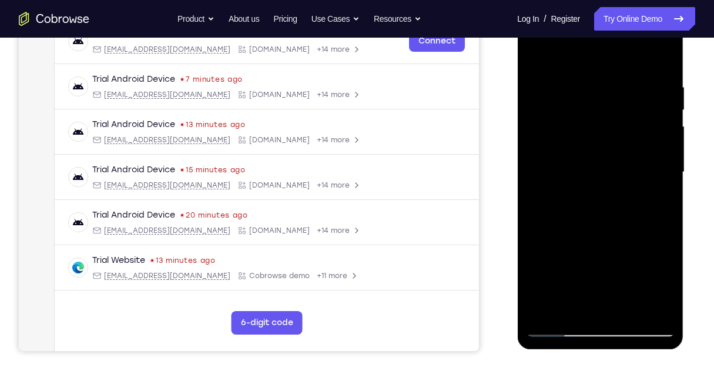
click at [539, 56] on div at bounding box center [600, 172] width 148 height 329
drag, startPoint x: 645, startPoint y: 81, endPoint x: 538, endPoint y: 90, distance: 108.0
click at [538, 90] on div at bounding box center [600, 172] width 148 height 329
drag, startPoint x: 628, startPoint y: 72, endPoint x: 582, endPoint y: 82, distance: 47.4
click at [582, 82] on div at bounding box center [600, 172] width 148 height 329
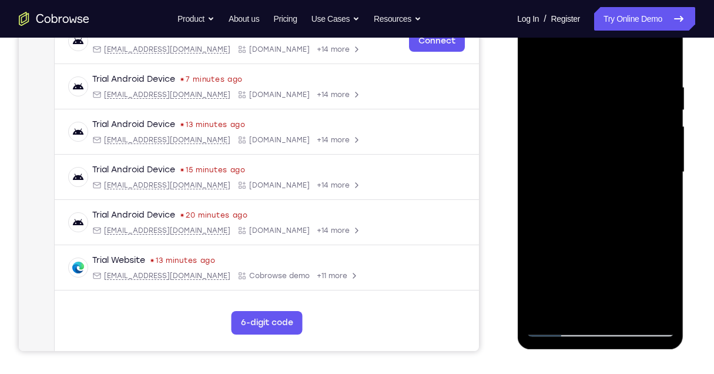
click at [638, 75] on div at bounding box center [600, 172] width 148 height 329
click at [659, 63] on div at bounding box center [600, 172] width 148 height 329
click at [628, 312] on div at bounding box center [600, 172] width 148 height 329
click at [581, 147] on div at bounding box center [600, 172] width 148 height 329
click at [552, 58] on div at bounding box center [600, 172] width 148 height 329
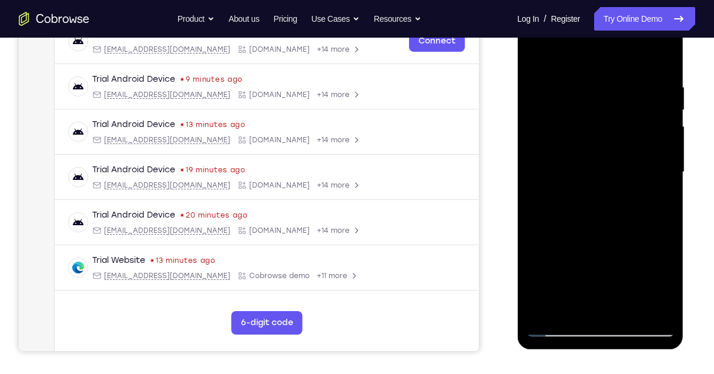
drag, startPoint x: 600, startPoint y: 222, endPoint x: 580, endPoint y: 147, distance: 77.8
click at [580, 147] on div at bounding box center [600, 172] width 148 height 329
drag, startPoint x: 590, startPoint y: 121, endPoint x: 595, endPoint y: 180, distance: 59.6
click at [595, 180] on div at bounding box center [600, 172] width 148 height 329
click at [601, 147] on div at bounding box center [600, 172] width 148 height 329
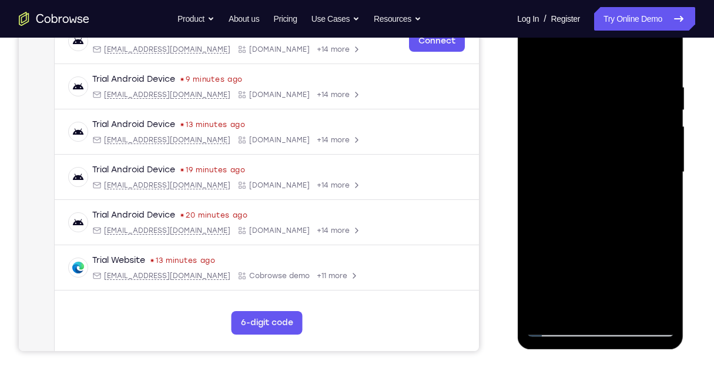
drag, startPoint x: 581, startPoint y: 247, endPoint x: 561, endPoint y: 157, distance: 92.7
click at [561, 157] on div at bounding box center [600, 172] width 148 height 329
drag, startPoint x: 589, startPoint y: 271, endPoint x: 555, endPoint y: 146, distance: 129.9
click at [555, 156] on div at bounding box center [600, 172] width 148 height 329
click at [571, 261] on div at bounding box center [600, 172] width 148 height 329
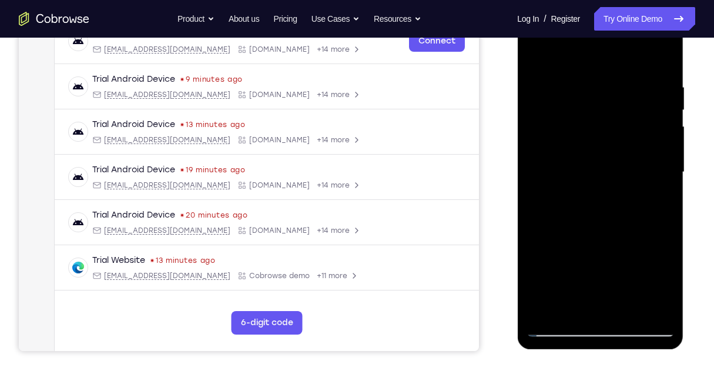
drag, startPoint x: 561, startPoint y: 122, endPoint x: 573, endPoint y: 239, distance: 117.5
click at [573, 238] on div at bounding box center [600, 172] width 148 height 329
drag, startPoint x: 581, startPoint y: 146, endPoint x: 567, endPoint y: 240, distance: 94.5
click at [568, 237] on div at bounding box center [600, 172] width 148 height 329
drag, startPoint x: 564, startPoint y: 132, endPoint x: 550, endPoint y: 197, distance: 66.0
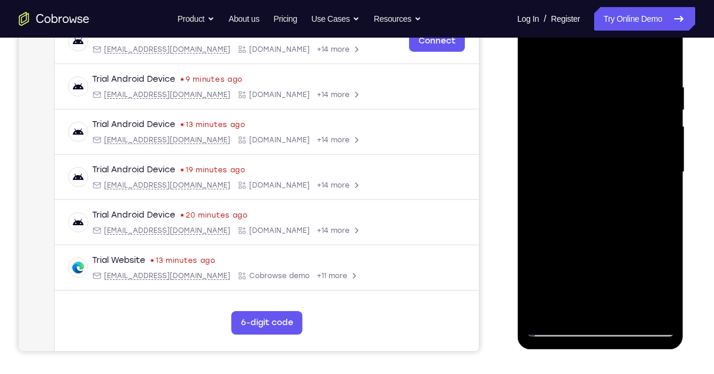
click at [553, 205] on div at bounding box center [600, 172] width 148 height 329
click at [534, 52] on div at bounding box center [600, 172] width 148 height 329
drag, startPoint x: 581, startPoint y: 250, endPoint x: 573, endPoint y: 166, distance: 84.4
click at [573, 166] on div at bounding box center [600, 172] width 148 height 329
drag, startPoint x: 576, startPoint y: 276, endPoint x: 572, endPoint y: 197, distance: 78.3
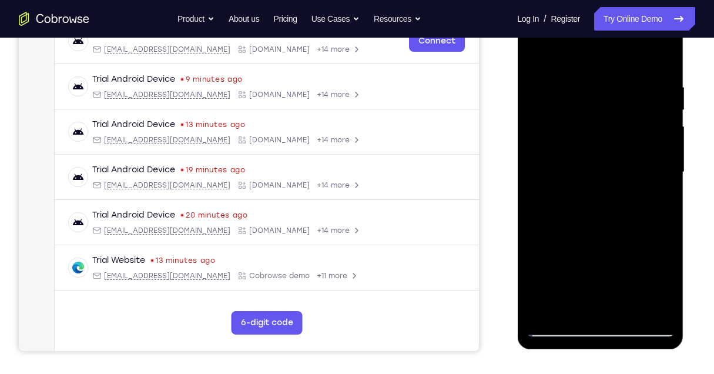
click at [572, 198] on div at bounding box center [600, 172] width 148 height 329
drag, startPoint x: 580, startPoint y: 286, endPoint x: 569, endPoint y: 186, distance: 100.5
click at [569, 186] on div at bounding box center [600, 172] width 148 height 329
drag, startPoint x: 571, startPoint y: 271, endPoint x: 564, endPoint y: 242, distance: 30.1
click at [564, 242] on div at bounding box center [600, 172] width 148 height 329
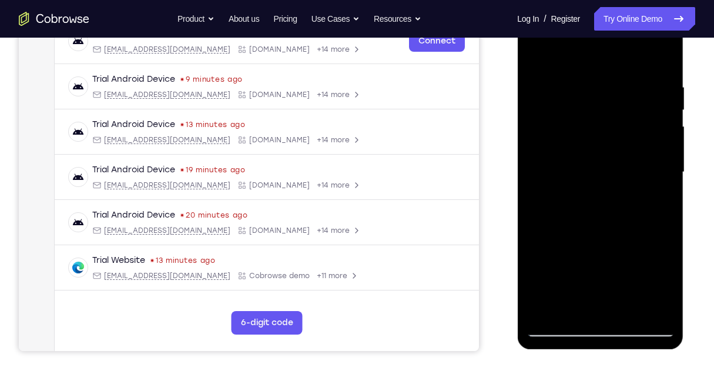
drag, startPoint x: 563, startPoint y: 280, endPoint x: 571, endPoint y: 186, distance: 93.7
click at [571, 186] on div at bounding box center [600, 172] width 148 height 329
click at [567, 221] on div at bounding box center [600, 172] width 148 height 329
drag, startPoint x: 580, startPoint y: 86, endPoint x: 569, endPoint y: 191, distance: 105.8
click at [569, 191] on div at bounding box center [600, 172] width 148 height 329
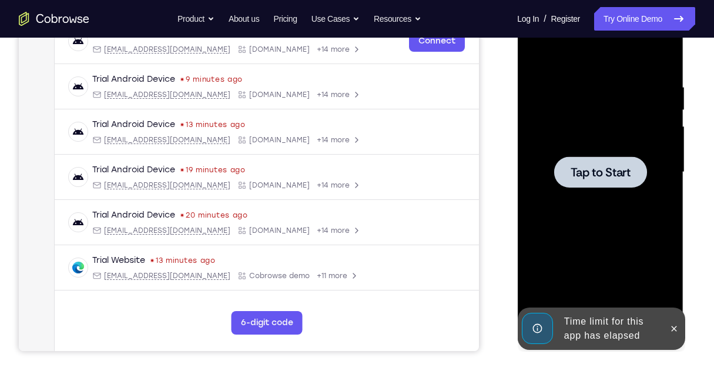
click at [578, 172] on span "Tap to Start" at bounding box center [600, 172] width 60 height 12
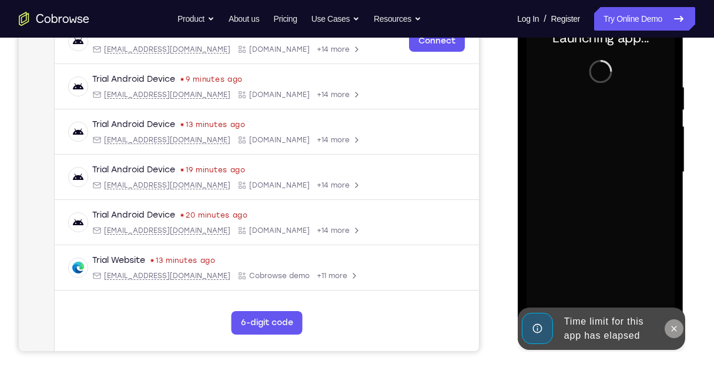
click at [670, 328] on icon at bounding box center [673, 328] width 9 height 9
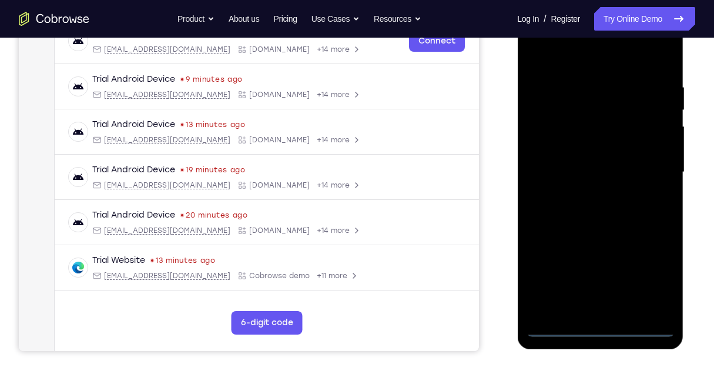
click at [600, 326] on div at bounding box center [600, 172] width 148 height 329
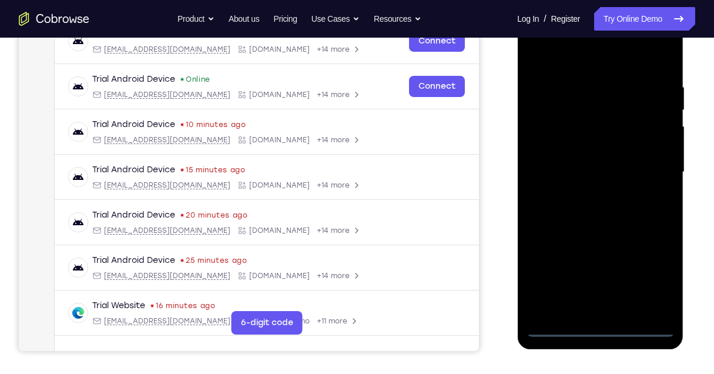
click at [649, 282] on div at bounding box center [600, 172] width 148 height 329
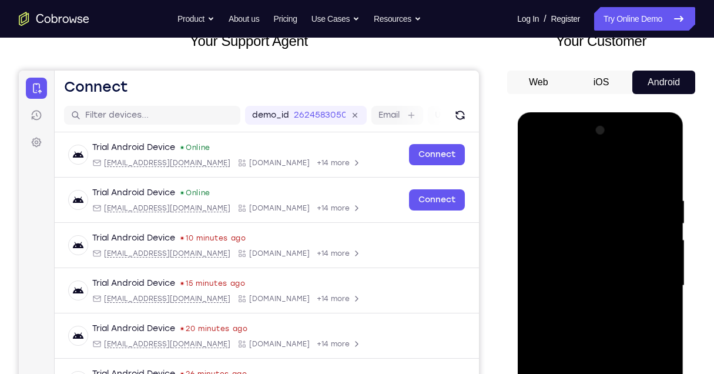
scroll to position [78, 0]
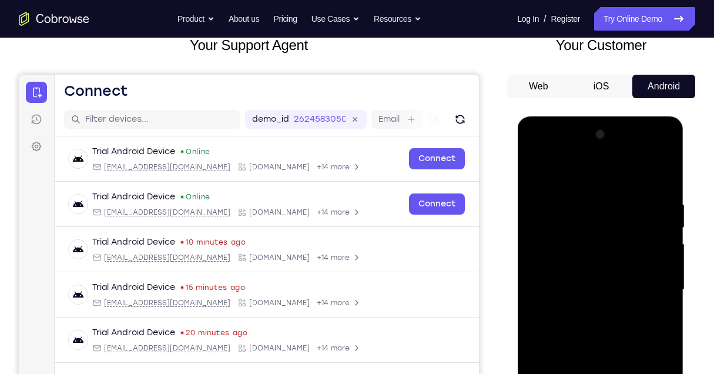
click at [570, 171] on div at bounding box center [600, 289] width 148 height 329
click at [655, 286] on div at bounding box center [600, 289] width 148 height 329
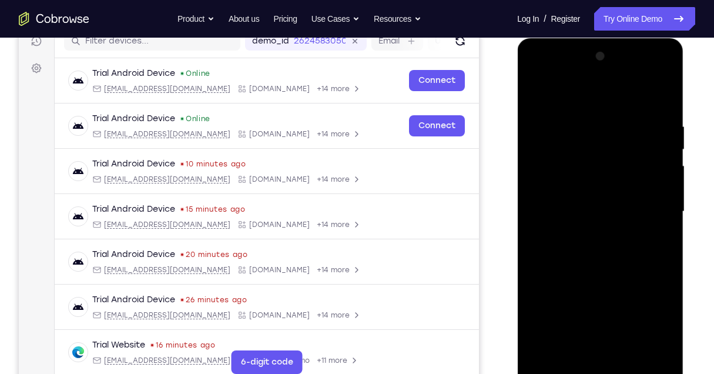
scroll to position [196, 0]
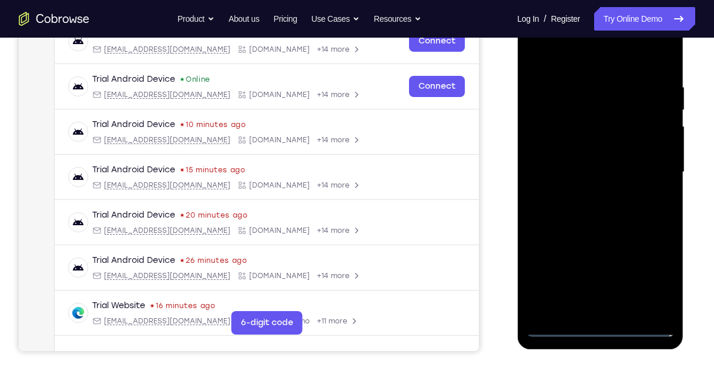
click at [584, 195] on div at bounding box center [600, 172] width 148 height 329
click at [586, 162] on div at bounding box center [600, 172] width 148 height 329
click at [601, 149] on div at bounding box center [600, 172] width 148 height 329
click at [603, 175] on div at bounding box center [600, 172] width 148 height 329
click at [605, 212] on div at bounding box center [600, 172] width 148 height 329
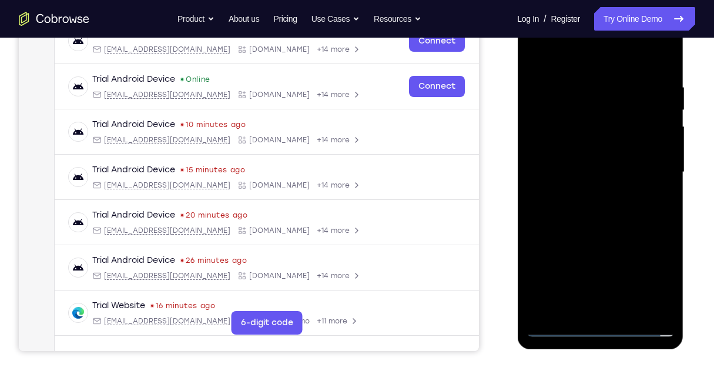
click at [607, 209] on div at bounding box center [600, 172] width 148 height 329
click at [608, 212] on div at bounding box center [600, 172] width 148 height 329
click at [609, 207] on div at bounding box center [600, 172] width 148 height 329
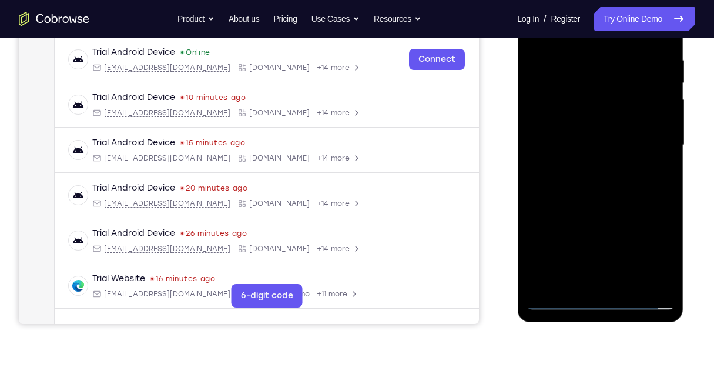
scroll to position [274, 0]
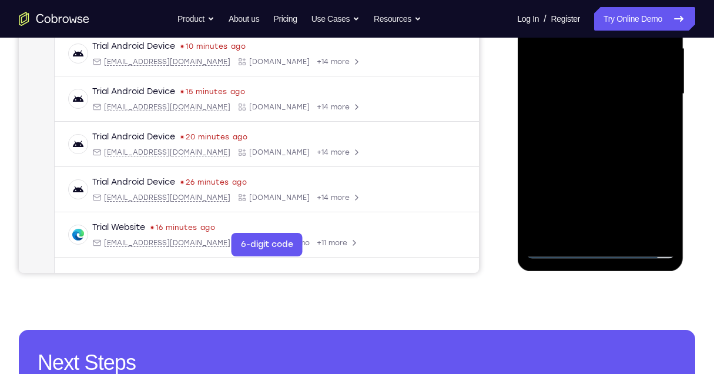
click at [625, 232] on div at bounding box center [600, 93] width 148 height 329
click at [592, 150] on div at bounding box center [600, 93] width 148 height 329
click at [645, 116] on div at bounding box center [600, 93] width 148 height 329
click at [591, 62] on div at bounding box center [600, 93] width 148 height 329
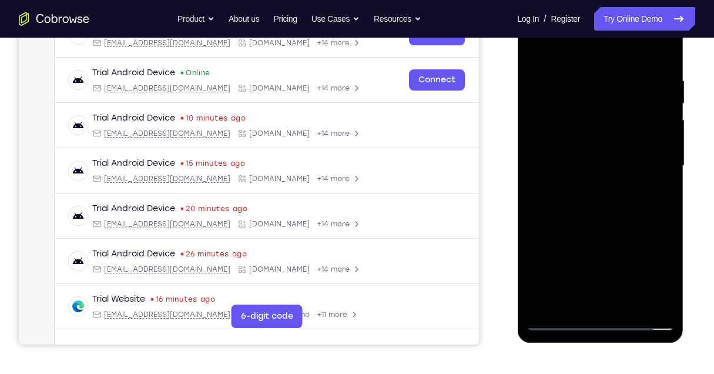
scroll to position [196, 0]
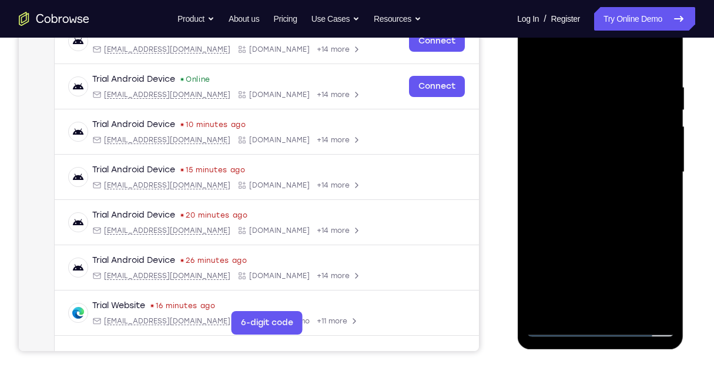
click at [572, 50] on div at bounding box center [600, 172] width 148 height 329
click at [617, 228] on div at bounding box center [600, 172] width 148 height 329
click at [654, 143] on div at bounding box center [600, 172] width 148 height 329
drag, startPoint x: 562, startPoint y: 240, endPoint x: 591, endPoint y: 109, distance: 134.7
click at [591, 109] on div at bounding box center [600, 172] width 148 height 329
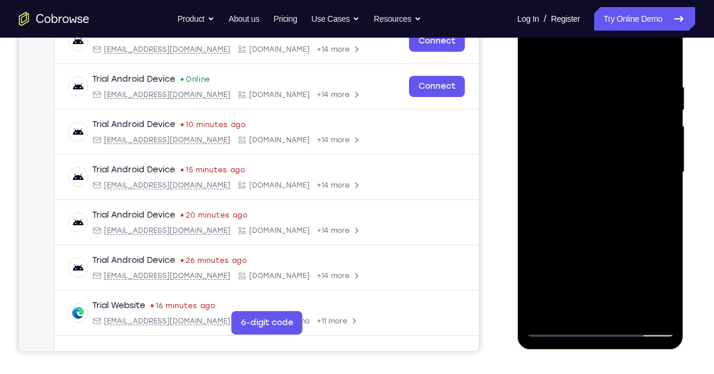
drag, startPoint x: 572, startPoint y: 274, endPoint x: 575, endPoint y: 199, distance: 74.7
click at [575, 203] on div at bounding box center [600, 172] width 148 height 329
click at [563, 159] on div at bounding box center [600, 172] width 148 height 329
drag, startPoint x: 602, startPoint y: 96, endPoint x: 582, endPoint y: 202, distance: 108.1
click at [585, 201] on div at bounding box center [600, 172] width 148 height 329
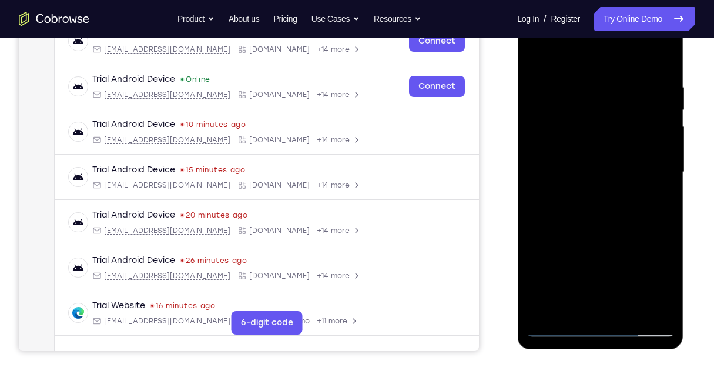
click at [533, 56] on div at bounding box center [600, 172] width 148 height 329
drag, startPoint x: 591, startPoint y: 266, endPoint x: 588, endPoint y: 178, distance: 87.6
click at [588, 178] on div at bounding box center [600, 172] width 148 height 329
drag, startPoint x: 554, startPoint y: 277, endPoint x: 564, endPoint y: 218, distance: 59.5
click at [564, 218] on div at bounding box center [600, 172] width 148 height 329
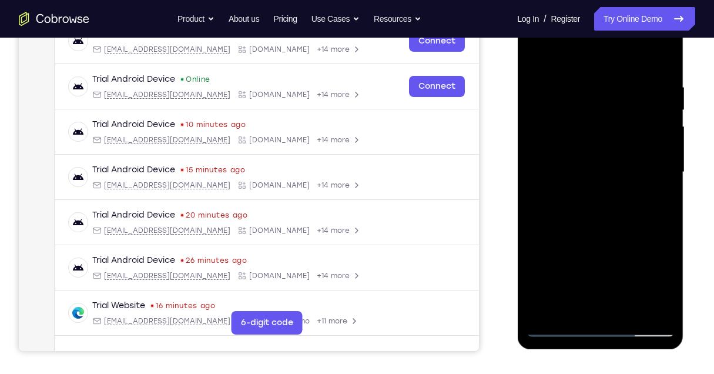
click at [567, 207] on div at bounding box center [600, 172] width 148 height 329
drag, startPoint x: 576, startPoint y: 105, endPoint x: 588, endPoint y: 175, distance: 70.9
click at [588, 167] on div at bounding box center [600, 172] width 148 height 329
click at [596, 97] on div at bounding box center [600, 172] width 148 height 329
click at [533, 52] on div at bounding box center [600, 172] width 148 height 329
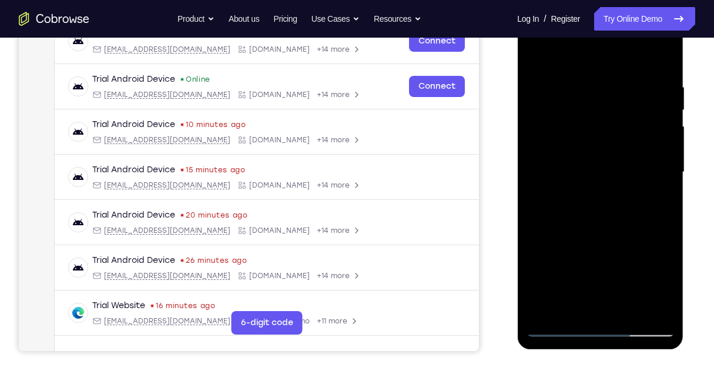
click at [583, 66] on div at bounding box center [600, 172] width 148 height 329
click at [651, 113] on div at bounding box center [600, 172] width 148 height 329
click at [653, 110] on div at bounding box center [600, 172] width 148 height 329
click at [614, 183] on div at bounding box center [600, 172] width 148 height 329
click at [560, 71] on div at bounding box center [600, 172] width 148 height 329
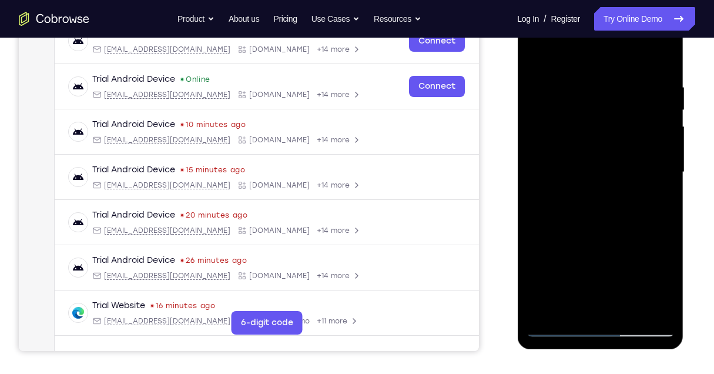
click at [651, 113] on div at bounding box center [600, 172] width 148 height 329
click at [610, 189] on div at bounding box center [600, 172] width 148 height 329
click at [649, 114] on div at bounding box center [600, 172] width 148 height 329
click at [648, 152] on div at bounding box center [600, 172] width 148 height 329
click at [615, 192] on div at bounding box center [600, 172] width 148 height 329
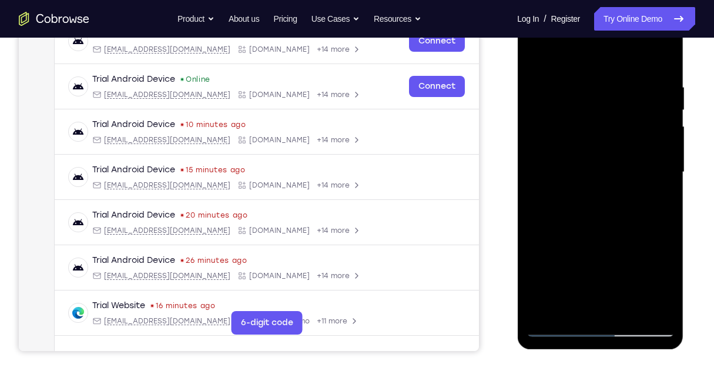
click at [649, 156] on div at bounding box center [600, 172] width 148 height 329
click at [631, 309] on div at bounding box center [600, 172] width 148 height 329
click at [572, 142] on div at bounding box center [600, 172] width 148 height 329
click at [538, 59] on div at bounding box center [600, 172] width 148 height 329
click at [538, 56] on div at bounding box center [600, 172] width 148 height 329
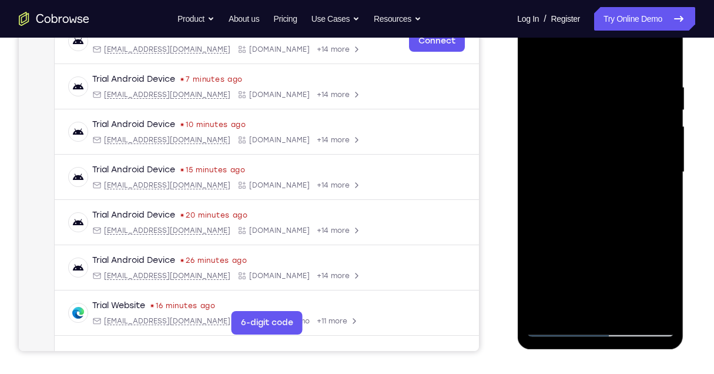
click at [576, 76] on div at bounding box center [600, 172] width 148 height 329
click at [660, 57] on div at bounding box center [600, 172] width 148 height 329
click at [654, 76] on div at bounding box center [600, 172] width 148 height 329
click at [661, 62] on div at bounding box center [600, 172] width 148 height 329
drag, startPoint x: 639, startPoint y: 86, endPoint x: 588, endPoint y: 84, distance: 50.6
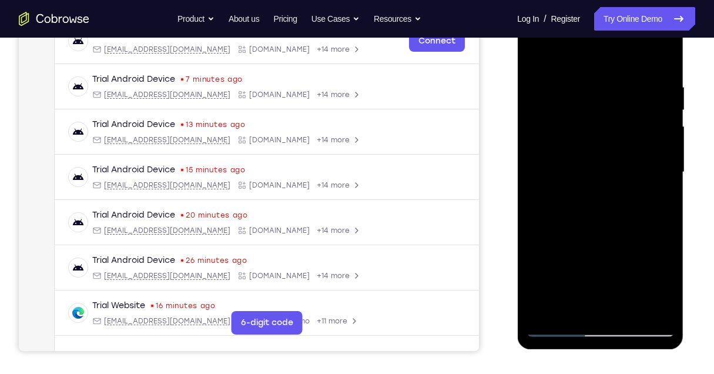
click at [588, 84] on div at bounding box center [600, 172] width 148 height 329
drag, startPoint x: 647, startPoint y: 77, endPoint x: 588, endPoint y: 81, distance: 59.5
click at [588, 81] on div at bounding box center [600, 172] width 148 height 329
drag, startPoint x: 650, startPoint y: 78, endPoint x: 581, endPoint y: 86, distance: 69.9
click at [581, 86] on div at bounding box center [600, 172] width 148 height 329
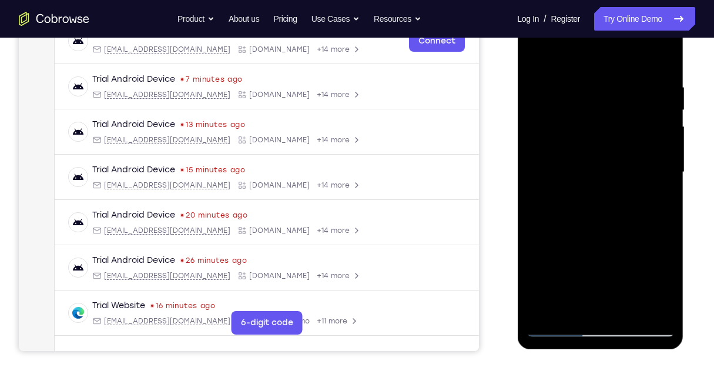
click at [663, 71] on div at bounding box center [600, 172] width 148 height 329
click at [658, 58] on div at bounding box center [600, 172] width 148 height 329
click at [633, 310] on div at bounding box center [600, 172] width 148 height 329
click at [608, 143] on div at bounding box center [600, 172] width 148 height 329
click at [564, 305] on div at bounding box center [600, 172] width 148 height 329
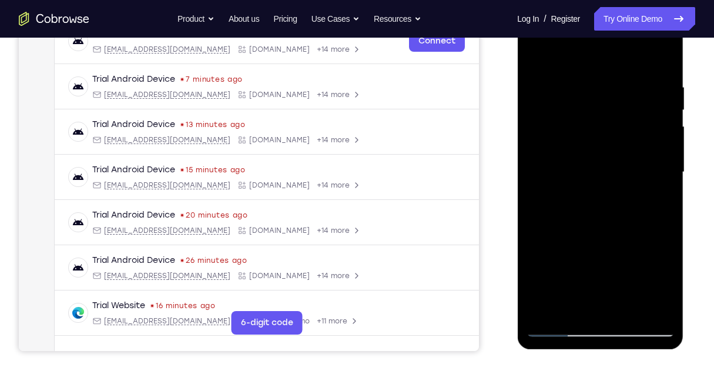
click at [573, 307] on div at bounding box center [600, 172] width 148 height 329
click at [540, 273] on div at bounding box center [600, 172] width 148 height 329
click at [652, 192] on div at bounding box center [600, 172] width 148 height 329
click at [665, 280] on div at bounding box center [600, 172] width 148 height 329
click at [663, 283] on div at bounding box center [600, 172] width 148 height 329
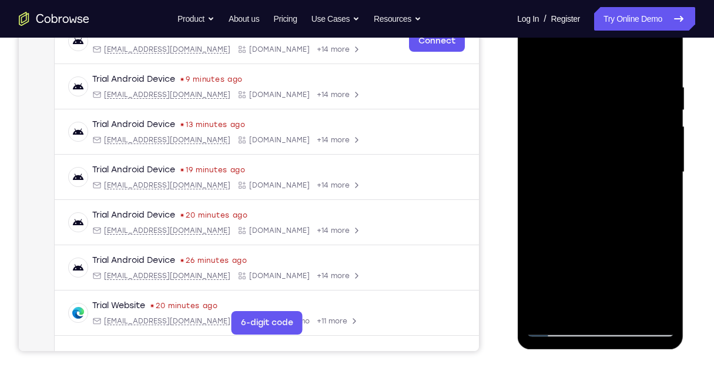
click at [536, 57] on div at bounding box center [600, 172] width 148 height 329
click at [557, 156] on div at bounding box center [600, 172] width 148 height 329
click at [538, 55] on div at bounding box center [600, 172] width 148 height 329
click at [586, 145] on div at bounding box center [600, 172] width 148 height 329
click at [534, 56] on div at bounding box center [600, 172] width 148 height 329
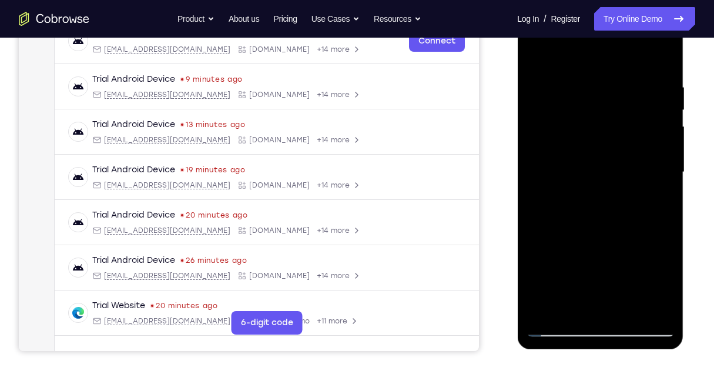
click at [534, 56] on div at bounding box center [600, 172] width 148 height 329
drag, startPoint x: 658, startPoint y: 75, endPoint x: 541, endPoint y: 89, distance: 117.8
click at [541, 89] on div at bounding box center [600, 172] width 148 height 329
click at [629, 76] on div at bounding box center [600, 172] width 148 height 329
click at [656, 59] on div at bounding box center [600, 172] width 148 height 329
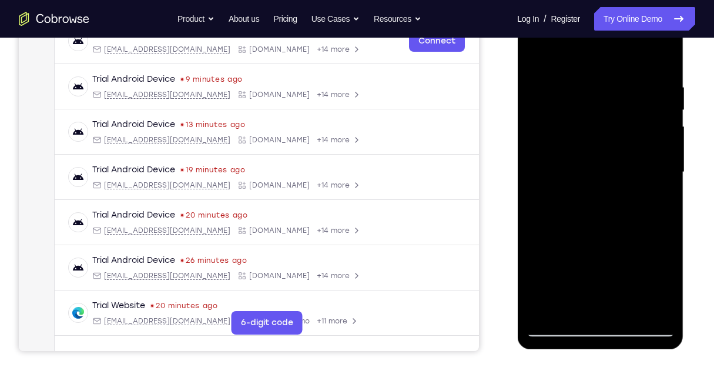
click at [634, 308] on div at bounding box center [600, 172] width 148 height 329
click at [594, 138] on div at bounding box center [600, 172] width 148 height 329
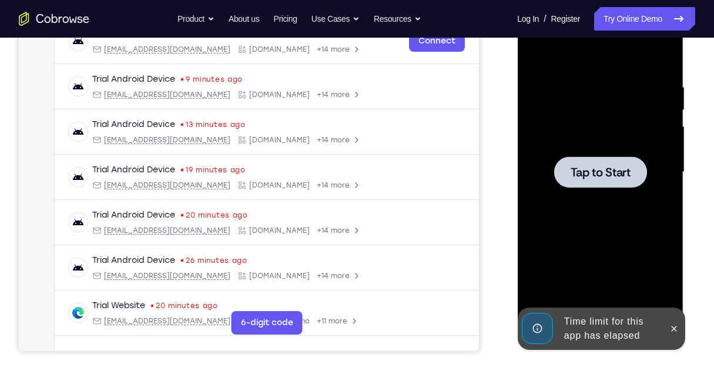
click at [602, 183] on div at bounding box center [600, 171] width 93 height 31
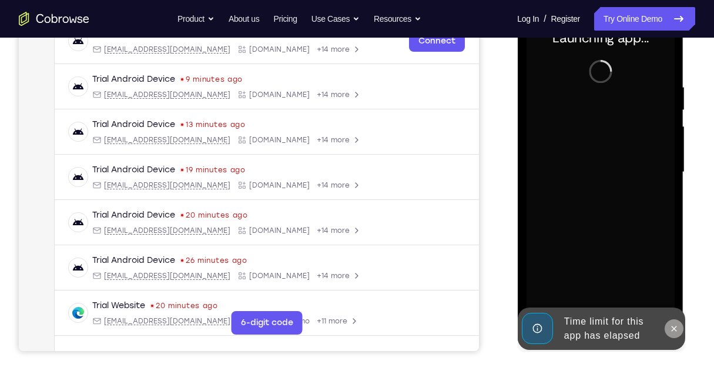
click at [673, 330] on icon at bounding box center [673, 328] width 9 height 9
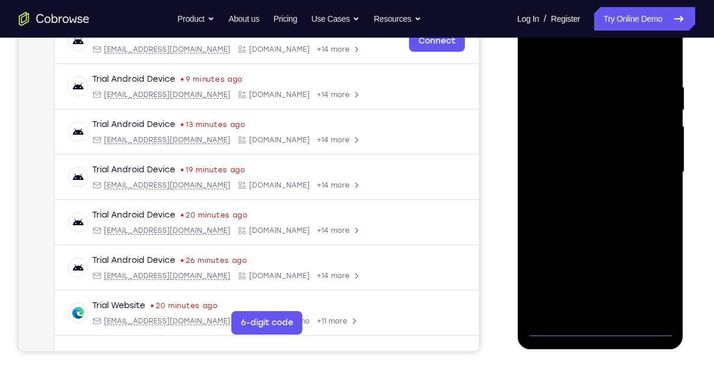
click at [604, 326] on div at bounding box center [600, 172] width 148 height 329
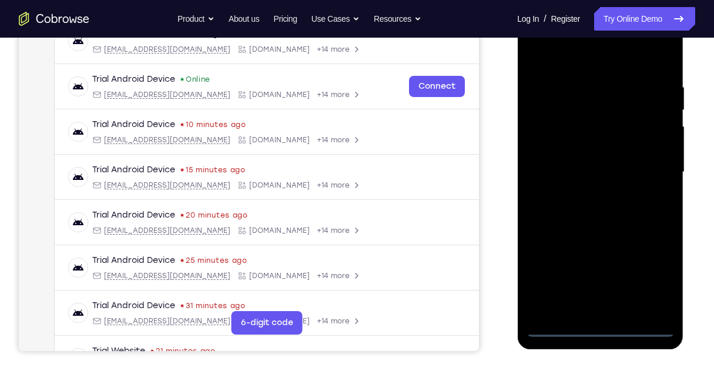
click at [652, 276] on div at bounding box center [600, 172] width 148 height 329
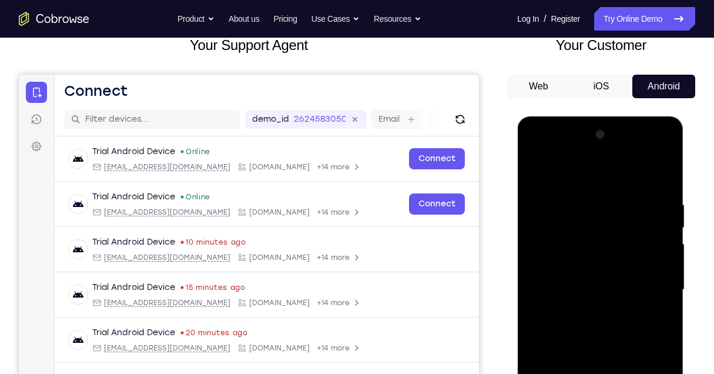
click at [587, 180] on div at bounding box center [600, 289] width 148 height 329
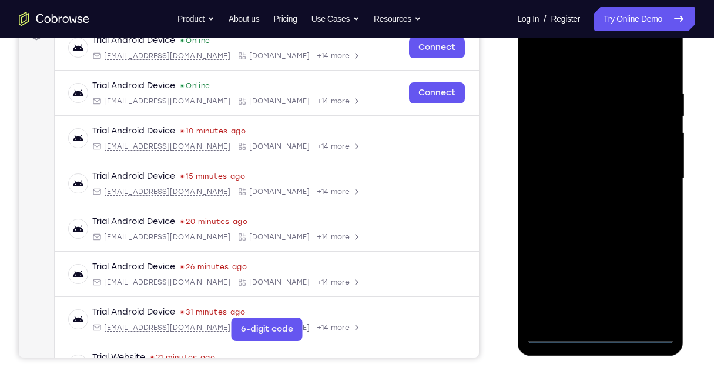
scroll to position [196, 0]
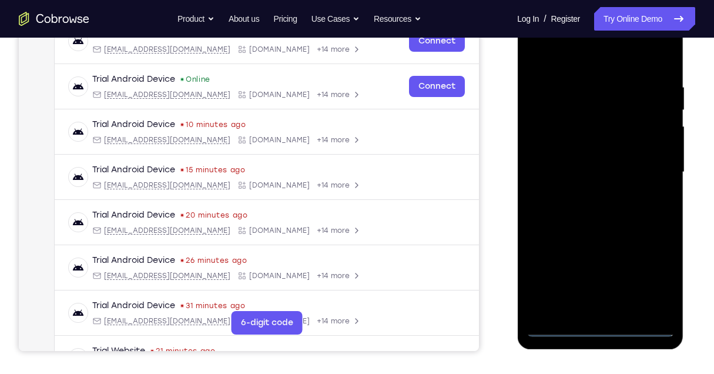
click at [652, 169] on div at bounding box center [600, 172] width 148 height 329
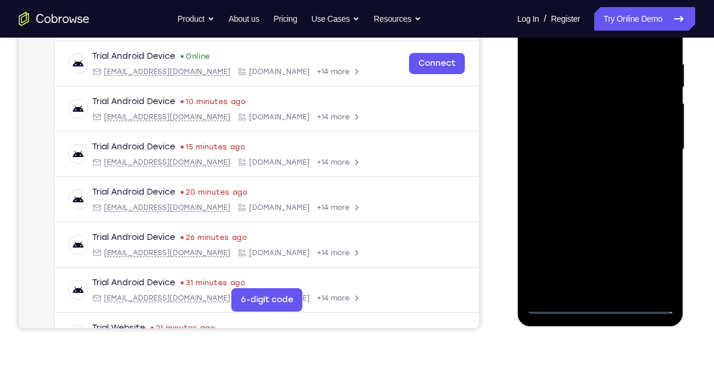
scroll to position [235, 0]
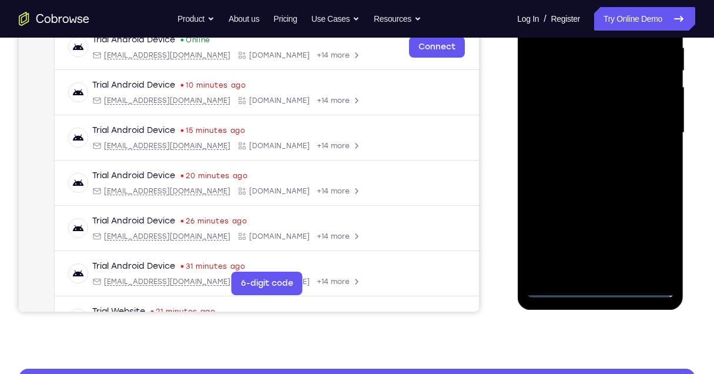
click at [586, 156] on div at bounding box center [600, 132] width 148 height 329
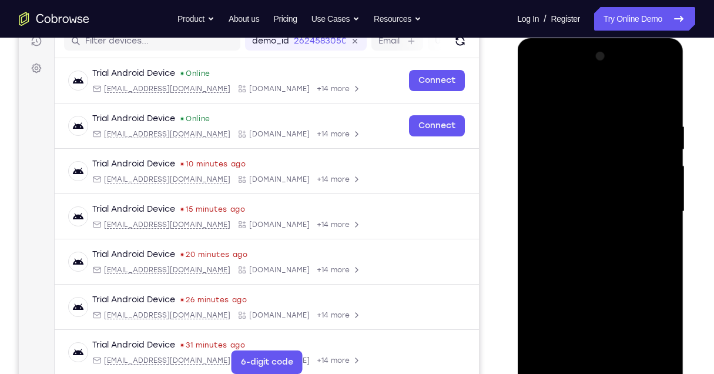
click at [585, 199] on div at bounding box center [600, 211] width 148 height 329
click at [594, 189] on div at bounding box center [600, 211] width 148 height 329
click at [608, 210] on div at bounding box center [600, 211] width 148 height 329
click at [603, 249] on div at bounding box center [600, 211] width 148 height 329
click at [605, 250] on div at bounding box center [600, 211] width 148 height 329
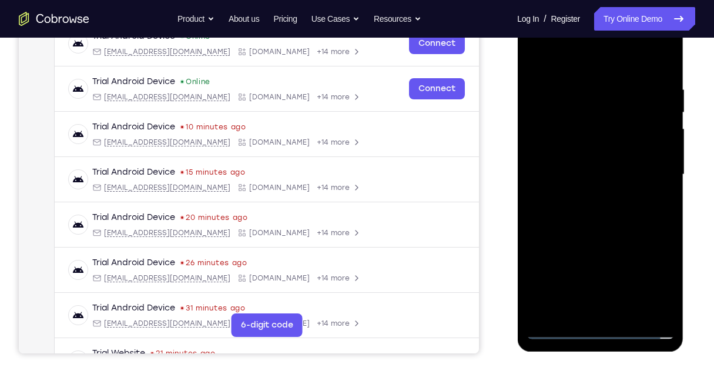
scroll to position [235, 0]
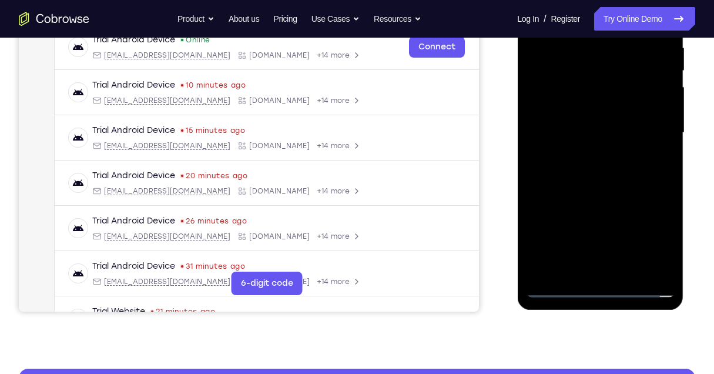
click at [631, 270] on div at bounding box center [600, 132] width 148 height 329
click at [615, 187] on div at bounding box center [600, 132] width 148 height 329
click at [627, 268] on div at bounding box center [600, 132] width 148 height 329
click at [599, 192] on div at bounding box center [600, 132] width 148 height 329
click at [597, 105] on div at bounding box center [600, 132] width 148 height 329
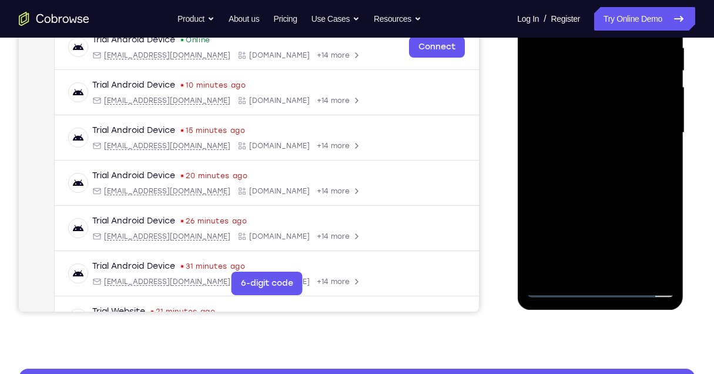
click at [574, 262] on div at bounding box center [600, 132] width 148 height 329
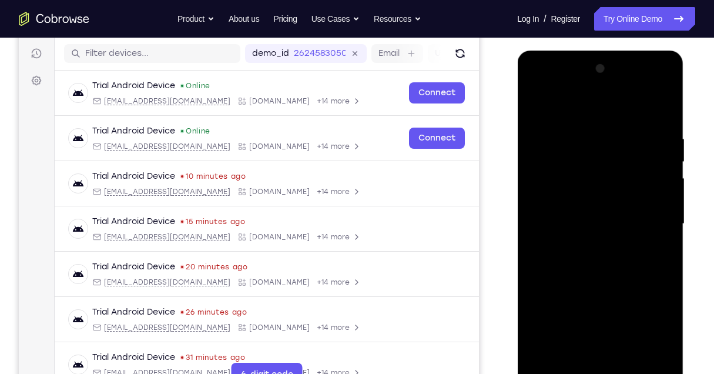
scroll to position [118, 0]
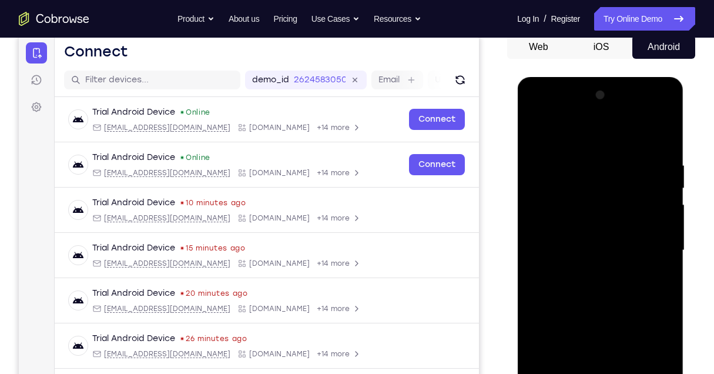
click at [541, 135] on div at bounding box center [600, 250] width 148 height 329
click at [573, 214] on div at bounding box center [600, 250] width 148 height 329
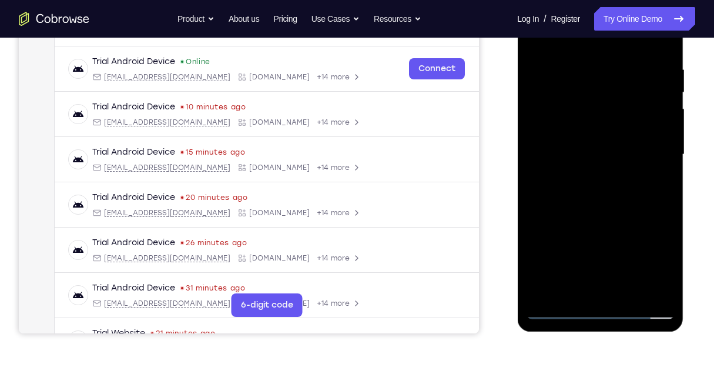
scroll to position [235, 0]
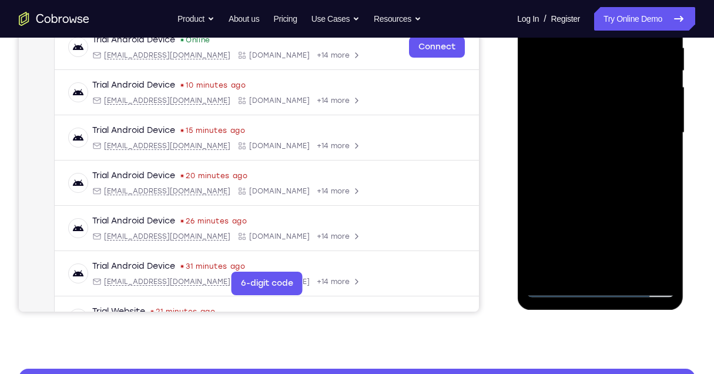
click at [567, 264] on div at bounding box center [600, 132] width 148 height 329
click at [669, 246] on div at bounding box center [600, 132] width 148 height 329
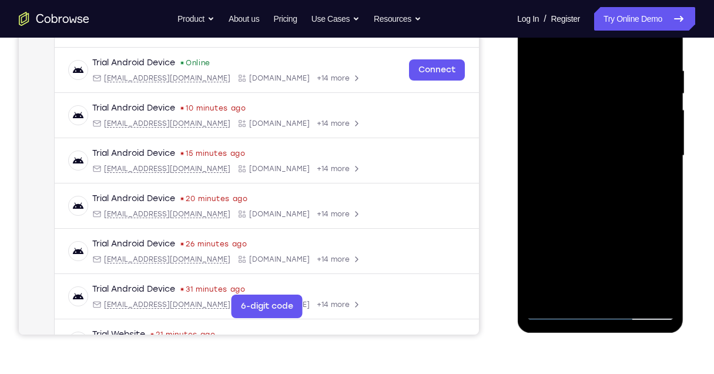
scroll to position [196, 0]
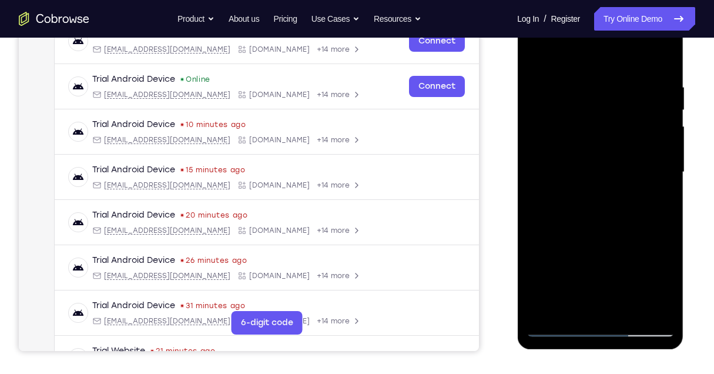
click at [576, 183] on div at bounding box center [600, 172] width 148 height 329
click at [618, 281] on div at bounding box center [600, 172] width 148 height 329
click at [569, 309] on div at bounding box center [600, 172] width 148 height 329
click at [634, 240] on div at bounding box center [600, 172] width 148 height 329
drag, startPoint x: 575, startPoint y: 285, endPoint x: 566, endPoint y: 250, distance: 35.6
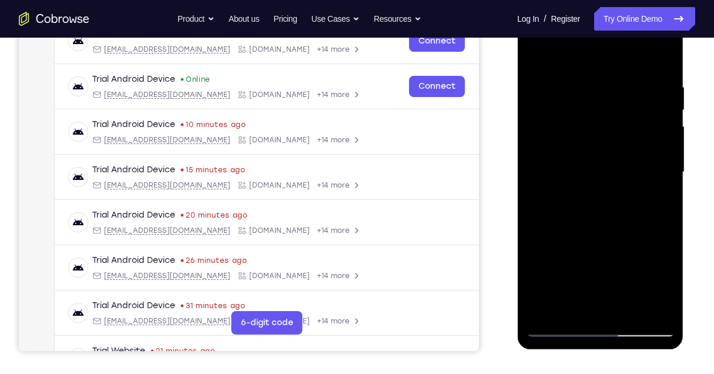
click at [568, 240] on div at bounding box center [600, 172] width 148 height 329
drag, startPoint x: 573, startPoint y: 283, endPoint x: 573, endPoint y: 247, distance: 35.3
click at [571, 243] on div at bounding box center [600, 172] width 148 height 329
drag, startPoint x: 589, startPoint y: 283, endPoint x: 588, endPoint y: 246, distance: 37.0
click at [588, 246] on div at bounding box center [600, 172] width 148 height 329
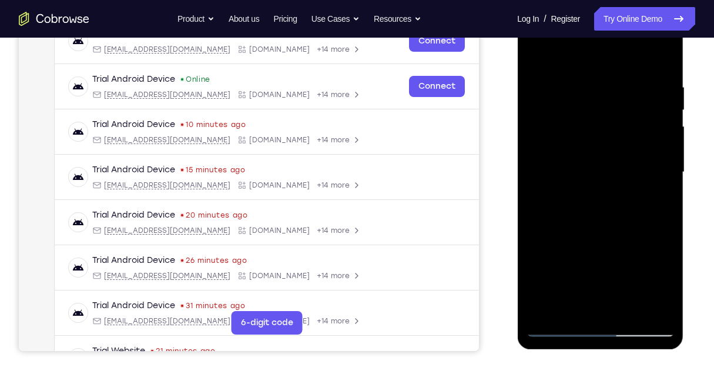
drag, startPoint x: 602, startPoint y: 283, endPoint x: 603, endPoint y: 244, distance: 39.4
click at [602, 244] on div at bounding box center [600, 172] width 148 height 329
drag, startPoint x: 594, startPoint y: 284, endPoint x: 594, endPoint y: 239, distance: 44.7
click at [594, 239] on div at bounding box center [600, 172] width 148 height 329
drag, startPoint x: 588, startPoint y: 281, endPoint x: 591, endPoint y: 232, distance: 49.4
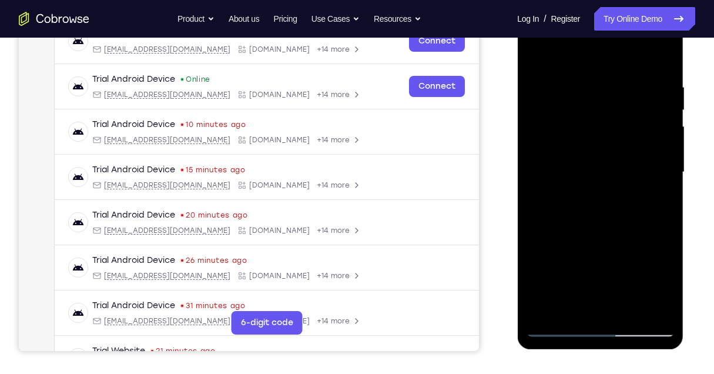
click at [591, 232] on div at bounding box center [600, 172] width 148 height 329
drag, startPoint x: 589, startPoint y: 284, endPoint x: 598, endPoint y: 237, distance: 47.7
click at [595, 233] on div at bounding box center [600, 172] width 148 height 329
drag, startPoint x: 599, startPoint y: 285, endPoint x: 602, endPoint y: 239, distance: 45.9
click at [601, 239] on div at bounding box center [600, 172] width 148 height 329
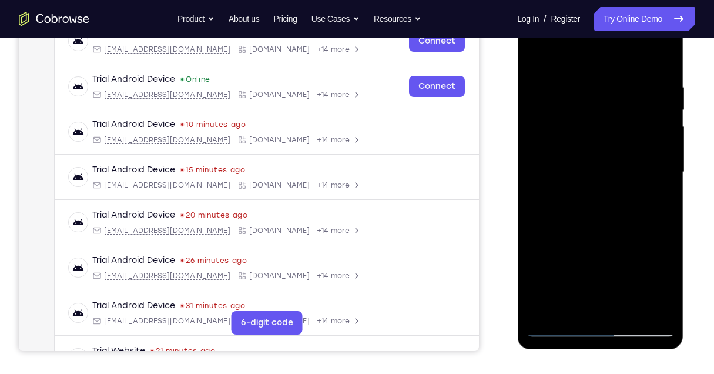
drag, startPoint x: 594, startPoint y: 281, endPoint x: 599, endPoint y: 233, distance: 49.1
click at [599, 233] on div at bounding box center [600, 172] width 148 height 329
drag, startPoint x: 595, startPoint y: 287, endPoint x: 610, endPoint y: 234, distance: 54.3
click at [610, 234] on div at bounding box center [600, 172] width 148 height 329
drag, startPoint x: 575, startPoint y: 284, endPoint x: 579, endPoint y: 240, distance: 43.7
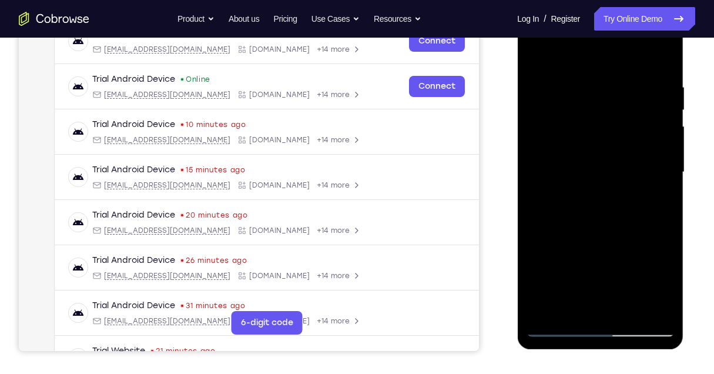
click at [579, 240] on div at bounding box center [600, 172] width 148 height 329
drag, startPoint x: 584, startPoint y: 275, endPoint x: 585, endPoint y: 258, distance: 17.1
click at [585, 258] on div at bounding box center [600, 172] width 148 height 329
click at [633, 274] on div at bounding box center [600, 172] width 148 height 329
click at [651, 193] on div at bounding box center [600, 172] width 148 height 329
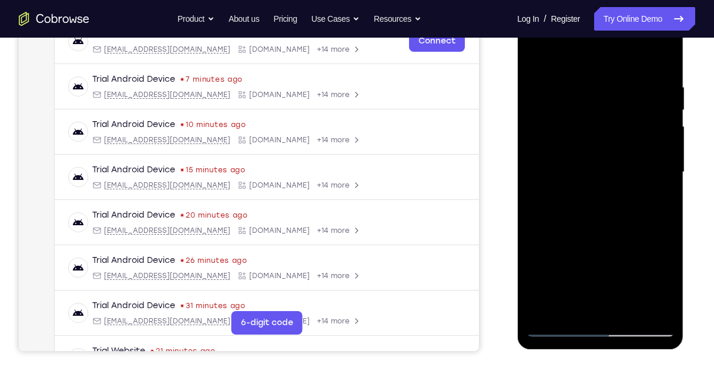
scroll to position [156, 0]
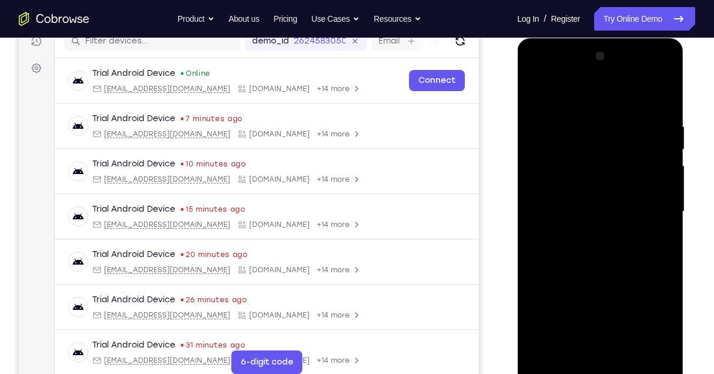
click at [584, 177] on div at bounding box center [600, 211] width 148 height 329
click at [622, 274] on div at bounding box center [600, 211] width 148 height 329
click at [537, 98] on div at bounding box center [600, 211] width 148 height 329
click at [575, 183] on div at bounding box center [600, 211] width 148 height 329
click at [537, 94] on div at bounding box center [600, 211] width 148 height 329
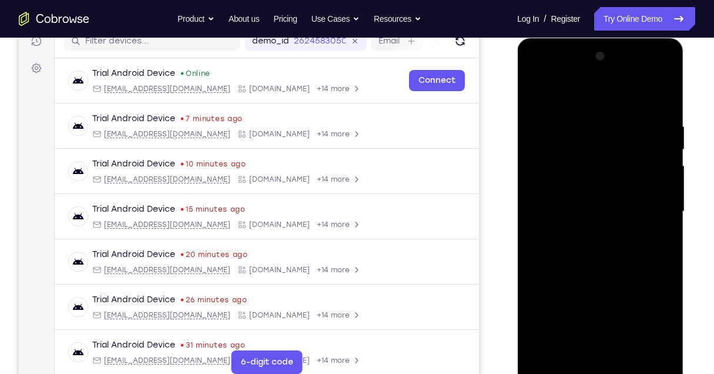
click at [576, 175] on div at bounding box center [600, 211] width 148 height 329
click at [535, 95] on div at bounding box center [600, 211] width 148 height 329
click at [581, 181] on div at bounding box center [600, 211] width 148 height 329
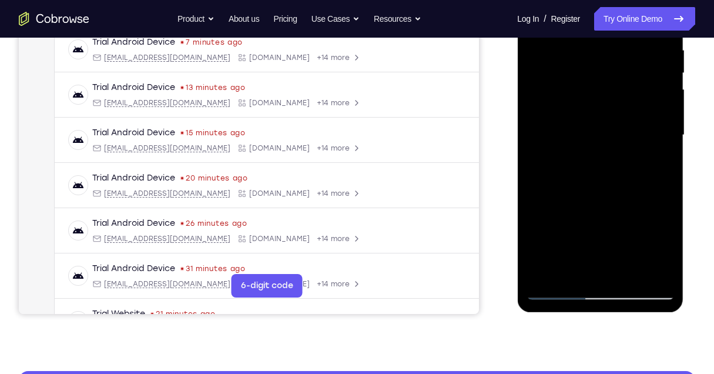
scroll to position [235, 0]
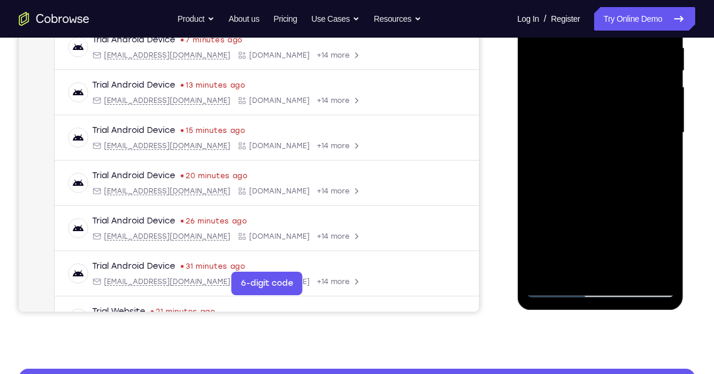
click at [572, 264] on div at bounding box center [600, 132] width 148 height 329
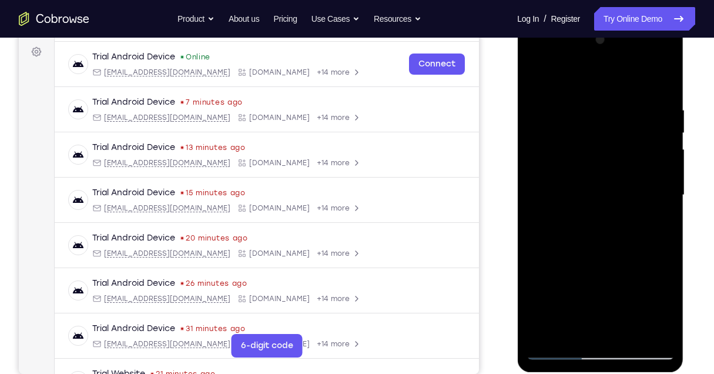
scroll to position [156, 0]
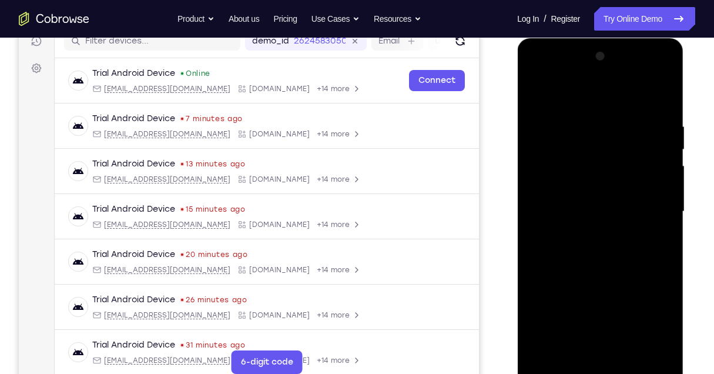
click at [553, 244] on div at bounding box center [600, 211] width 148 height 329
click at [533, 93] on div at bounding box center [600, 211] width 148 height 329
click at [643, 24] on link "Try Online Demo" at bounding box center [644, 19] width 101 height 24
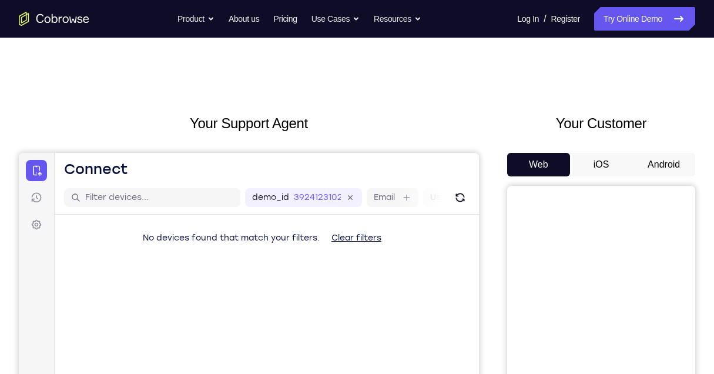
click at [663, 160] on button "Android" at bounding box center [663, 165] width 63 height 24
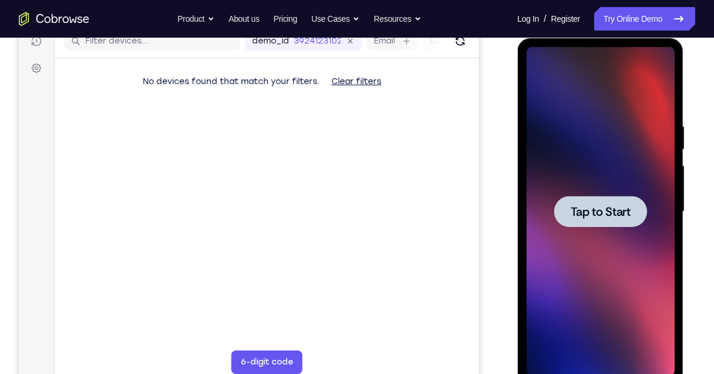
click at [619, 195] on div at bounding box center [600, 211] width 148 height 329
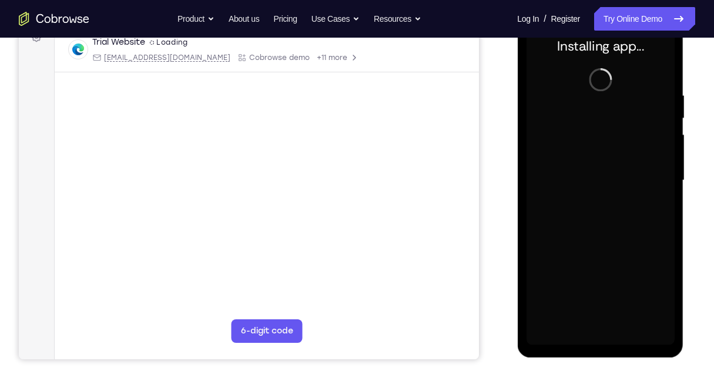
scroll to position [156, 0]
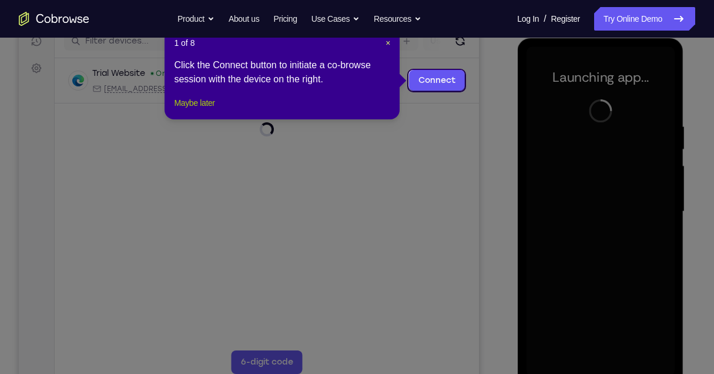
click at [185, 110] on button "Maybe later" at bounding box center [194, 103] width 41 height 14
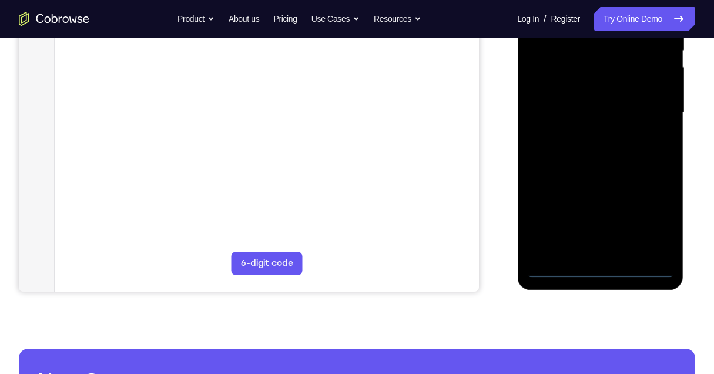
scroll to position [274, 0]
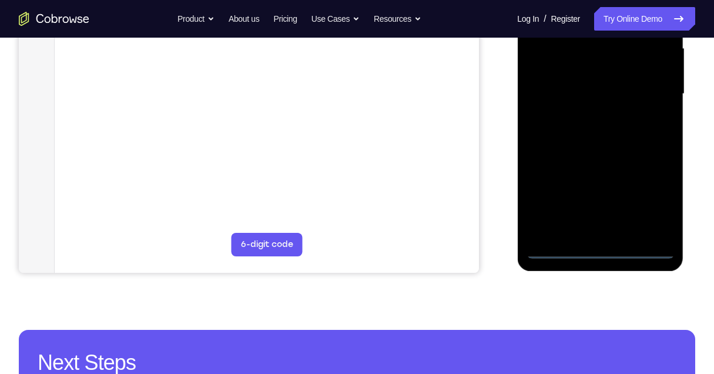
click at [605, 246] on div at bounding box center [600, 93] width 148 height 329
click at [601, 255] on div at bounding box center [600, 93] width 148 height 329
click at [656, 200] on div at bounding box center [600, 93] width 148 height 329
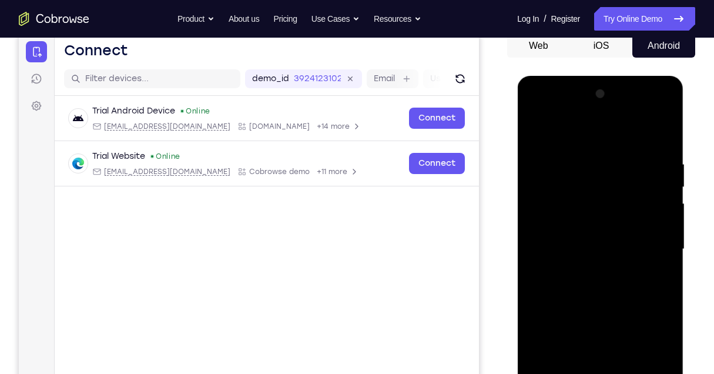
scroll to position [118, 0]
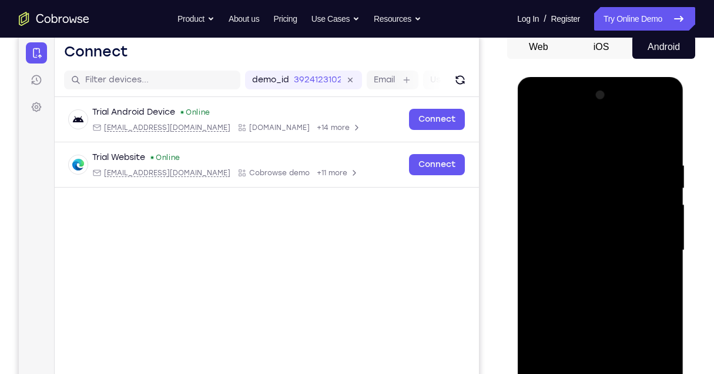
click at [600, 134] on div at bounding box center [600, 250] width 148 height 329
click at [649, 240] on div at bounding box center [600, 250] width 148 height 329
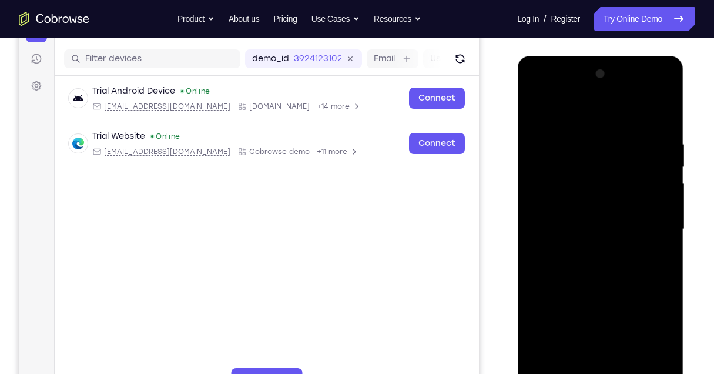
scroll to position [196, 0]
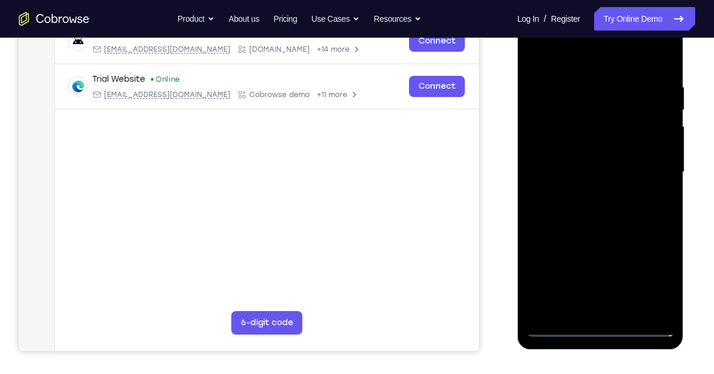
click at [587, 185] on div at bounding box center [600, 172] width 148 height 329
click at [581, 192] on div at bounding box center [600, 172] width 148 height 329
drag, startPoint x: 591, startPoint y: 152, endPoint x: 588, endPoint y: 163, distance: 11.0
click at [590, 160] on div at bounding box center [600, 172] width 148 height 329
click at [586, 163] on div at bounding box center [600, 172] width 148 height 329
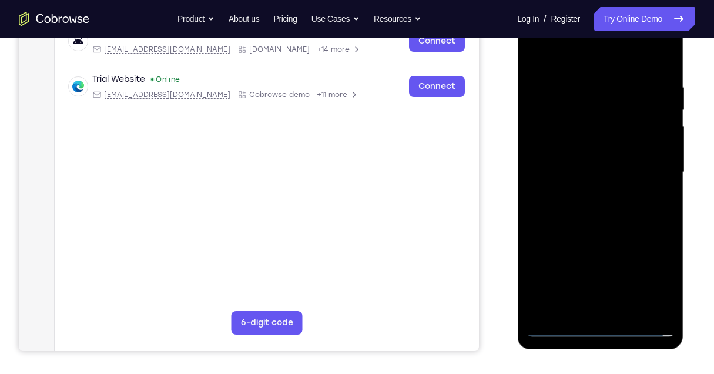
click at [584, 152] on div at bounding box center [600, 172] width 148 height 329
click at [654, 151] on div at bounding box center [600, 172] width 148 height 329
click at [586, 167] on div at bounding box center [600, 172] width 148 height 329
click at [589, 214] on div at bounding box center [600, 172] width 148 height 329
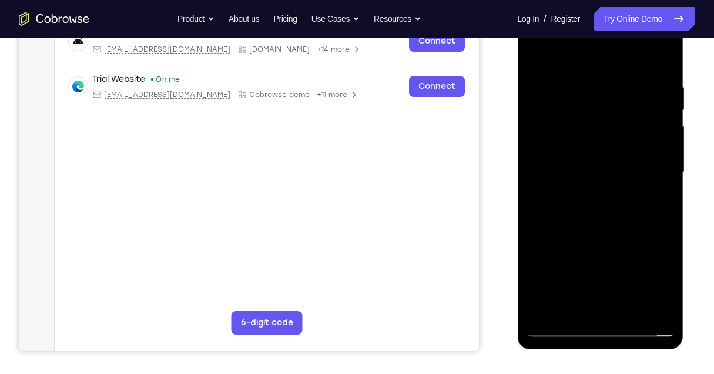
click at [594, 212] on div at bounding box center [600, 172] width 148 height 329
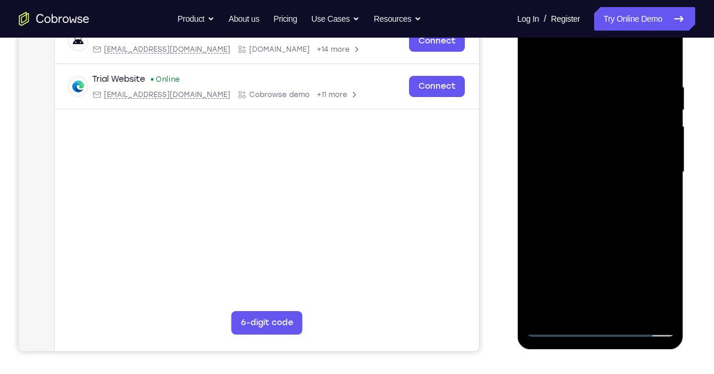
click at [598, 220] on div at bounding box center [600, 172] width 148 height 329
click at [585, 86] on div at bounding box center [600, 172] width 148 height 329
click at [564, 61] on div at bounding box center [600, 172] width 148 height 329
click at [630, 310] on div at bounding box center [600, 172] width 148 height 329
click at [598, 237] on div at bounding box center [600, 172] width 148 height 329
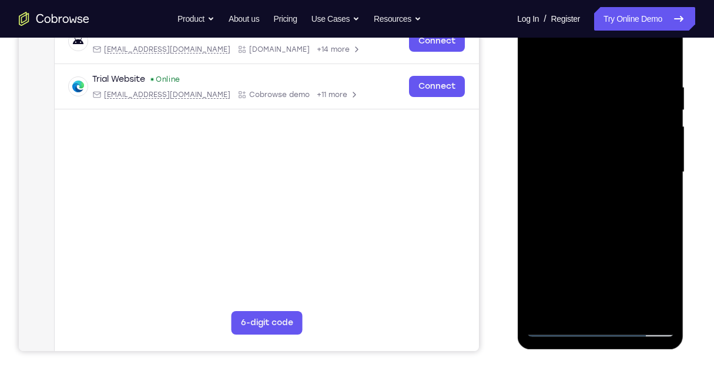
click at [599, 140] on div at bounding box center [600, 172] width 148 height 329
click at [561, 303] on div at bounding box center [600, 172] width 148 height 329
click at [531, 53] on div at bounding box center [600, 172] width 148 height 329
click at [598, 139] on div at bounding box center [600, 172] width 148 height 329
click at [535, 56] on div at bounding box center [600, 172] width 148 height 329
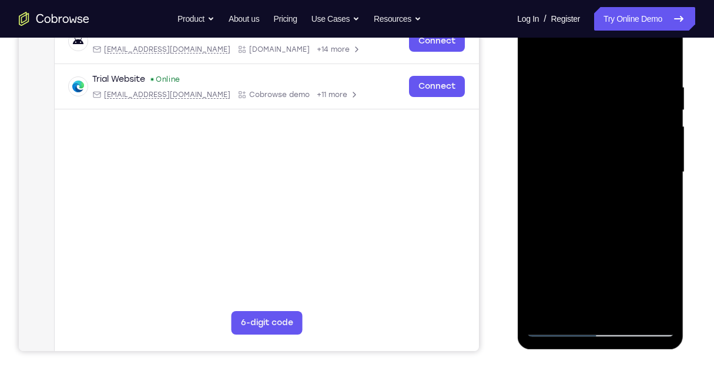
click at [583, 139] on div at bounding box center [600, 172] width 148 height 329
click at [535, 58] on div at bounding box center [600, 172] width 148 height 329
click at [573, 157] on div at bounding box center [600, 172] width 148 height 329
click at [534, 57] on div at bounding box center [600, 172] width 148 height 329
click at [572, 133] on div at bounding box center [600, 172] width 148 height 329
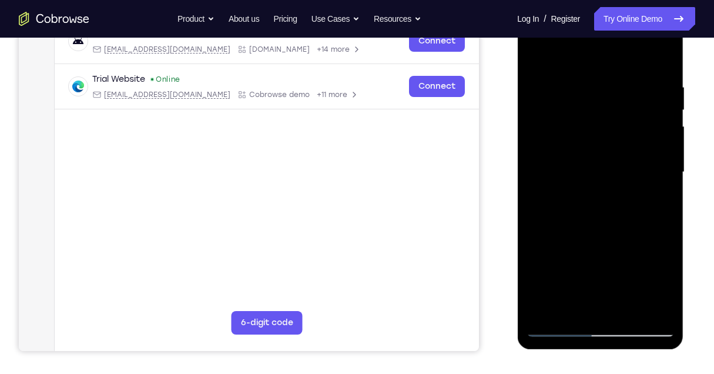
click at [532, 58] on div at bounding box center [600, 172] width 148 height 329
click at [575, 144] on div at bounding box center [600, 172] width 148 height 329
click at [536, 58] on div at bounding box center [600, 172] width 148 height 329
click at [560, 142] on div at bounding box center [600, 172] width 148 height 329
click at [535, 56] on div at bounding box center [600, 172] width 148 height 329
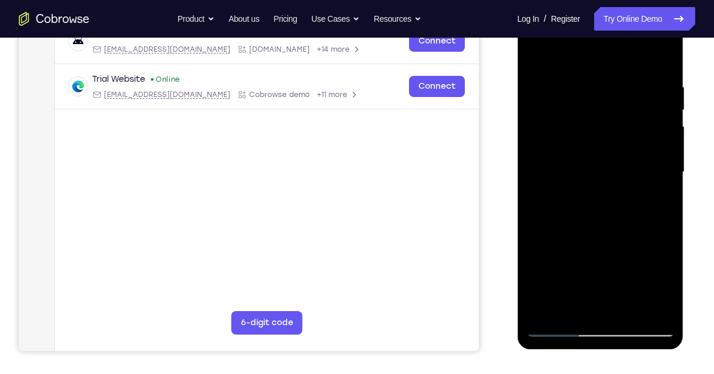
click at [586, 140] on div at bounding box center [600, 172] width 148 height 329
click at [537, 57] on div at bounding box center [600, 172] width 148 height 329
click at [541, 54] on div at bounding box center [600, 172] width 148 height 329
click at [619, 81] on div at bounding box center [600, 172] width 148 height 329
click at [594, 82] on div at bounding box center [600, 172] width 148 height 329
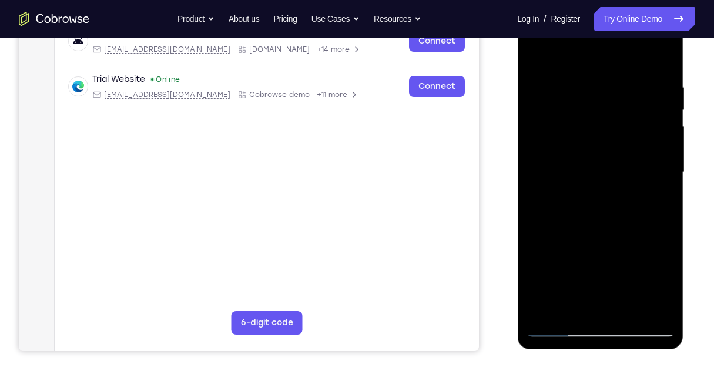
click at [658, 62] on div at bounding box center [600, 172] width 148 height 329
click at [661, 83] on div at bounding box center [600, 172] width 148 height 329
click at [658, 61] on div at bounding box center [600, 172] width 148 height 329
drag, startPoint x: 651, startPoint y: 84, endPoint x: 487, endPoint y: 100, distance: 164.8
click at [517, 100] on html "Online web based iOS Simulators and Android Emulators. Run iPhone, iPad, Mobile…" at bounding box center [600, 175] width 167 height 353
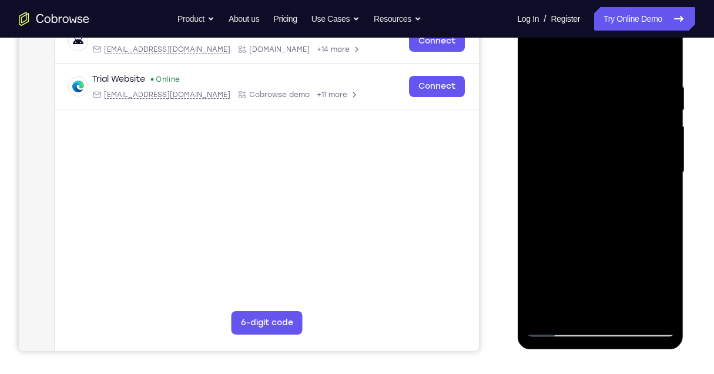
drag, startPoint x: 629, startPoint y: 82, endPoint x: 525, endPoint y: 88, distance: 104.8
click at [526, 87] on div at bounding box center [600, 172] width 148 height 329
click at [623, 82] on div at bounding box center [600, 172] width 148 height 329
click at [661, 58] on div at bounding box center [600, 172] width 148 height 329
click at [627, 313] on div at bounding box center [600, 172] width 148 height 329
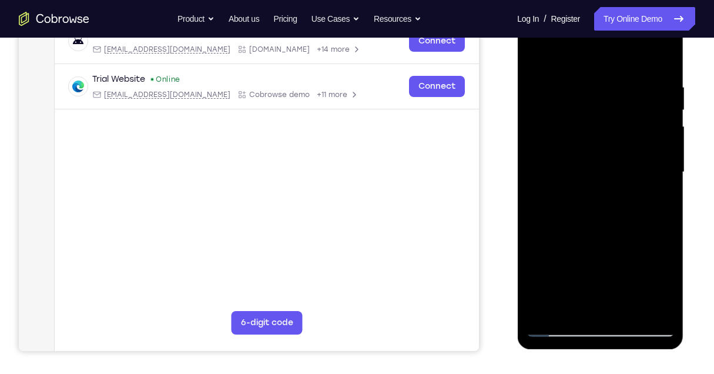
click at [601, 143] on div at bounding box center [600, 172] width 148 height 329
click at [572, 301] on div at bounding box center [600, 172] width 148 height 329
click at [536, 59] on div at bounding box center [600, 172] width 148 height 329
click at [626, 143] on div at bounding box center [600, 172] width 148 height 329
click at [584, 297] on div at bounding box center [600, 172] width 148 height 329
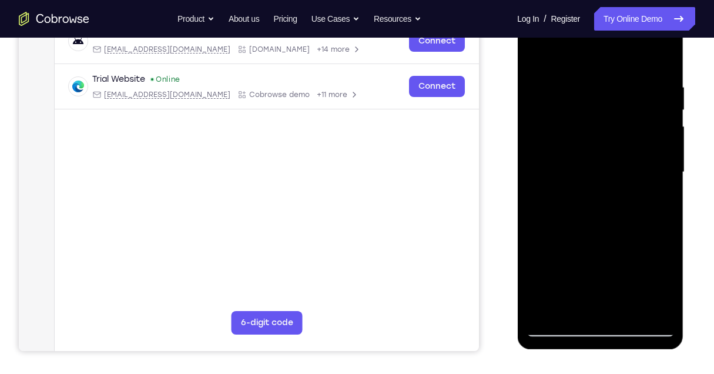
click at [574, 309] on div at bounding box center [600, 172] width 148 height 329
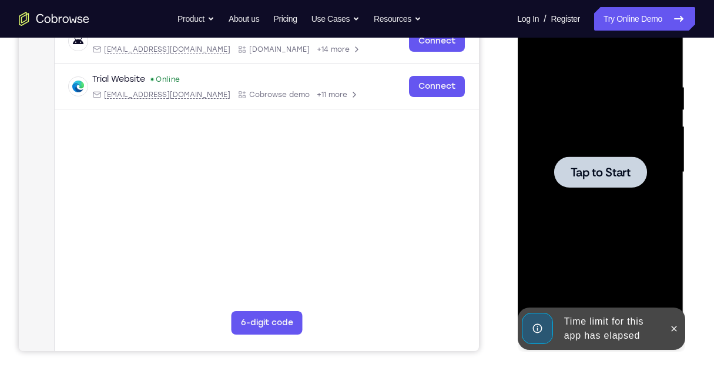
click at [619, 195] on div at bounding box center [600, 172] width 148 height 329
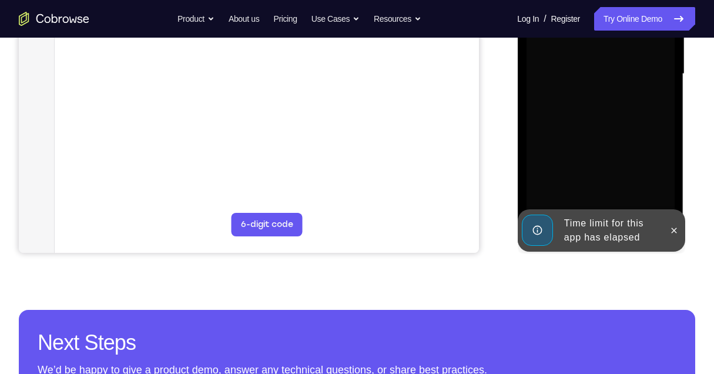
scroll to position [313, 0]
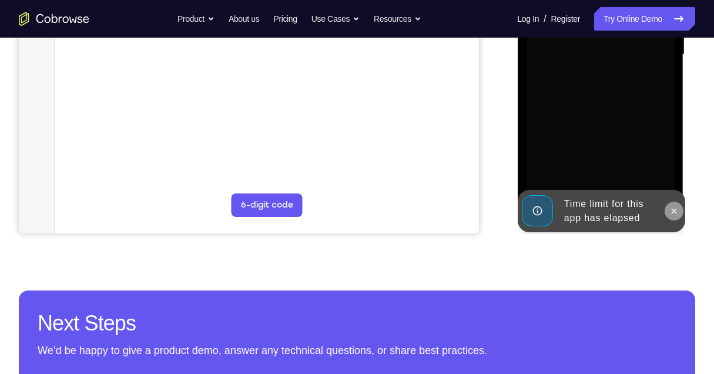
click at [674, 214] on icon at bounding box center [673, 210] width 9 height 9
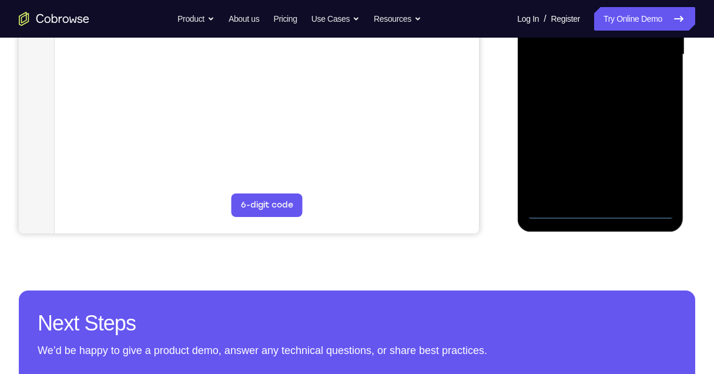
click at [602, 209] on div at bounding box center [600, 54] width 148 height 329
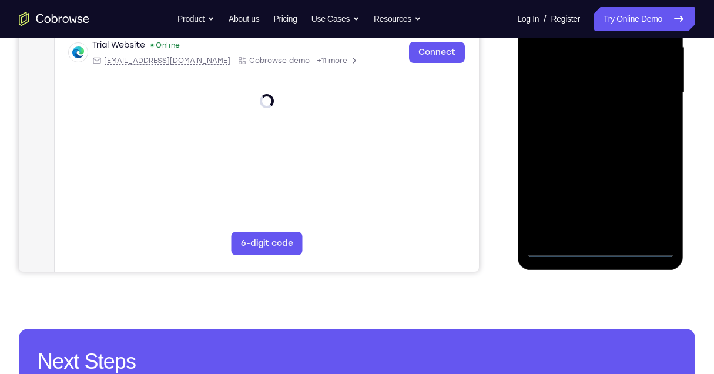
scroll to position [235, 0]
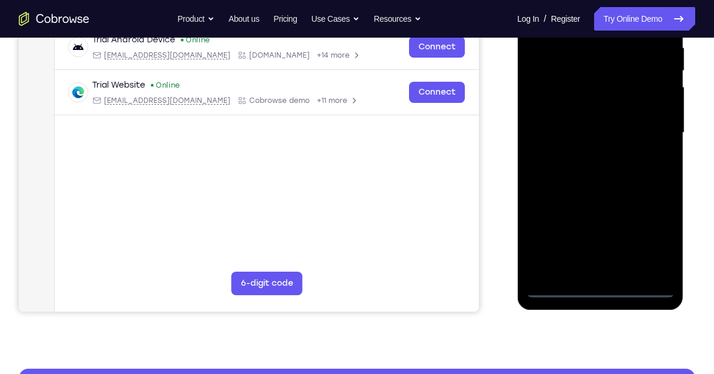
click at [655, 234] on div at bounding box center [600, 132] width 148 height 329
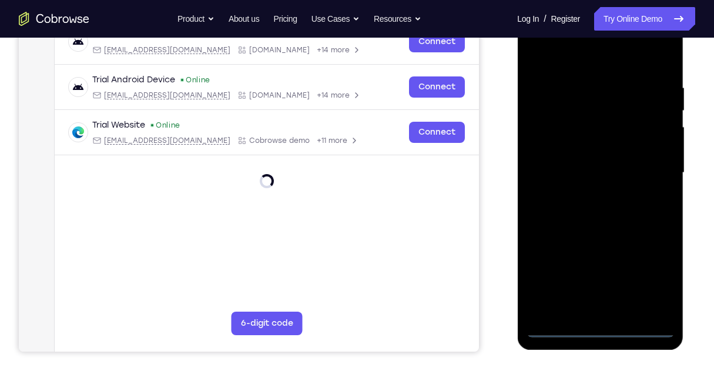
scroll to position [78, 0]
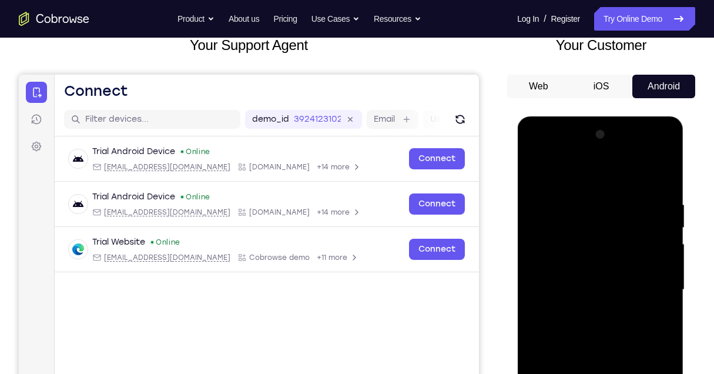
click at [579, 180] on div at bounding box center [600, 289] width 148 height 329
click at [655, 284] on div at bounding box center [600, 289] width 148 height 329
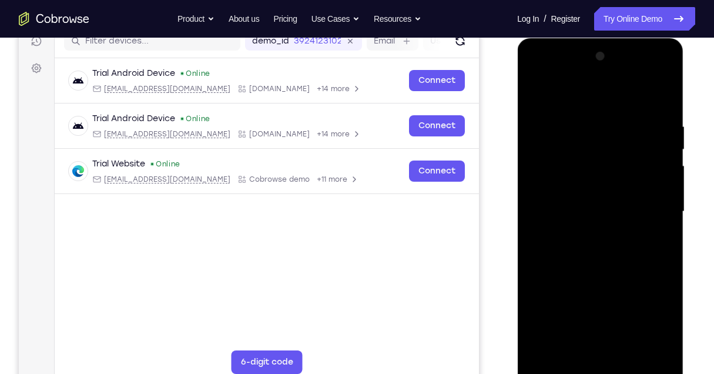
scroll to position [196, 0]
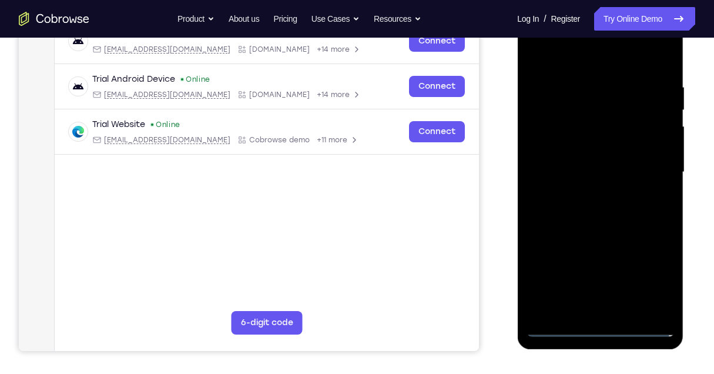
click at [616, 311] on div at bounding box center [600, 172] width 148 height 329
click at [571, 162] on div at bounding box center [600, 172] width 148 height 329
click at [569, 153] on div at bounding box center [600, 172] width 148 height 329
click at [586, 169] on div at bounding box center [600, 172] width 148 height 329
click at [588, 216] on div at bounding box center [600, 172] width 148 height 329
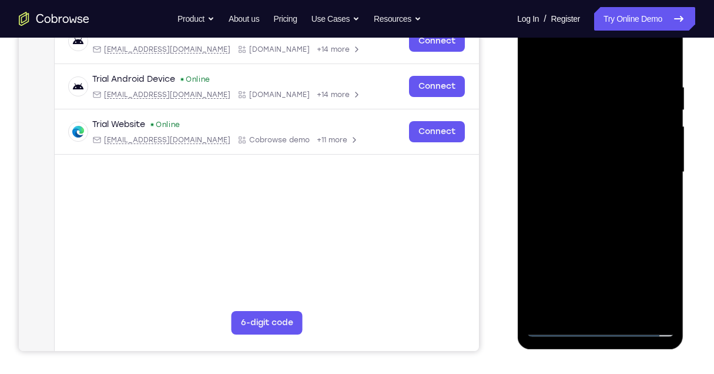
click at [594, 210] on div at bounding box center [600, 172] width 148 height 329
click at [595, 207] on div at bounding box center [600, 172] width 148 height 329
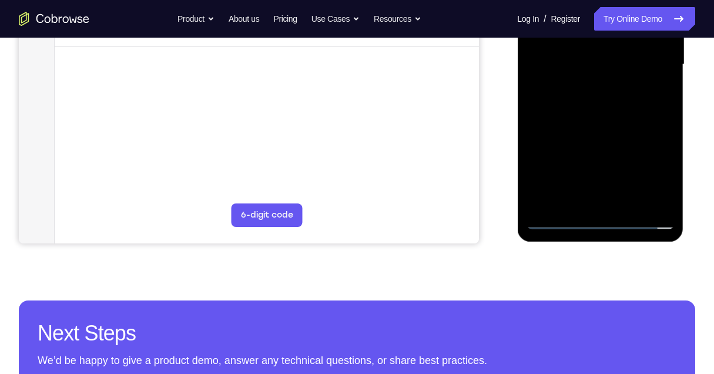
scroll to position [313, 0]
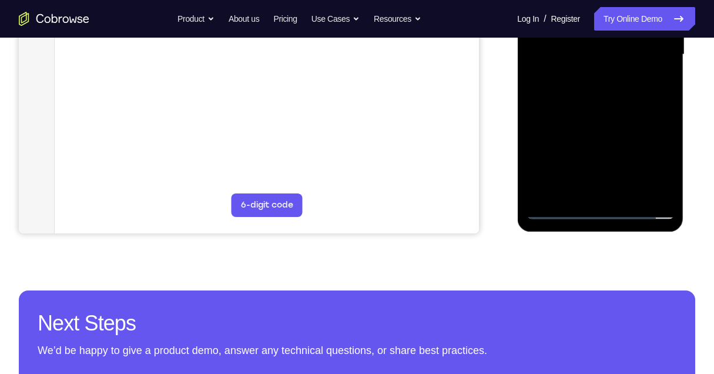
click at [628, 193] on div at bounding box center [600, 54] width 148 height 329
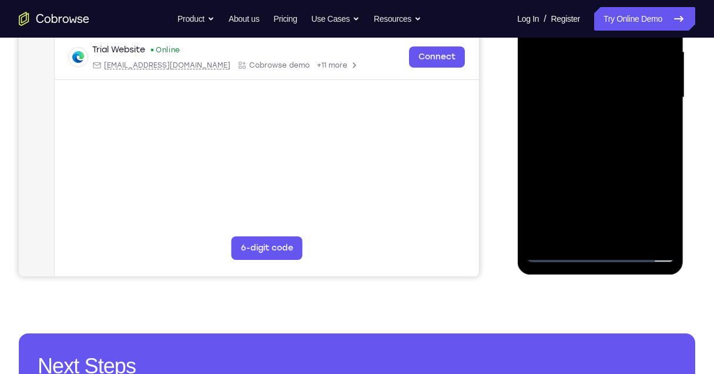
scroll to position [196, 0]
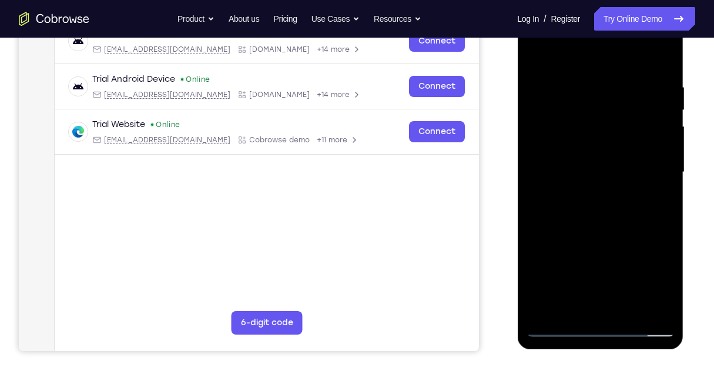
click at [592, 237] on div at bounding box center [600, 172] width 148 height 329
click at [627, 136] on div at bounding box center [600, 172] width 148 height 329
click at [585, 301] on div at bounding box center [600, 172] width 148 height 329
click at [575, 202] on div at bounding box center [600, 172] width 148 height 329
click at [659, 287] on div at bounding box center [600, 172] width 148 height 329
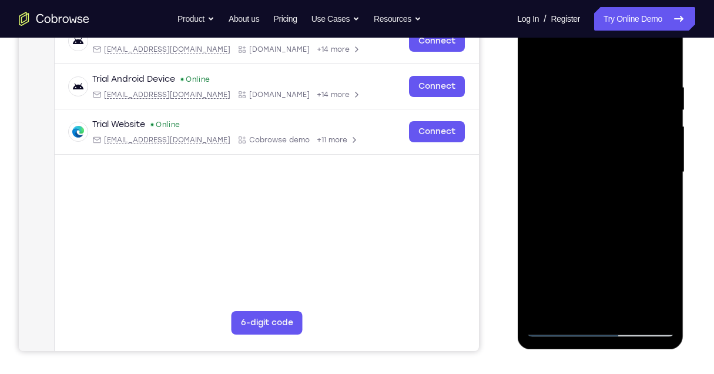
click at [659, 291] on div at bounding box center [600, 172] width 148 height 329
click at [659, 290] on div at bounding box center [600, 172] width 148 height 329
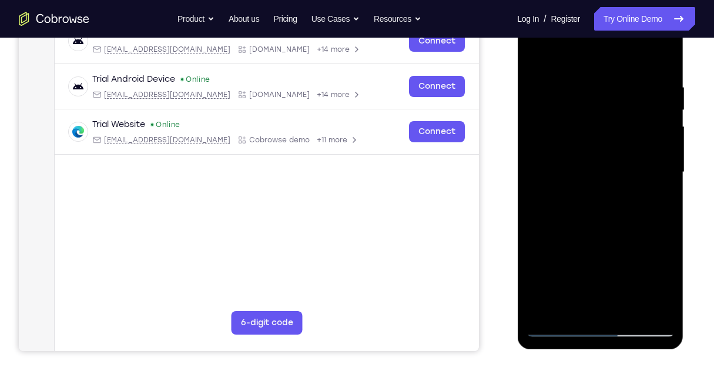
click at [659, 289] on div at bounding box center [600, 172] width 148 height 329
click at [534, 59] on div at bounding box center [600, 172] width 148 height 329
click at [602, 160] on div at bounding box center [600, 172] width 148 height 329
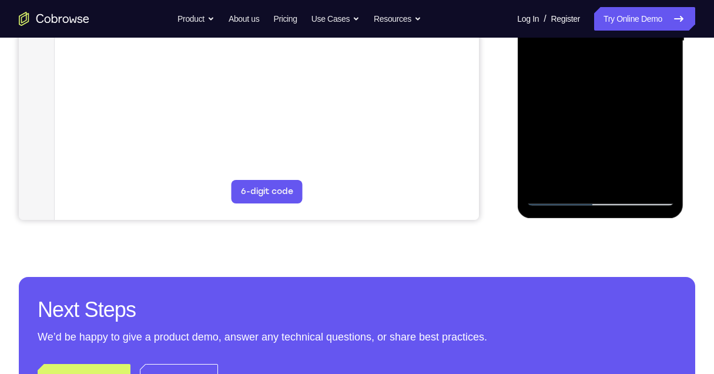
scroll to position [353, 0]
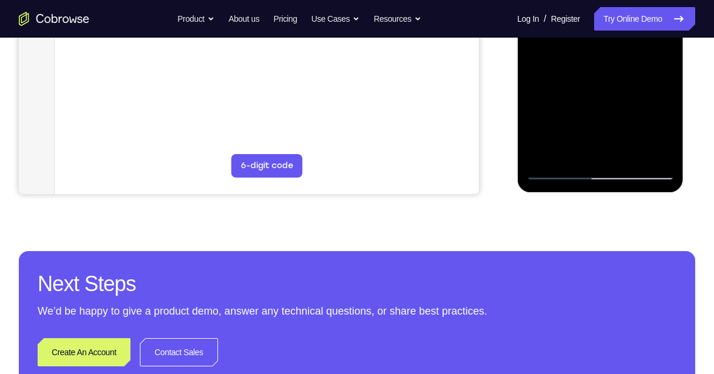
click at [564, 152] on div at bounding box center [600, 15] width 148 height 329
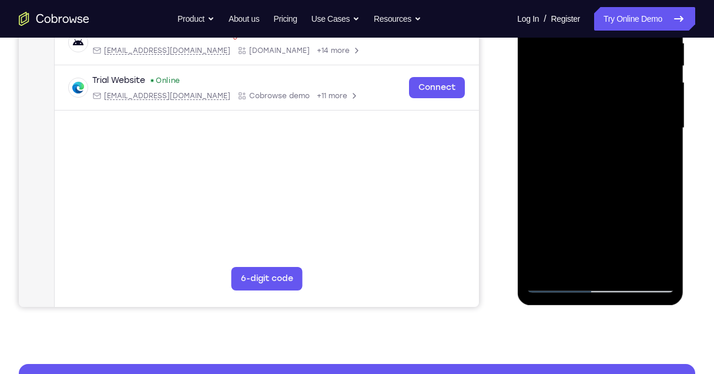
scroll to position [235, 0]
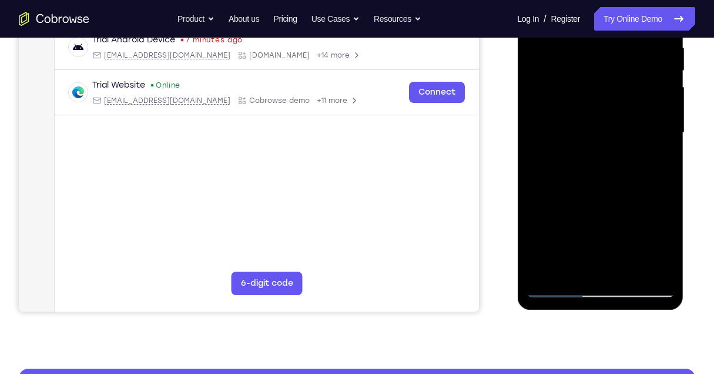
click at [665, 250] on div at bounding box center [600, 132] width 148 height 329
click at [663, 252] on div at bounding box center [600, 132] width 148 height 329
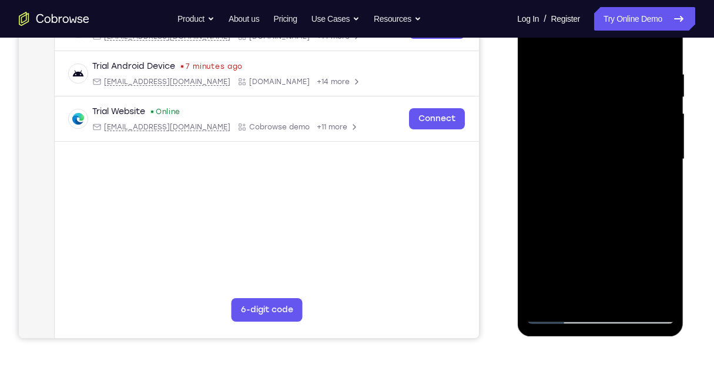
scroll to position [156, 0]
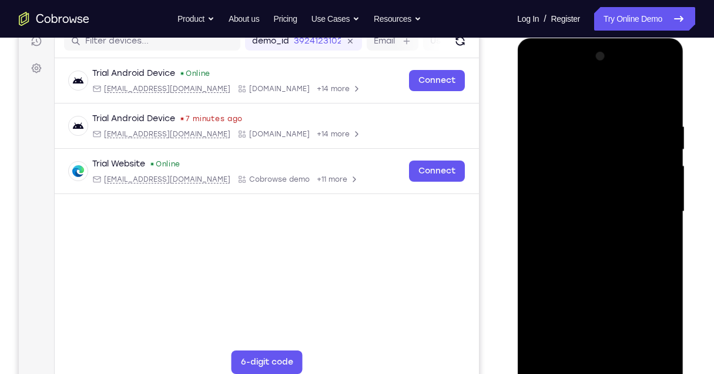
click at [538, 97] on div at bounding box center [600, 211] width 148 height 329
click at [537, 92] on div at bounding box center [600, 211] width 148 height 329
click at [596, 264] on div at bounding box center [600, 211] width 148 height 329
click at [618, 15] on link "Try Online Demo" at bounding box center [644, 19] width 101 height 24
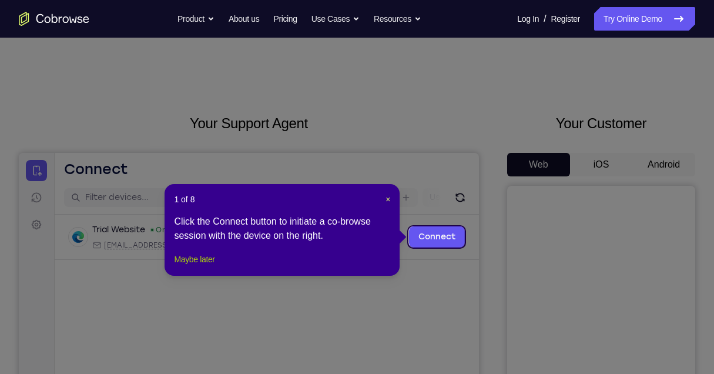
click at [189, 266] on button "Maybe later" at bounding box center [194, 259] width 41 height 14
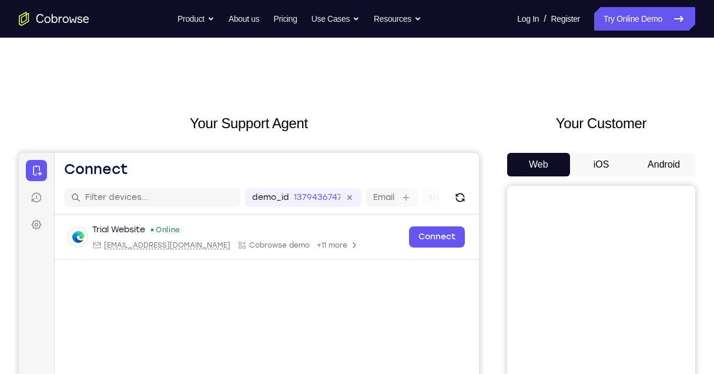
click at [673, 163] on button "Android" at bounding box center [663, 165] width 63 height 24
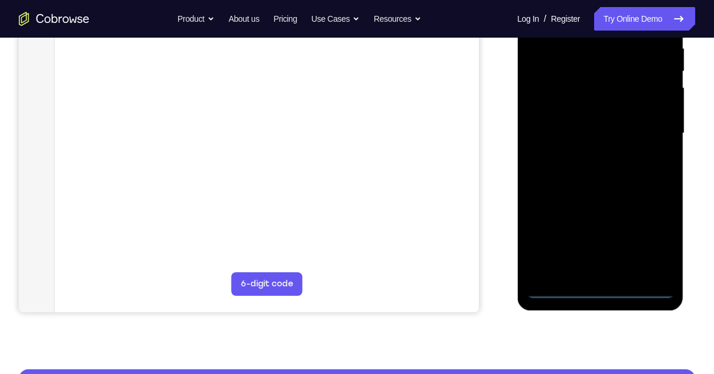
scroll to position [235, 0]
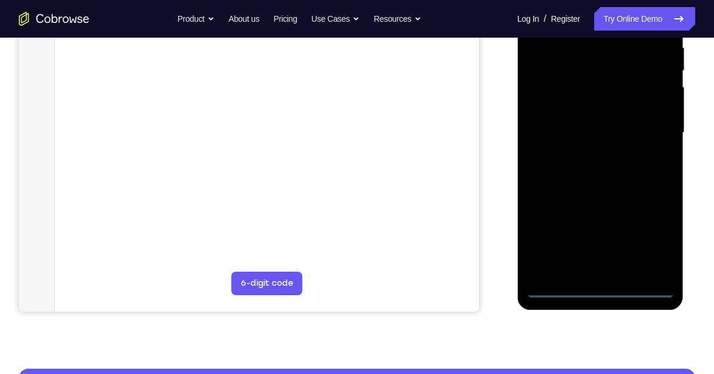
click at [602, 289] on div at bounding box center [600, 132] width 148 height 329
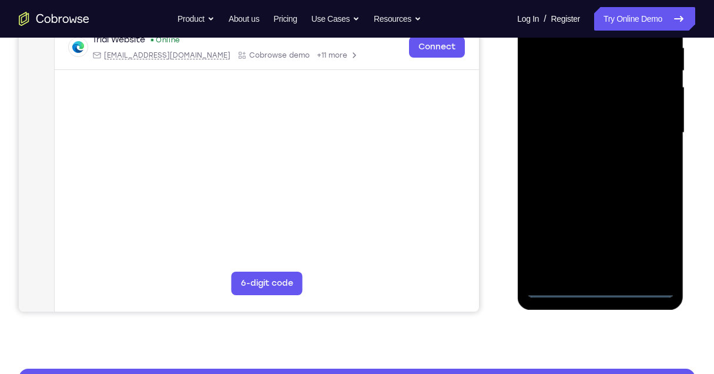
click at [645, 233] on div at bounding box center [600, 132] width 148 height 329
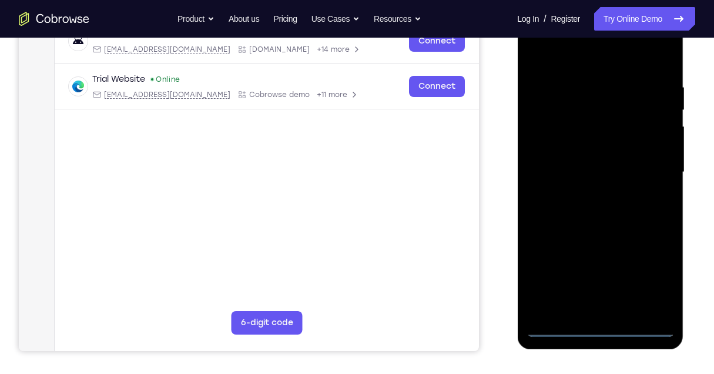
click at [605, 50] on div at bounding box center [600, 172] width 148 height 329
click at [649, 166] on div at bounding box center [600, 172] width 148 height 329
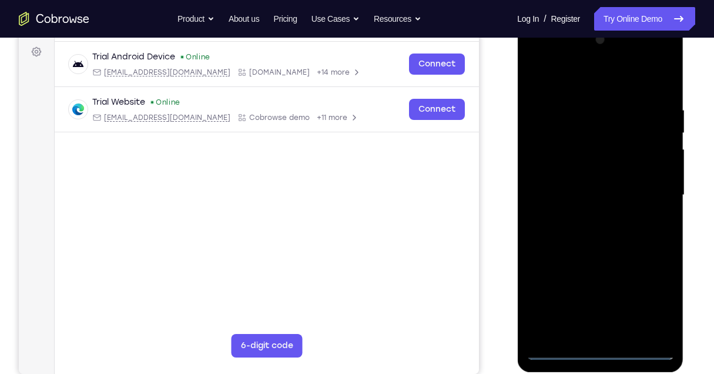
scroll to position [156, 0]
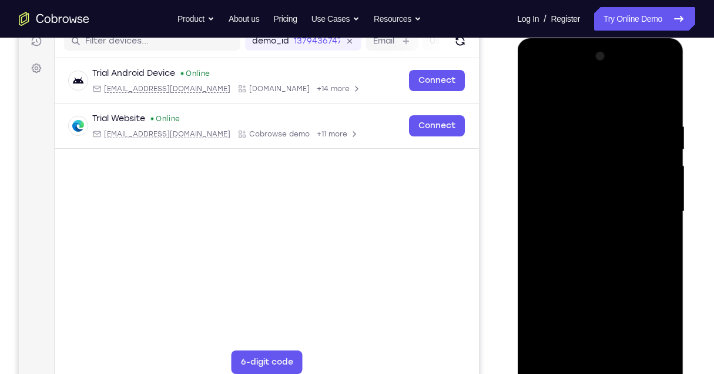
click at [589, 234] on div at bounding box center [600, 211] width 148 height 329
click at [618, 196] on div at bounding box center [600, 211] width 148 height 329
click at [634, 210] on div at bounding box center [600, 211] width 148 height 329
click at [630, 250] on div at bounding box center [600, 211] width 148 height 329
click at [633, 243] on div at bounding box center [600, 211] width 148 height 329
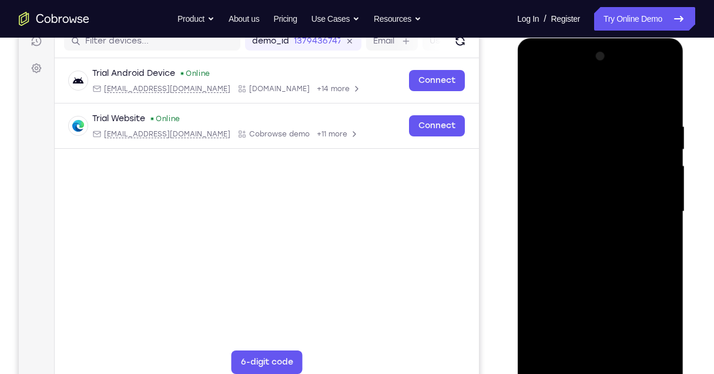
drag, startPoint x: 595, startPoint y: 95, endPoint x: 607, endPoint y: 69, distance: 28.7
click at [607, 69] on div at bounding box center [600, 211] width 148 height 329
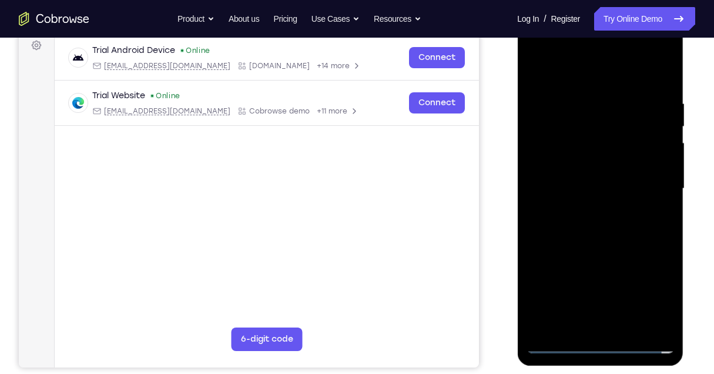
scroll to position [196, 0]
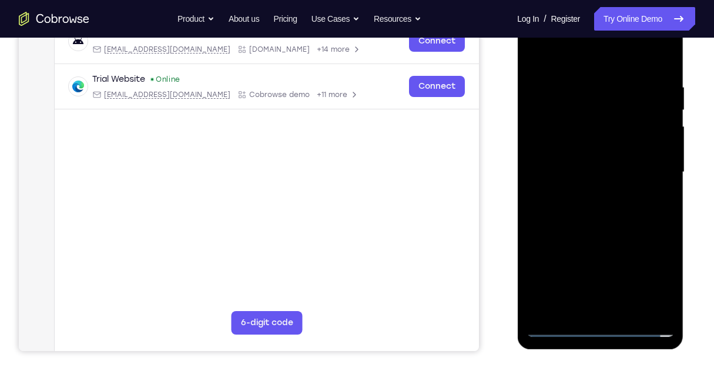
click at [562, 326] on div at bounding box center [600, 172] width 148 height 329
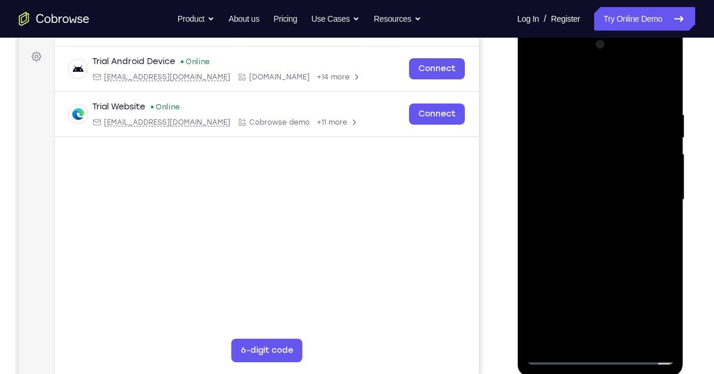
scroll to position [156, 0]
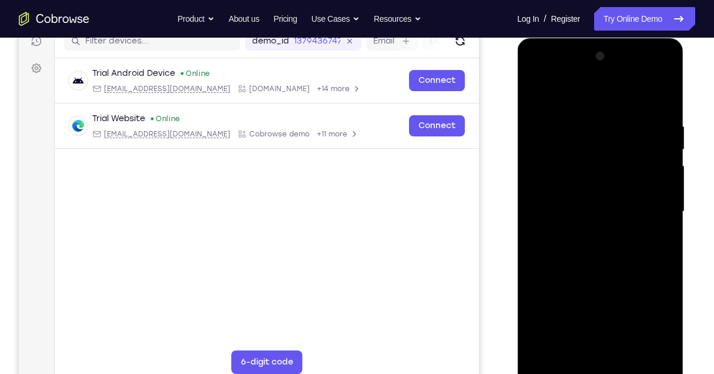
click at [608, 256] on div at bounding box center [600, 211] width 148 height 329
click at [665, 268] on div at bounding box center [600, 211] width 148 height 329
click at [668, 267] on div at bounding box center [600, 211] width 148 height 329
click at [572, 116] on div at bounding box center [600, 211] width 148 height 329
click at [662, 128] on div at bounding box center [600, 211] width 148 height 329
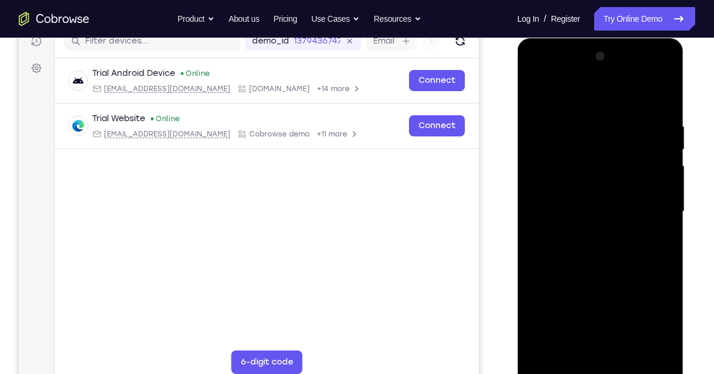
click at [661, 99] on div at bounding box center [600, 211] width 148 height 329
click at [630, 348] on div at bounding box center [600, 211] width 148 height 329
click at [611, 277] on div at bounding box center [600, 211] width 148 height 329
click at [605, 179] on div at bounding box center [600, 211] width 148 height 329
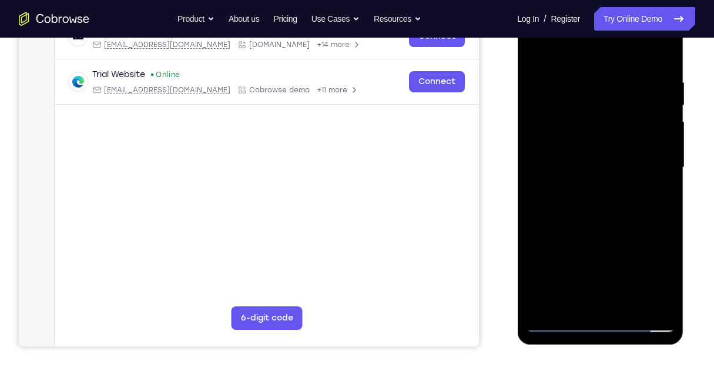
scroll to position [274, 0]
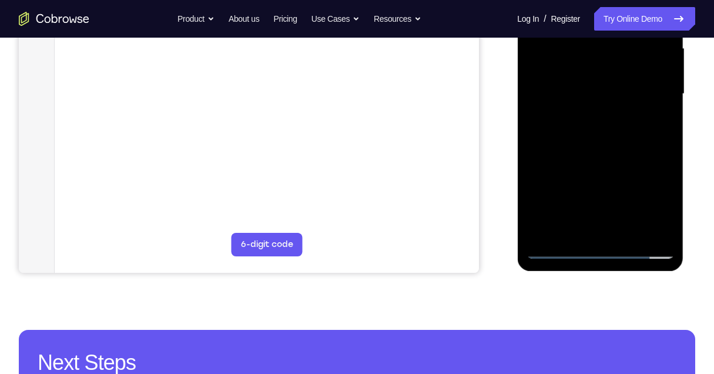
click at [587, 226] on div at bounding box center [600, 93] width 148 height 329
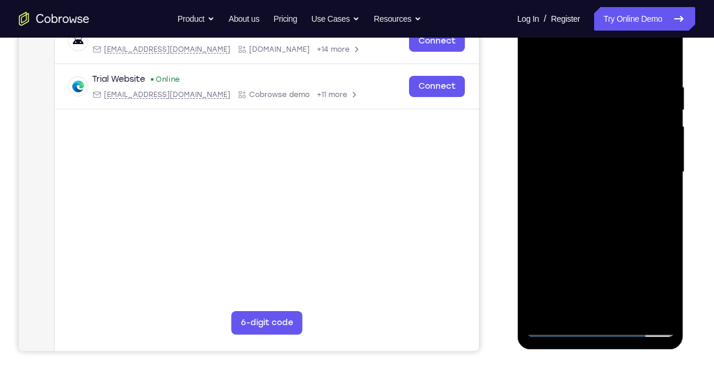
click at [536, 56] on div at bounding box center [600, 172] width 148 height 329
drag, startPoint x: 649, startPoint y: 88, endPoint x: 609, endPoint y: 90, distance: 40.0
click at [609, 90] on div at bounding box center [600, 172] width 148 height 329
click at [579, 85] on div at bounding box center [600, 172] width 148 height 329
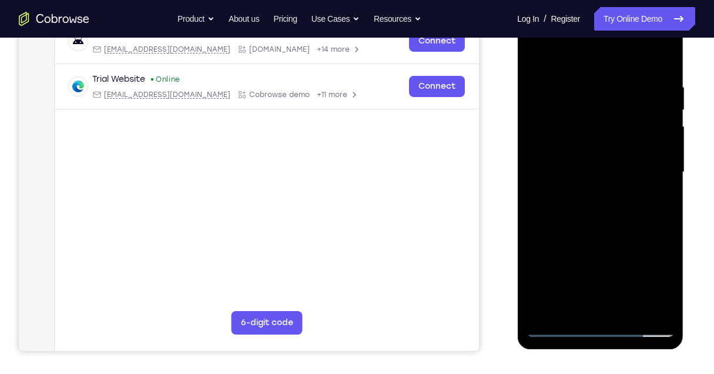
drag, startPoint x: 648, startPoint y: 77, endPoint x: 596, endPoint y: 78, distance: 51.7
click at [592, 79] on div at bounding box center [600, 172] width 148 height 329
drag, startPoint x: 643, startPoint y: 75, endPoint x: 611, endPoint y: 76, distance: 33.0
click at [596, 79] on div at bounding box center [600, 172] width 148 height 329
drag, startPoint x: 629, startPoint y: 78, endPoint x: 581, endPoint y: 78, distance: 48.2
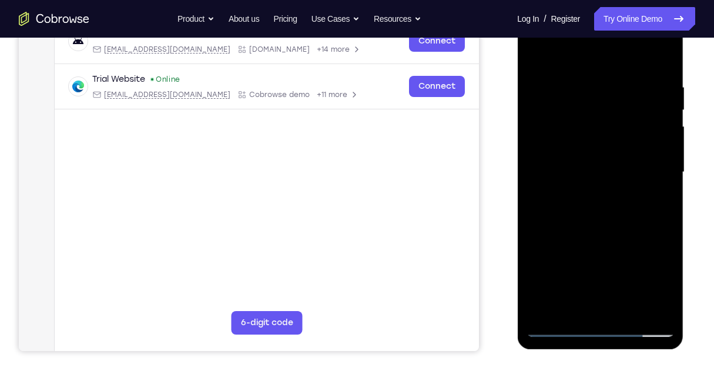
click at [581, 78] on div at bounding box center [600, 172] width 148 height 329
drag, startPoint x: 638, startPoint y: 75, endPoint x: 587, endPoint y: 78, distance: 50.6
click at [583, 78] on div at bounding box center [600, 172] width 148 height 329
drag, startPoint x: 645, startPoint y: 76, endPoint x: 595, endPoint y: 78, distance: 49.4
click at [589, 80] on div at bounding box center [600, 172] width 148 height 329
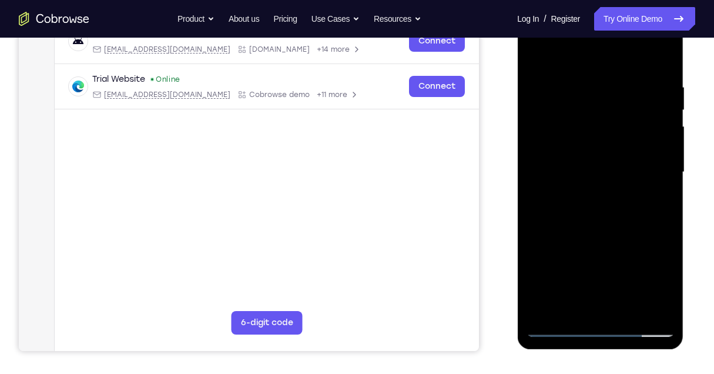
drag, startPoint x: 638, startPoint y: 77, endPoint x: 568, endPoint y: 79, distance: 69.4
click at [568, 79] on div at bounding box center [600, 172] width 148 height 329
drag, startPoint x: 638, startPoint y: 75, endPoint x: 581, endPoint y: 78, distance: 57.1
click at [581, 78] on div at bounding box center [600, 172] width 148 height 329
drag, startPoint x: 636, startPoint y: 75, endPoint x: 579, endPoint y: 78, distance: 56.5
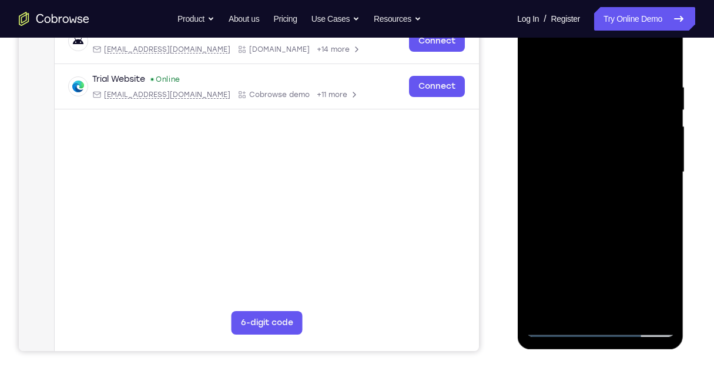
click at [579, 78] on div at bounding box center [600, 172] width 148 height 329
click at [571, 79] on div at bounding box center [600, 172] width 148 height 329
drag, startPoint x: 564, startPoint y: 79, endPoint x: 544, endPoint y: 79, distance: 20.6
click at [547, 79] on div at bounding box center [600, 172] width 148 height 329
click at [547, 308] on div at bounding box center [600, 172] width 148 height 329
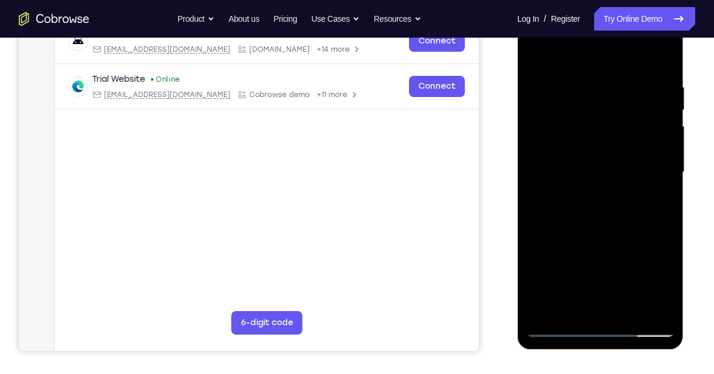
click at [547, 308] on div at bounding box center [600, 172] width 148 height 329
drag, startPoint x: 617, startPoint y: 119, endPoint x: 611, endPoint y: 337, distance: 218.1
click at [611, 337] on div at bounding box center [600, 174] width 166 height 350
click at [669, 226] on div at bounding box center [600, 172] width 148 height 329
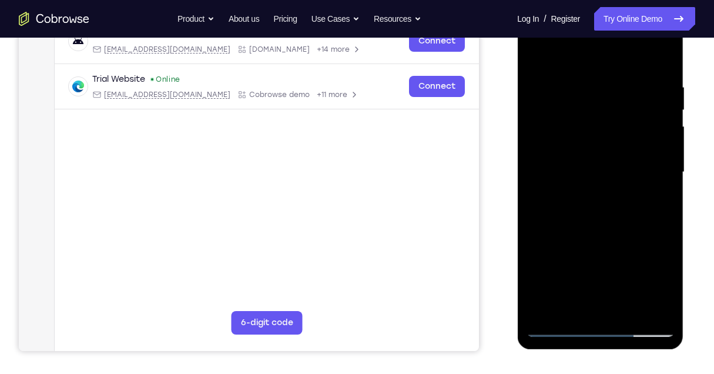
click at [669, 226] on div at bounding box center [600, 172] width 148 height 329
drag, startPoint x: 638, startPoint y: 249, endPoint x: 616, endPoint y: 132, distance: 118.9
click at [616, 132] on div at bounding box center [600, 172] width 148 height 329
drag, startPoint x: 608, startPoint y: 241, endPoint x: 614, endPoint y: 75, distance: 166.4
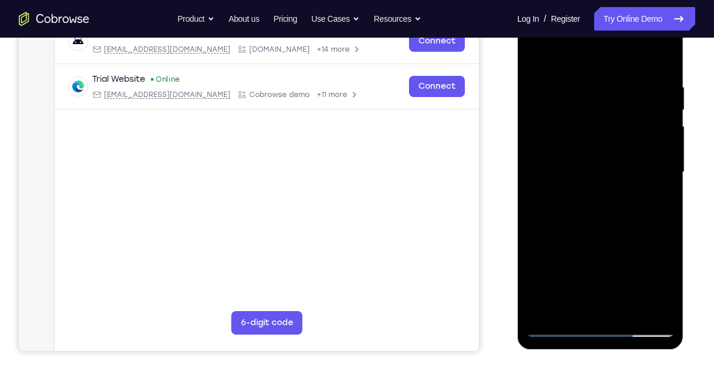
click at [614, 76] on div at bounding box center [600, 172] width 148 height 329
drag, startPoint x: 618, startPoint y: 148, endPoint x: 621, endPoint y: 97, distance: 51.2
click at [621, 97] on div at bounding box center [600, 172] width 148 height 329
drag, startPoint x: 599, startPoint y: 212, endPoint x: 615, endPoint y: 75, distance: 138.5
click at [615, 75] on div at bounding box center [600, 172] width 148 height 329
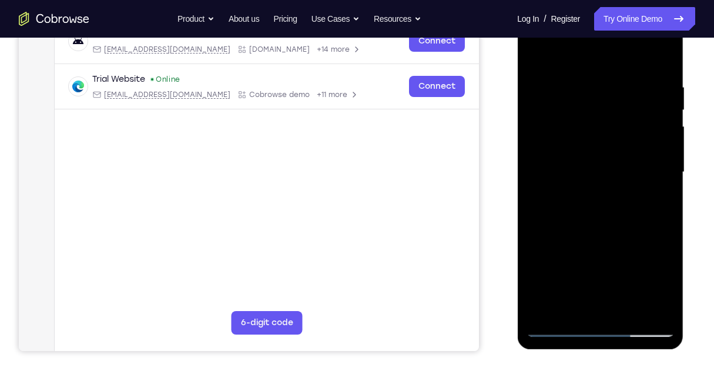
click at [664, 195] on div at bounding box center [600, 172] width 148 height 329
click at [627, 314] on div at bounding box center [600, 172] width 148 height 329
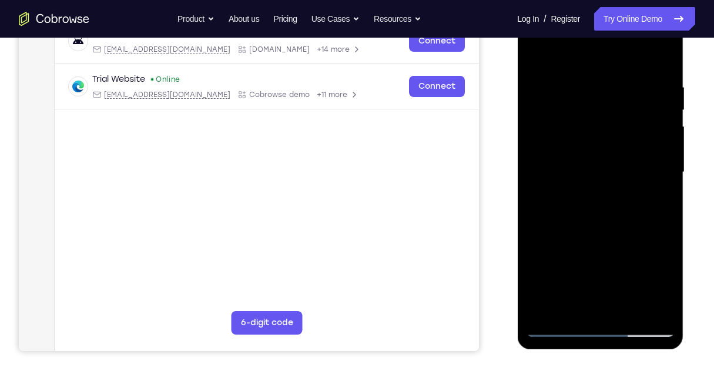
click at [667, 109] on div at bounding box center [600, 172] width 148 height 329
click at [530, 108] on div at bounding box center [600, 172] width 148 height 329
click at [546, 99] on div at bounding box center [600, 172] width 148 height 329
click at [538, 58] on div at bounding box center [600, 172] width 148 height 329
click at [537, 55] on div at bounding box center [600, 172] width 148 height 329
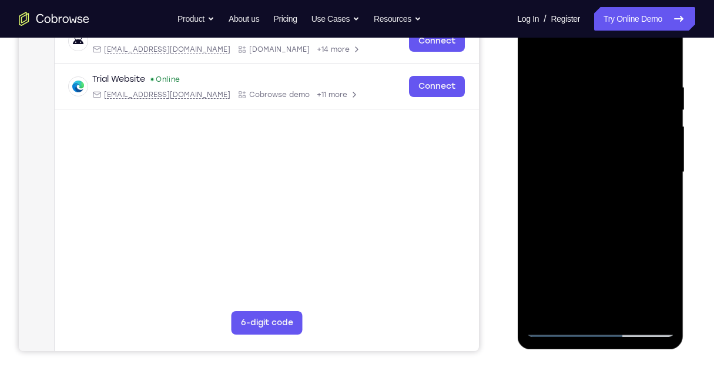
drag, startPoint x: 593, startPoint y: 81, endPoint x: 596, endPoint y: 99, distance: 19.0
click at [596, 99] on div at bounding box center [600, 172] width 148 height 329
click at [588, 83] on div at bounding box center [600, 172] width 148 height 329
drag, startPoint x: 658, startPoint y: 120, endPoint x: 546, endPoint y: 124, distance: 111.7
click at [546, 124] on div at bounding box center [600, 172] width 148 height 329
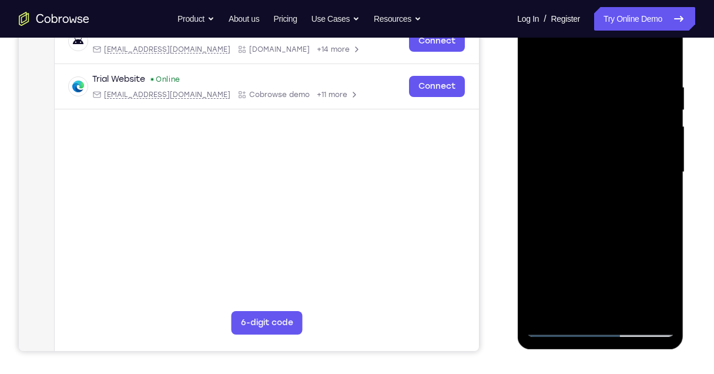
drag, startPoint x: 652, startPoint y: 113, endPoint x: 552, endPoint y: 122, distance: 100.3
click at [556, 122] on div at bounding box center [600, 172] width 148 height 329
drag, startPoint x: 660, startPoint y: 110, endPoint x: 539, endPoint y: 114, distance: 120.5
click at [540, 114] on div at bounding box center [600, 172] width 148 height 329
drag, startPoint x: 642, startPoint y: 106, endPoint x: 552, endPoint y: 118, distance: 90.7
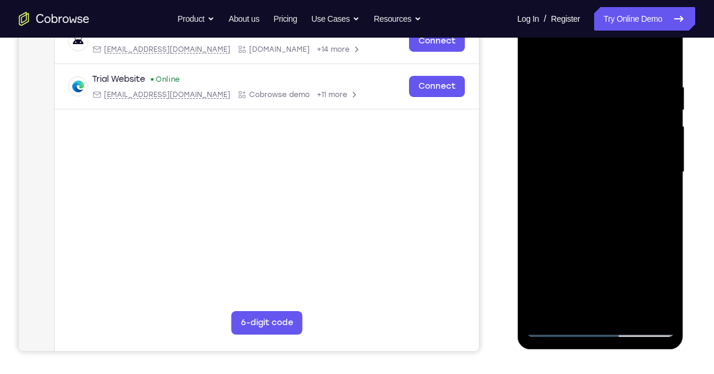
click at [552, 118] on div at bounding box center [600, 172] width 148 height 329
drag, startPoint x: 645, startPoint y: 109, endPoint x: 540, endPoint y: 122, distance: 105.4
click at [540, 122] on div at bounding box center [600, 172] width 148 height 329
drag, startPoint x: 628, startPoint y: 100, endPoint x: 568, endPoint y: 109, distance: 60.5
click at [569, 109] on div at bounding box center [600, 172] width 148 height 329
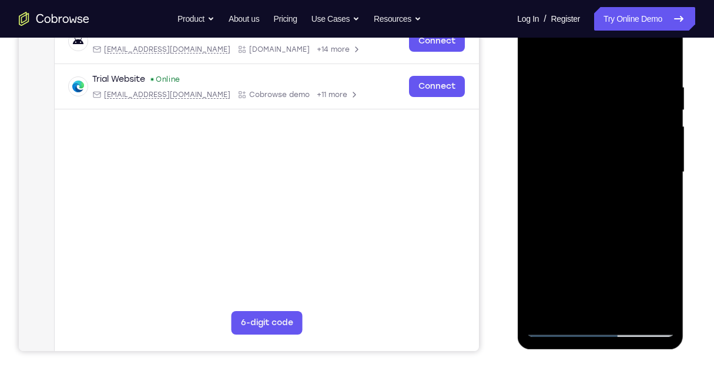
drag, startPoint x: 621, startPoint y: 105, endPoint x: 576, endPoint y: 106, distance: 44.1
click at [565, 109] on div at bounding box center [600, 172] width 148 height 329
drag, startPoint x: 642, startPoint y: 100, endPoint x: 558, endPoint y: 108, distance: 85.0
click at [561, 109] on div at bounding box center [600, 172] width 148 height 329
drag, startPoint x: 638, startPoint y: 96, endPoint x: 471, endPoint y: 103, distance: 166.5
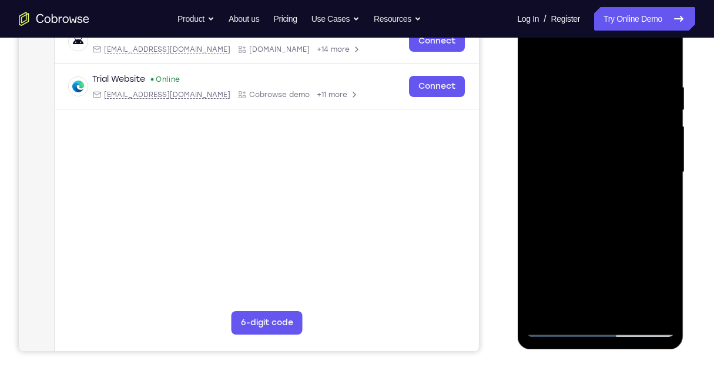
click at [517, 103] on html "Online web based iOS Simulators and Android Emulators. Run iPhone, iPad, Mobile…" at bounding box center [600, 175] width 167 height 353
drag, startPoint x: 628, startPoint y: 90, endPoint x: 536, endPoint y: 102, distance: 92.9
click at [536, 102] on div at bounding box center [600, 172] width 148 height 329
drag, startPoint x: 656, startPoint y: 87, endPoint x: 521, endPoint y: 95, distance: 134.8
click at [523, 94] on div at bounding box center [600, 174] width 166 height 350
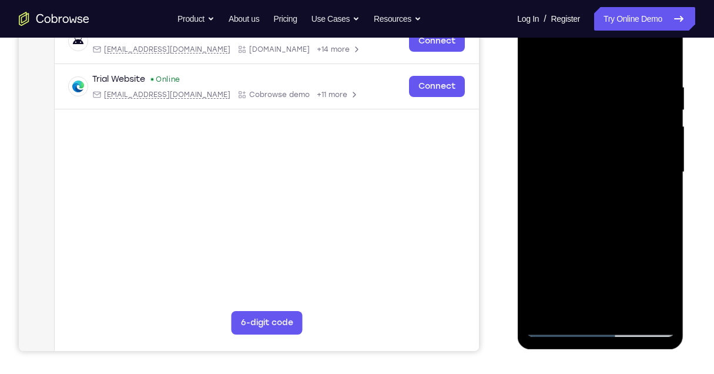
click at [659, 57] on div at bounding box center [600, 172] width 148 height 329
